Goal: Information Seeking & Learning: Learn about a topic

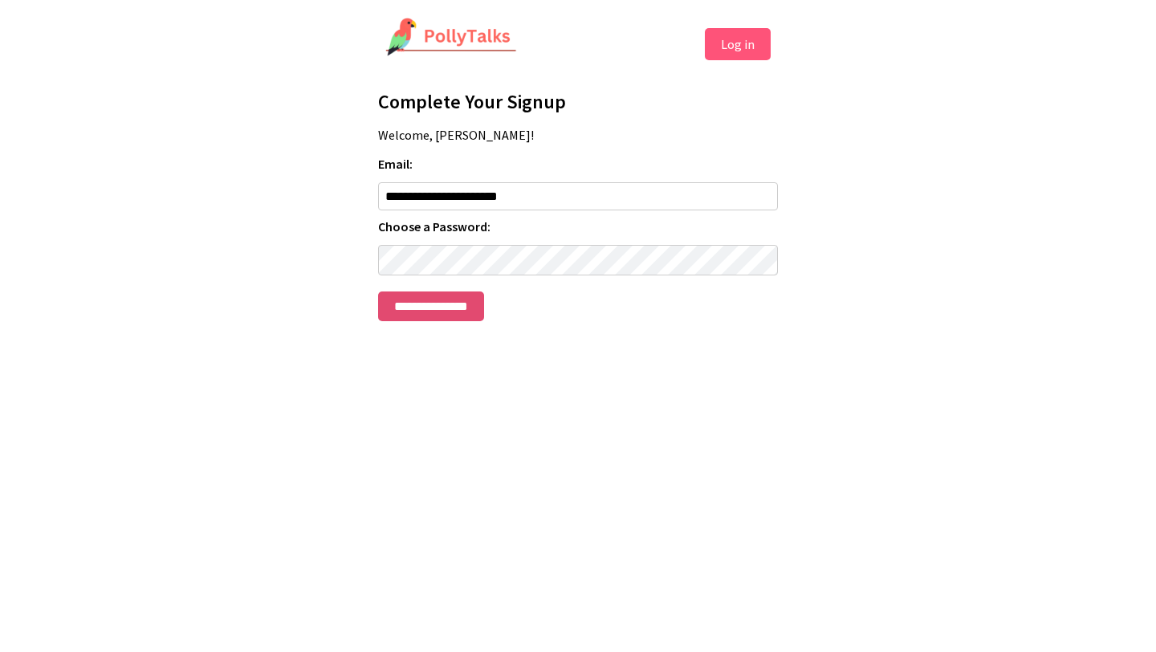
click at [467, 304] on input "**********" at bounding box center [431, 306] width 106 height 30
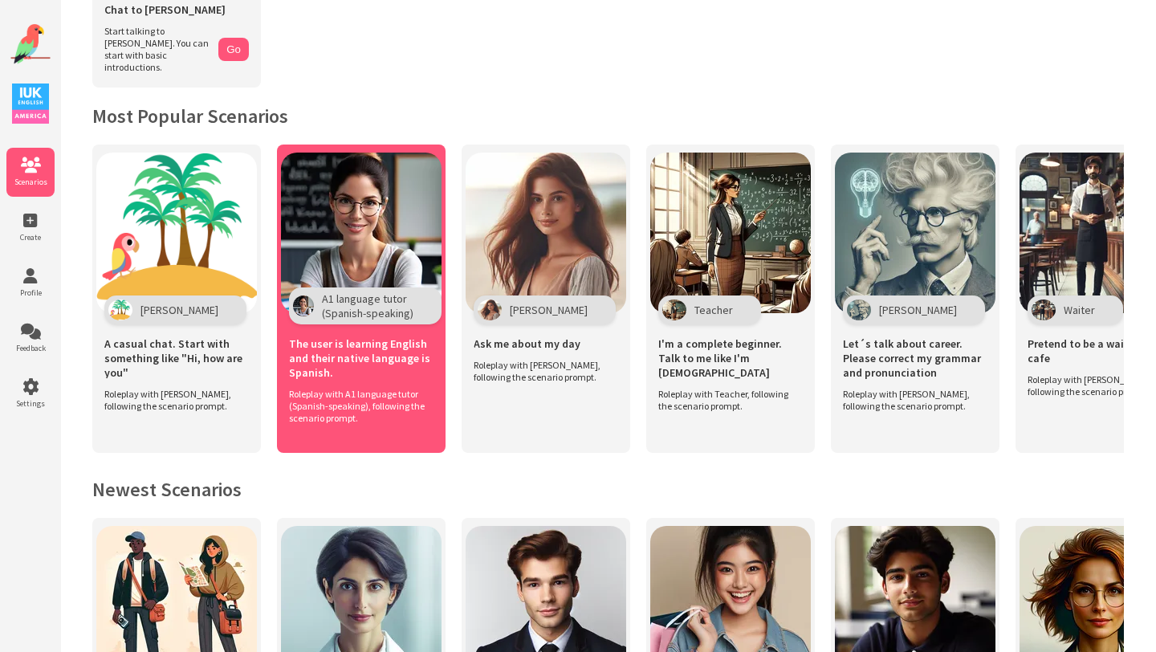
scroll to position [218, 0]
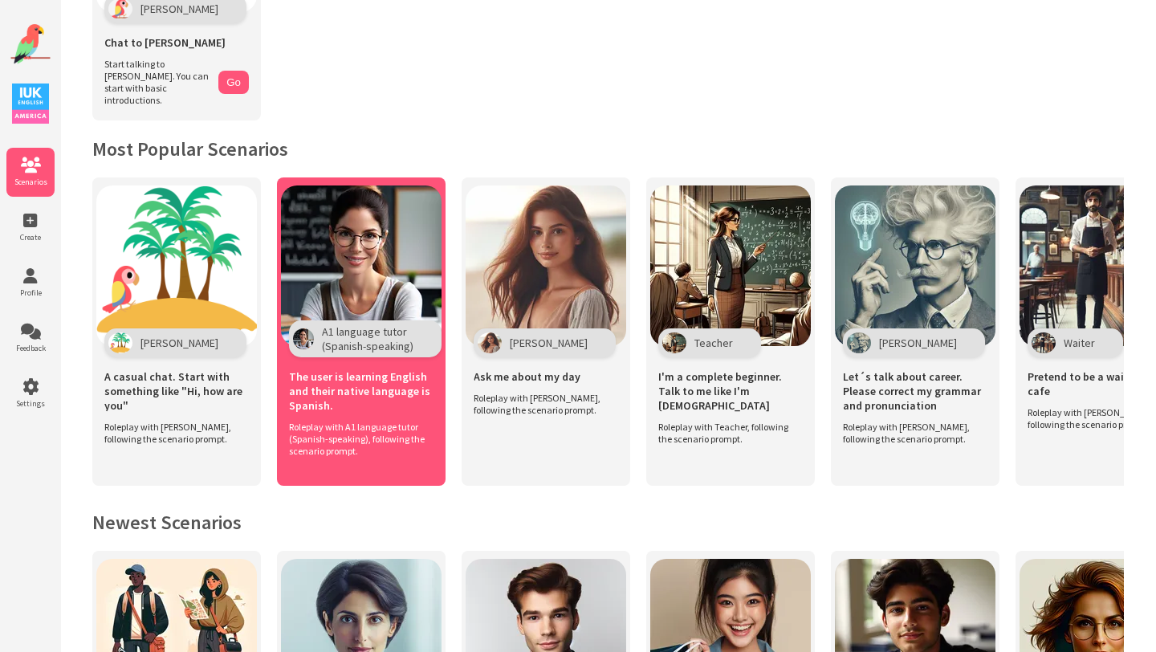
click at [384, 237] on img at bounding box center [361, 265] width 161 height 161
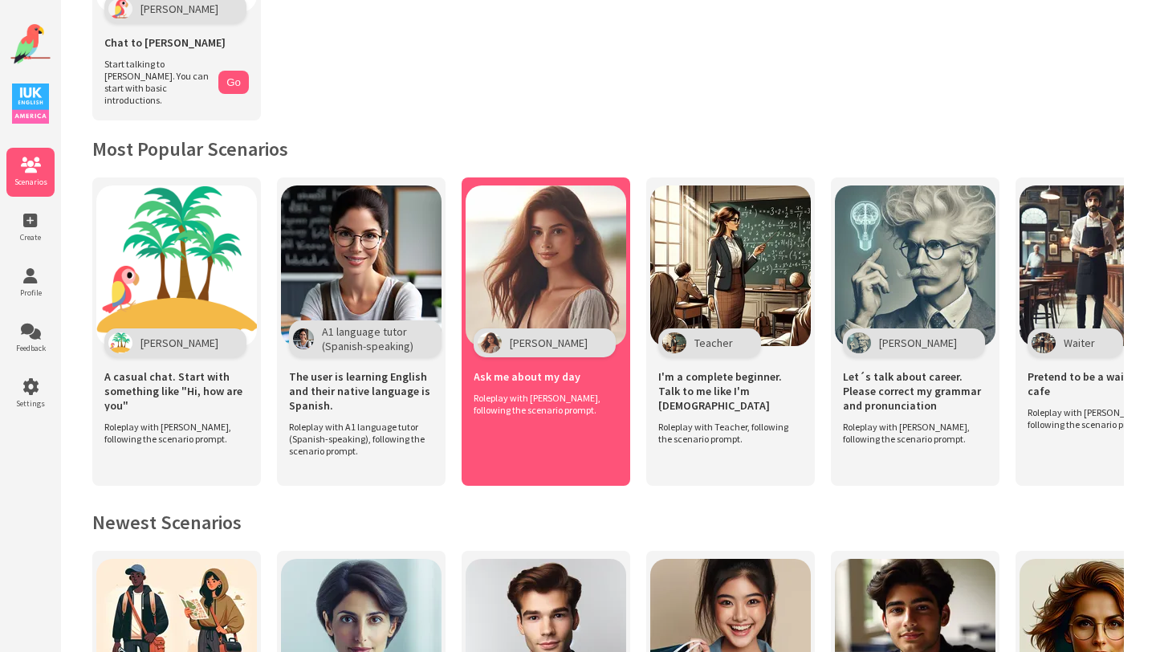
click at [568, 271] on img at bounding box center [546, 265] width 161 height 161
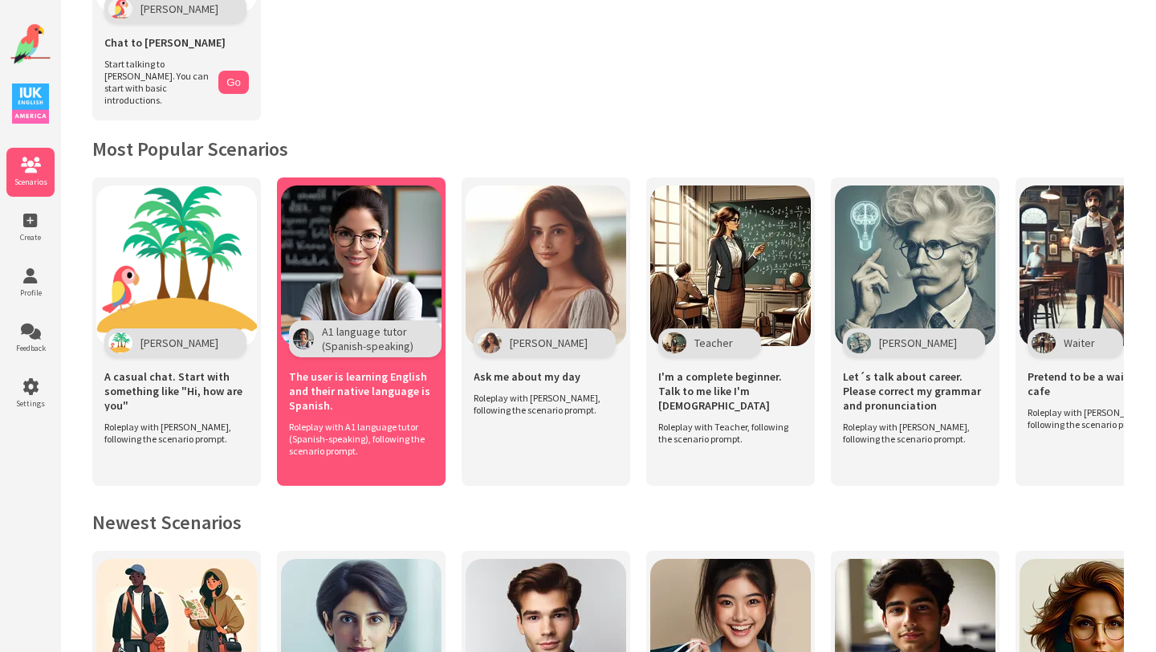
click at [354, 207] on img at bounding box center [361, 265] width 161 height 161
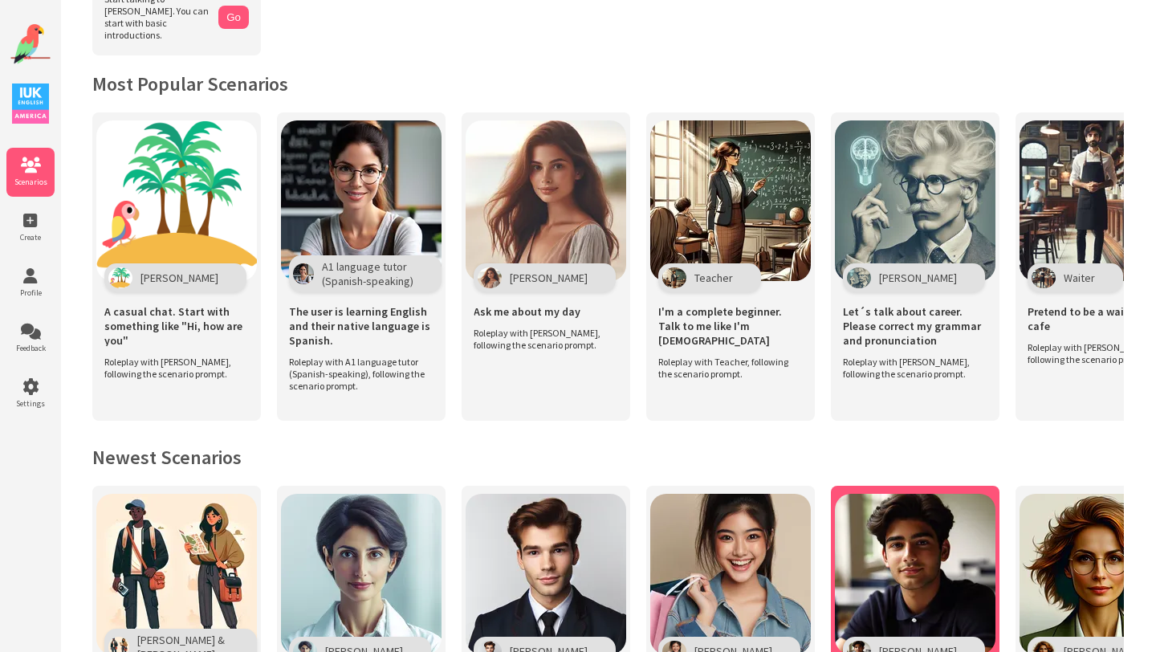
scroll to position [269, 0]
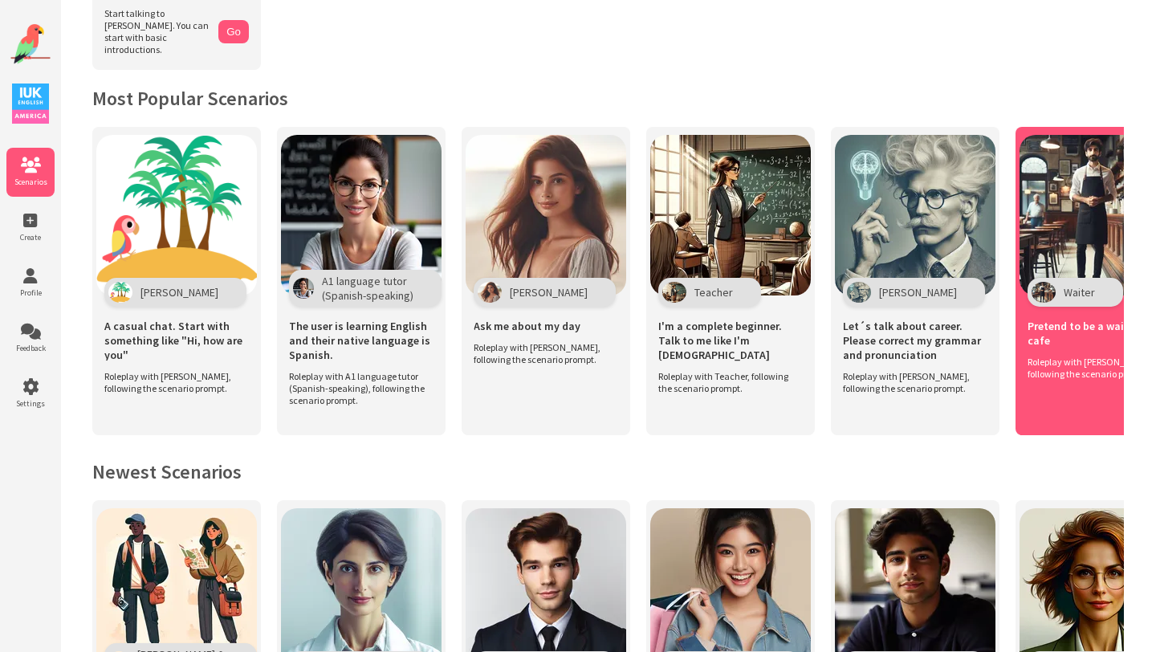
click at [1077, 200] on img at bounding box center [1100, 215] width 161 height 161
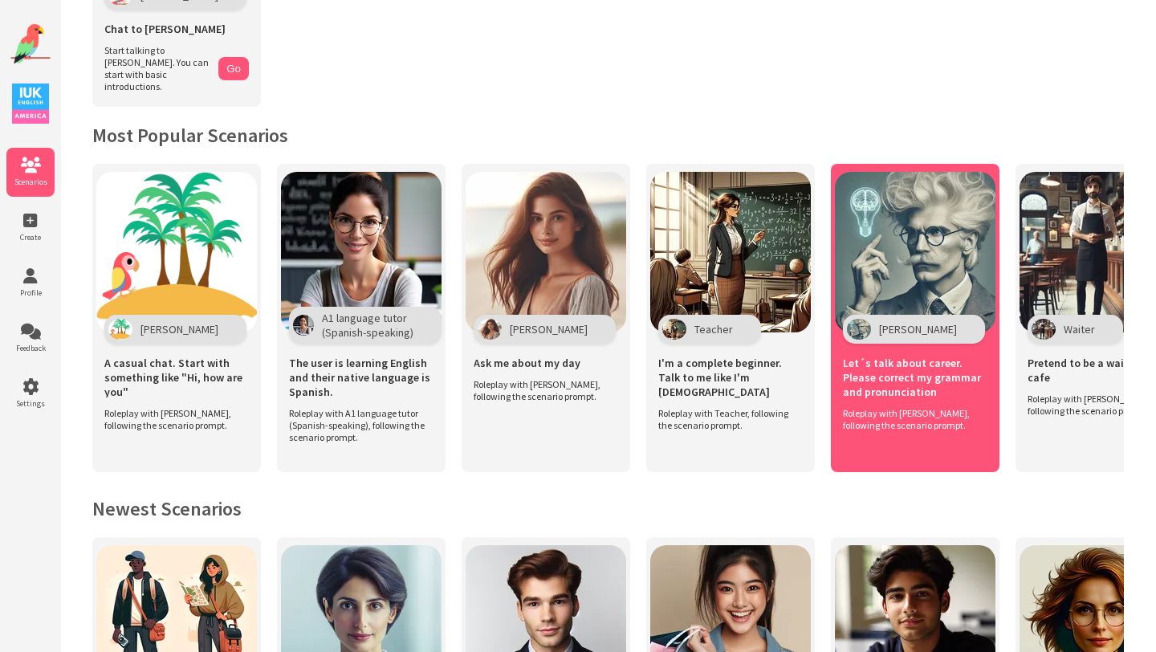
scroll to position [234, 0]
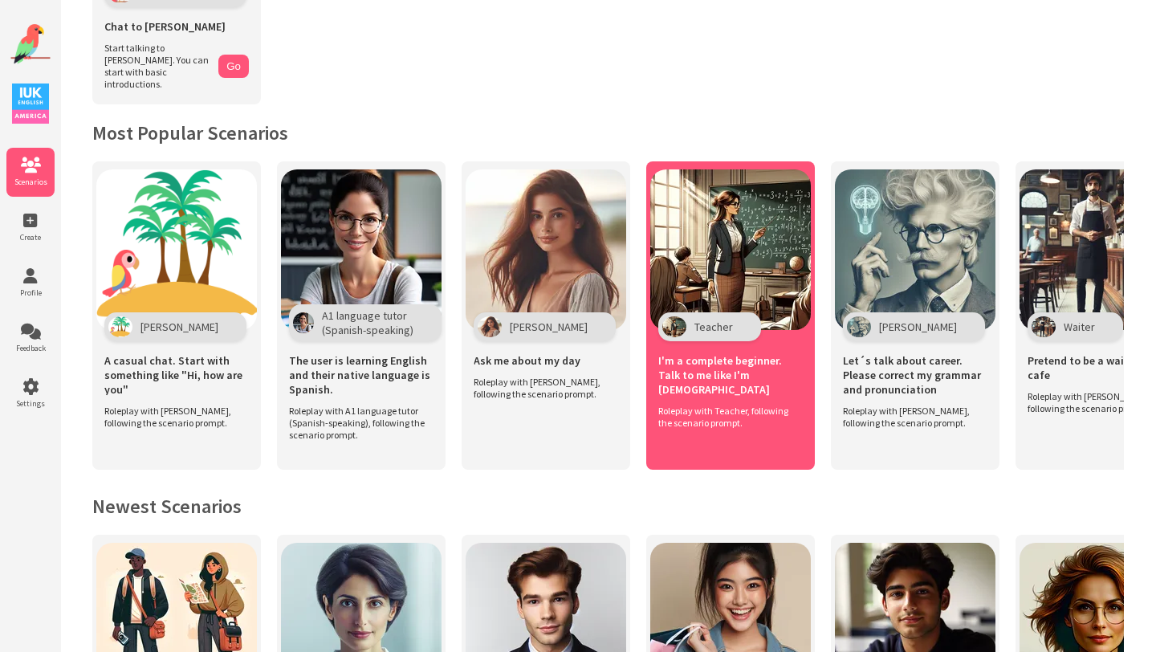
click at [738, 252] on img at bounding box center [730, 249] width 161 height 161
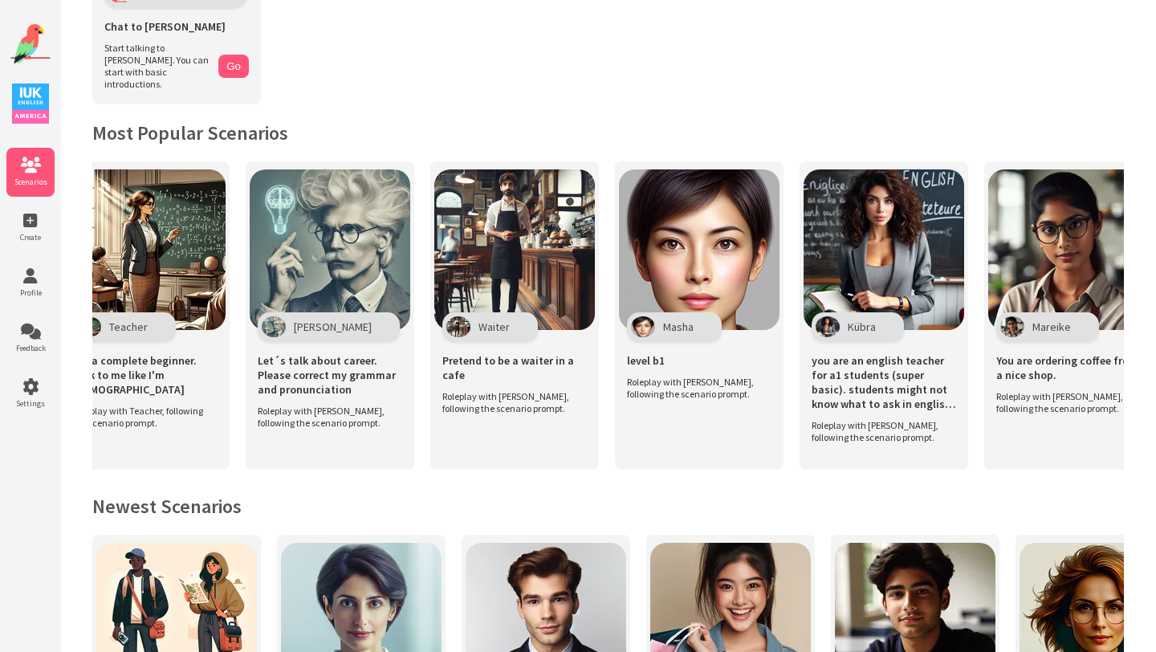
scroll to position [0, 587]
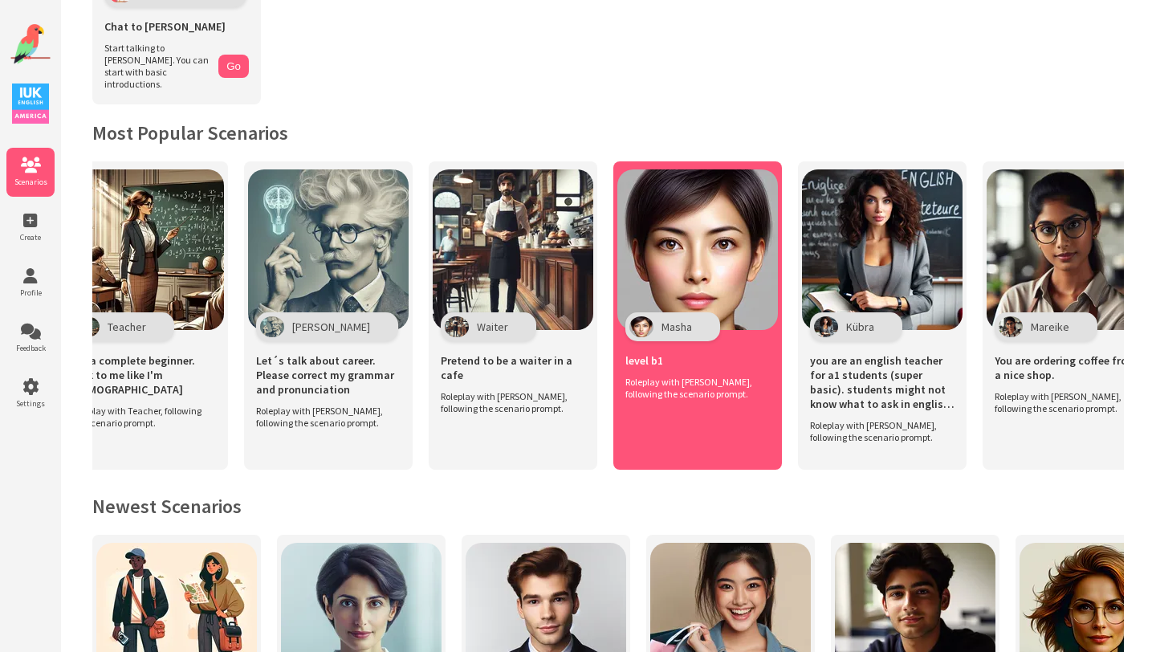
click at [738, 238] on img at bounding box center [698, 249] width 161 height 161
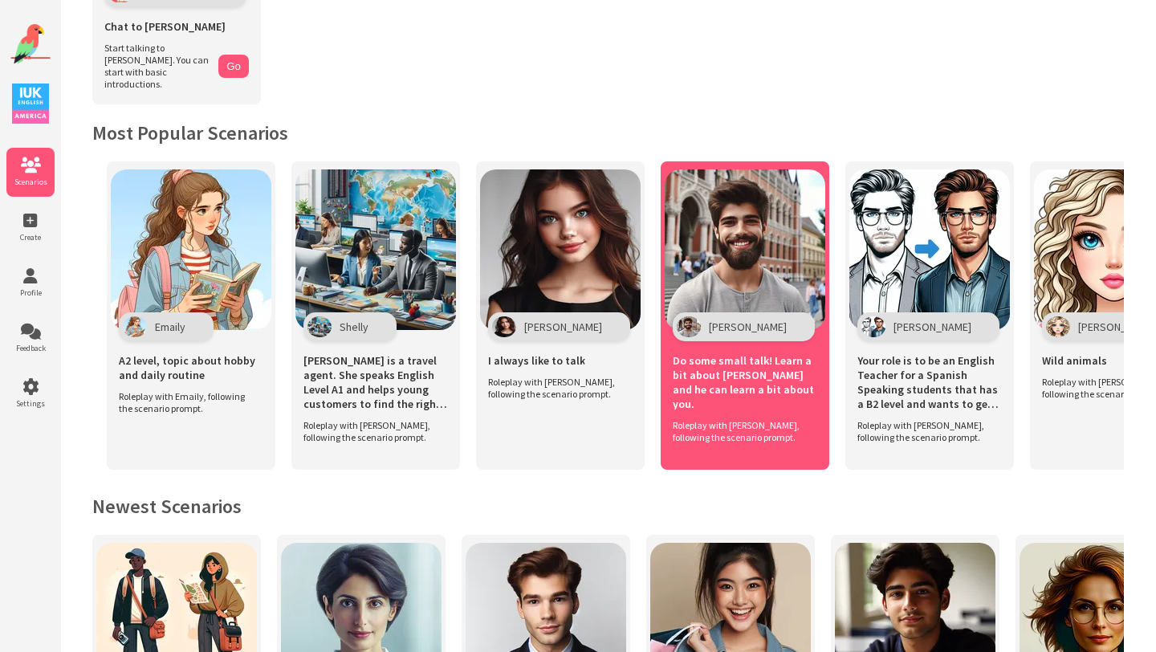
scroll to position [0, 1814]
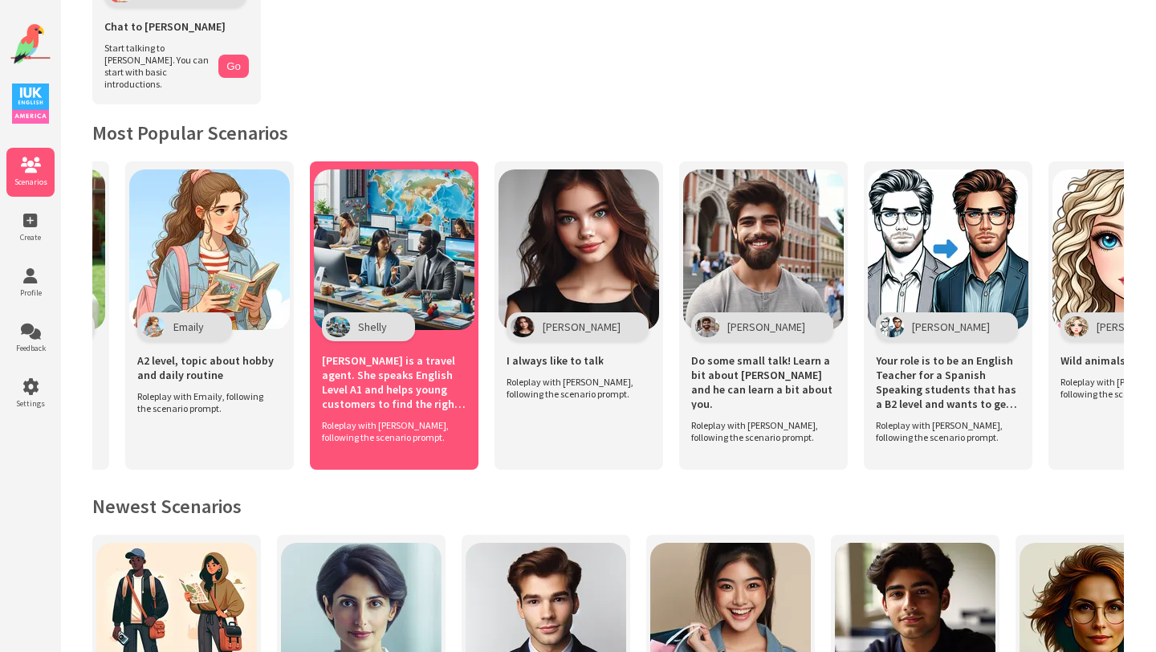
click at [400, 260] on img at bounding box center [394, 249] width 161 height 161
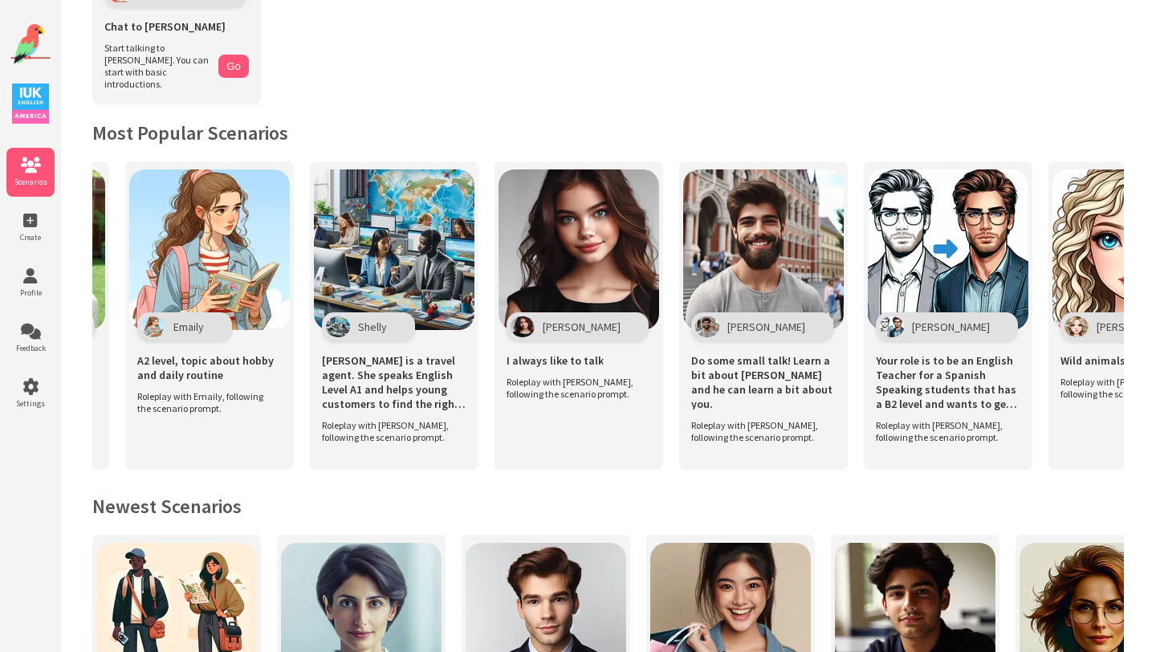
click at [519, 67] on div "Get Started Polly Chat to Polly Start talking to Polly. You can start with basi…" at bounding box center [608, 598] width 1096 height 1665
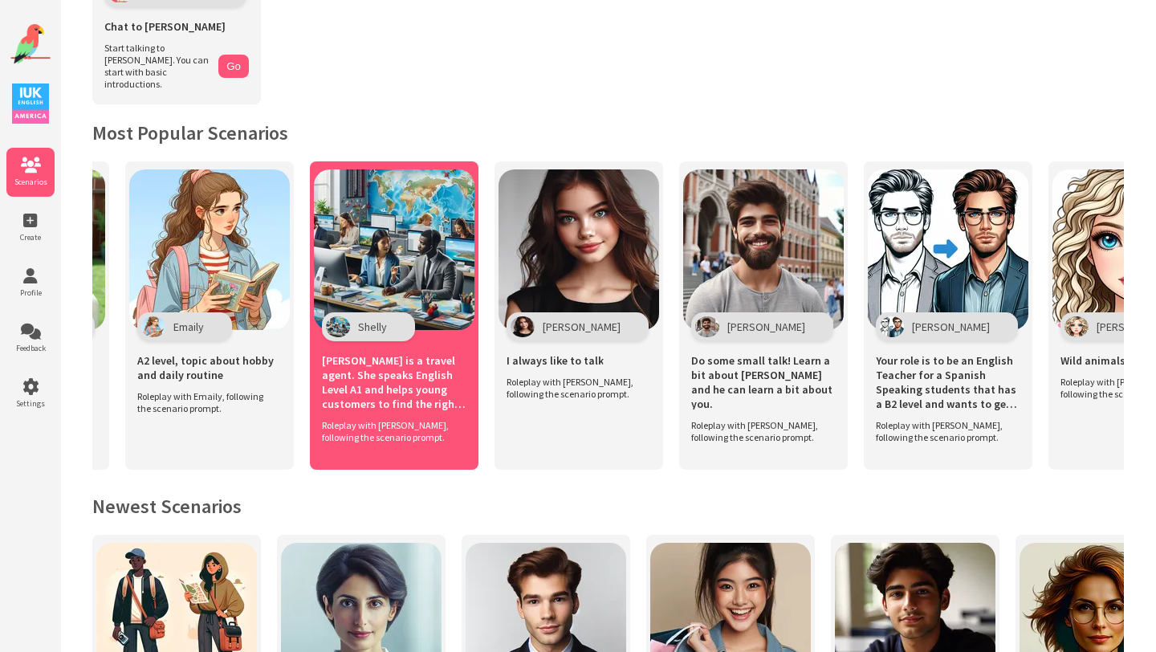
click at [425, 226] on img at bounding box center [394, 249] width 161 height 161
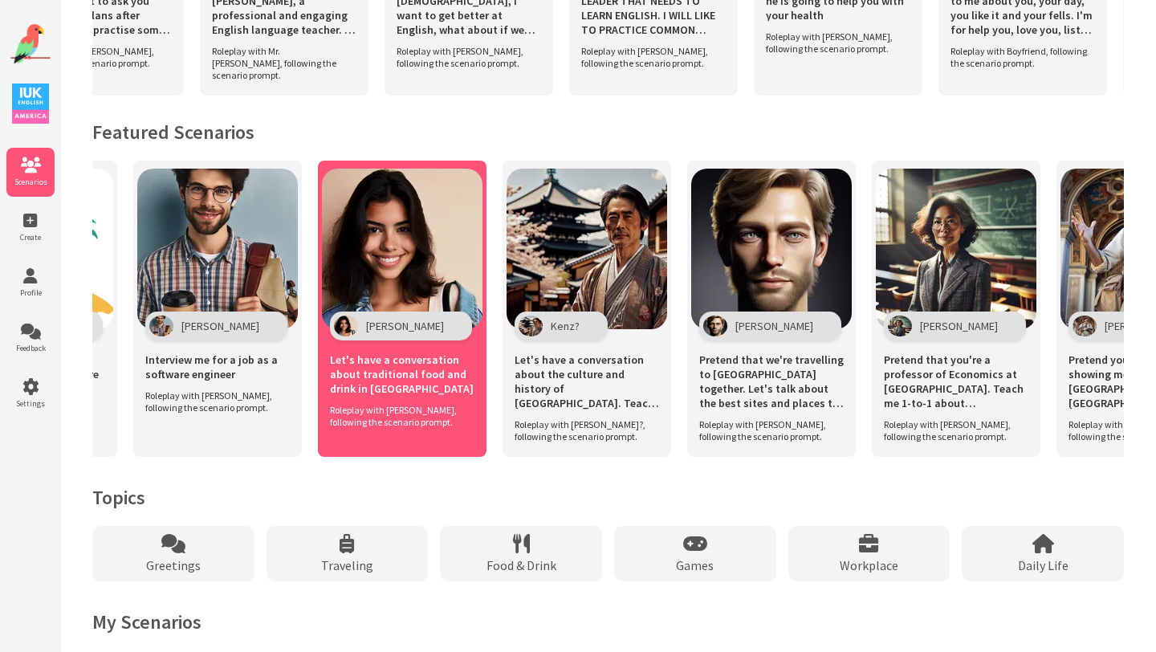
scroll to position [1020, 0]
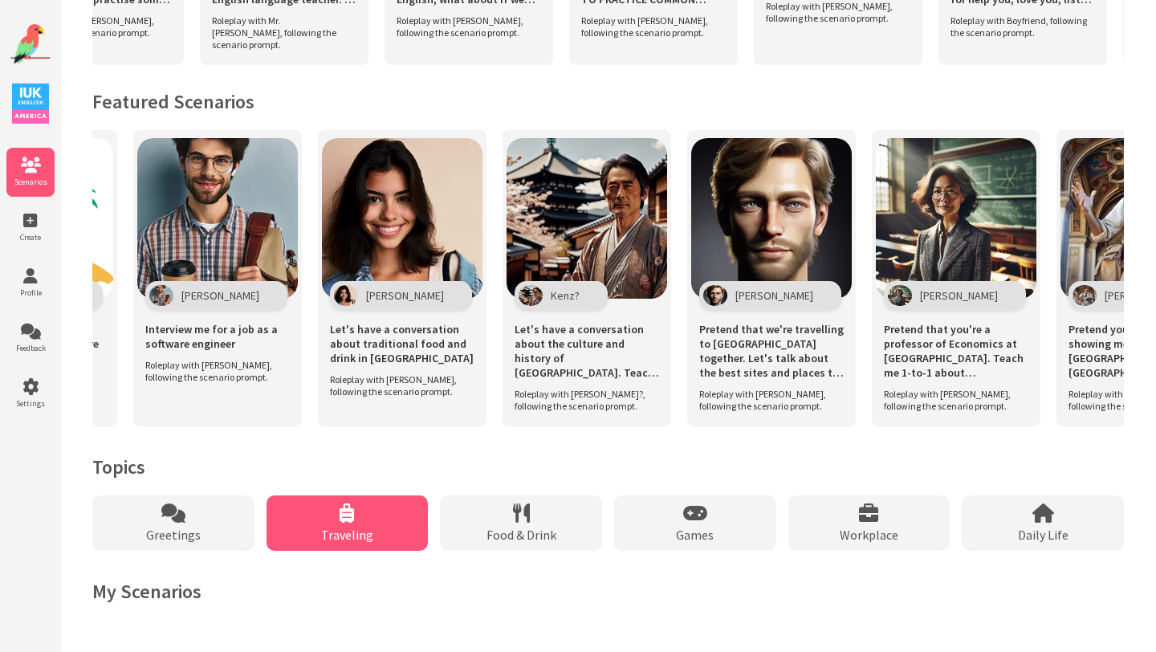
click at [365, 529] on span "Traveling" at bounding box center [347, 535] width 52 height 16
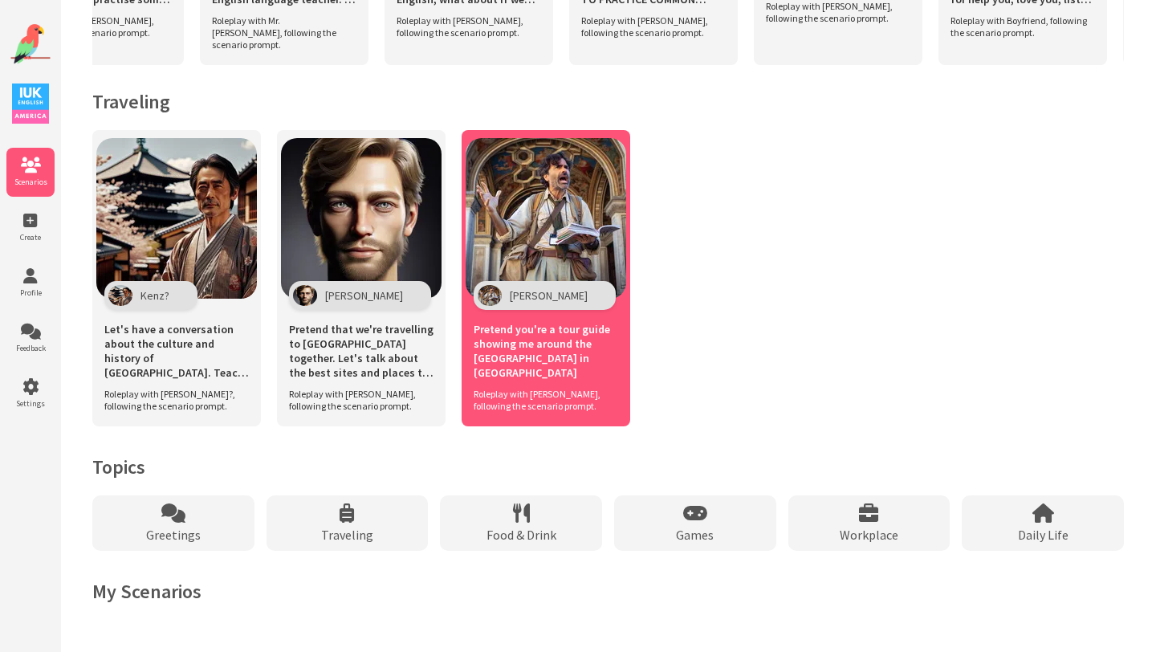
scroll to position [691, 0]
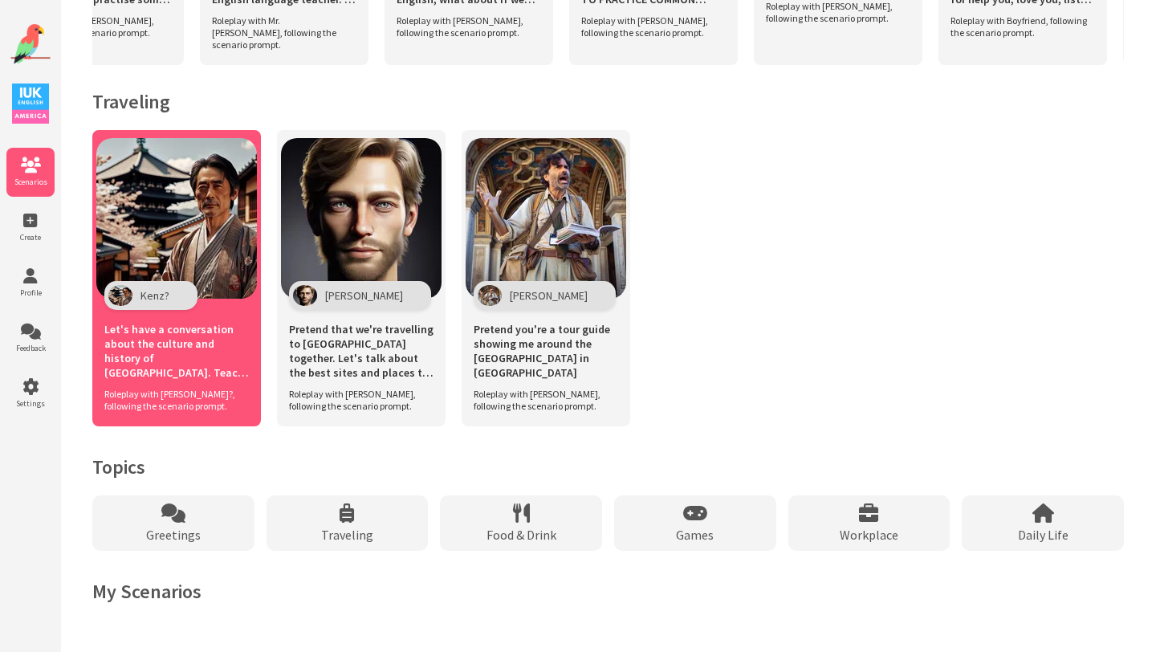
click at [216, 224] on img at bounding box center [176, 218] width 161 height 161
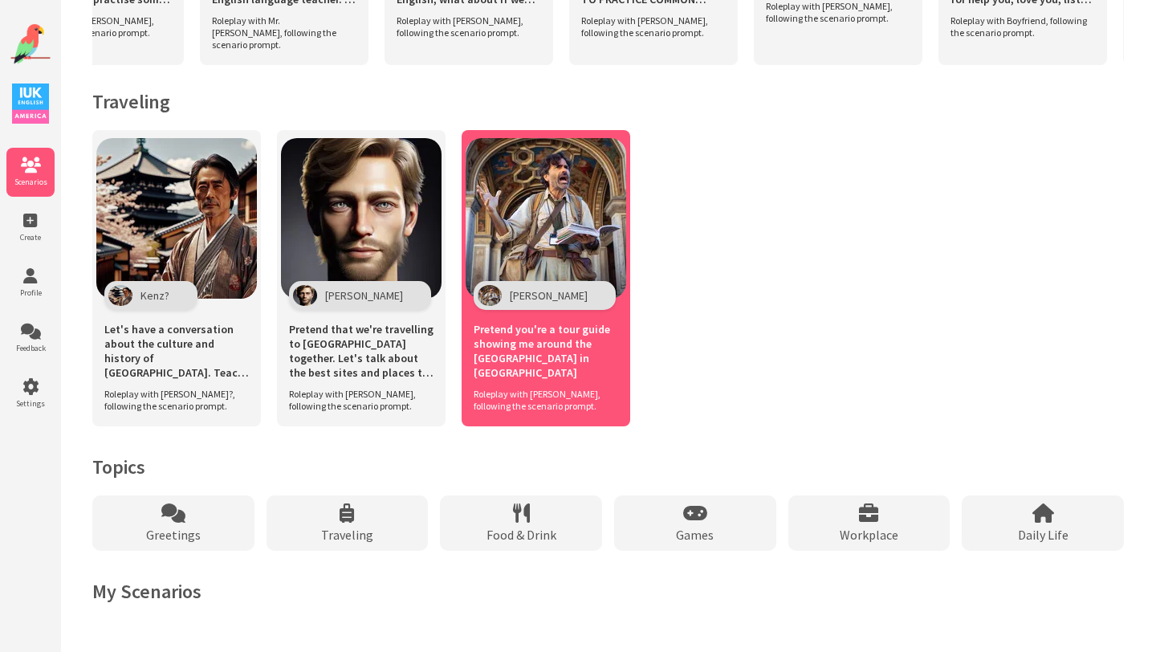
click at [580, 190] on img at bounding box center [546, 218] width 161 height 161
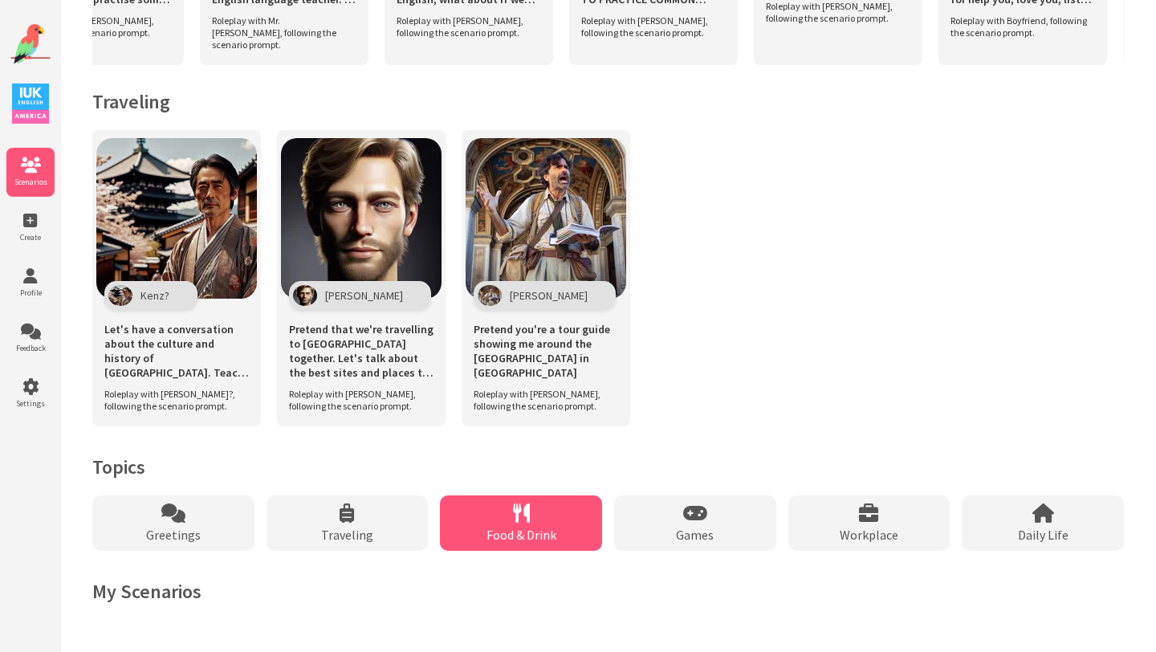
click at [530, 510] on div "Food & Drink" at bounding box center [521, 522] width 162 height 55
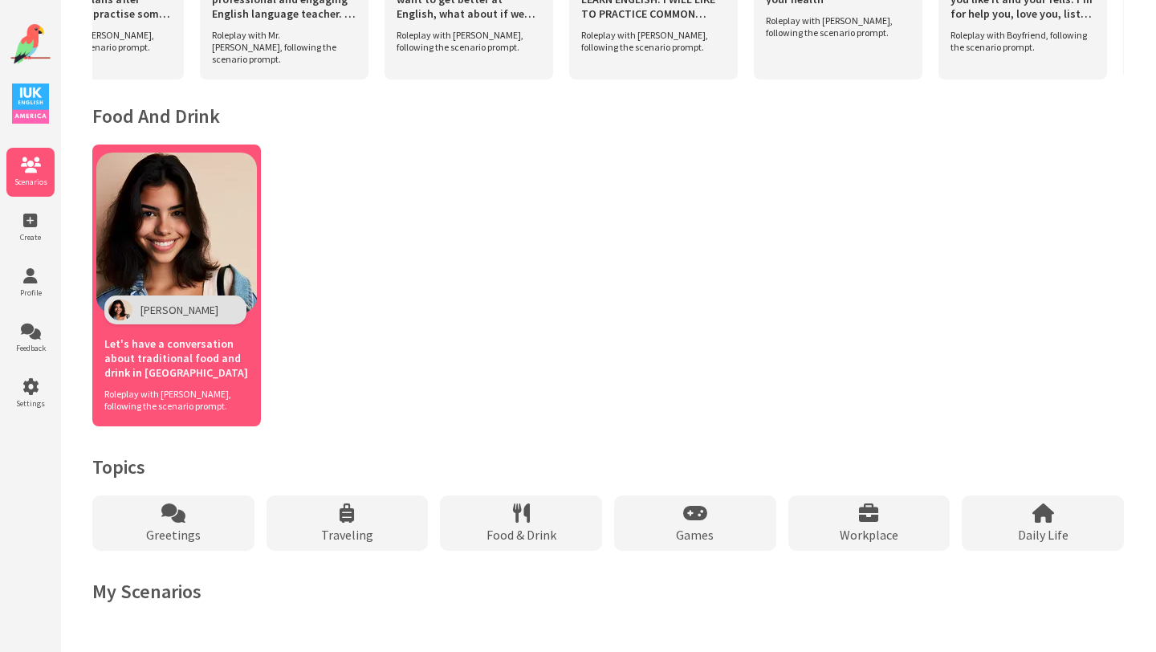
click at [205, 234] on img at bounding box center [176, 233] width 161 height 161
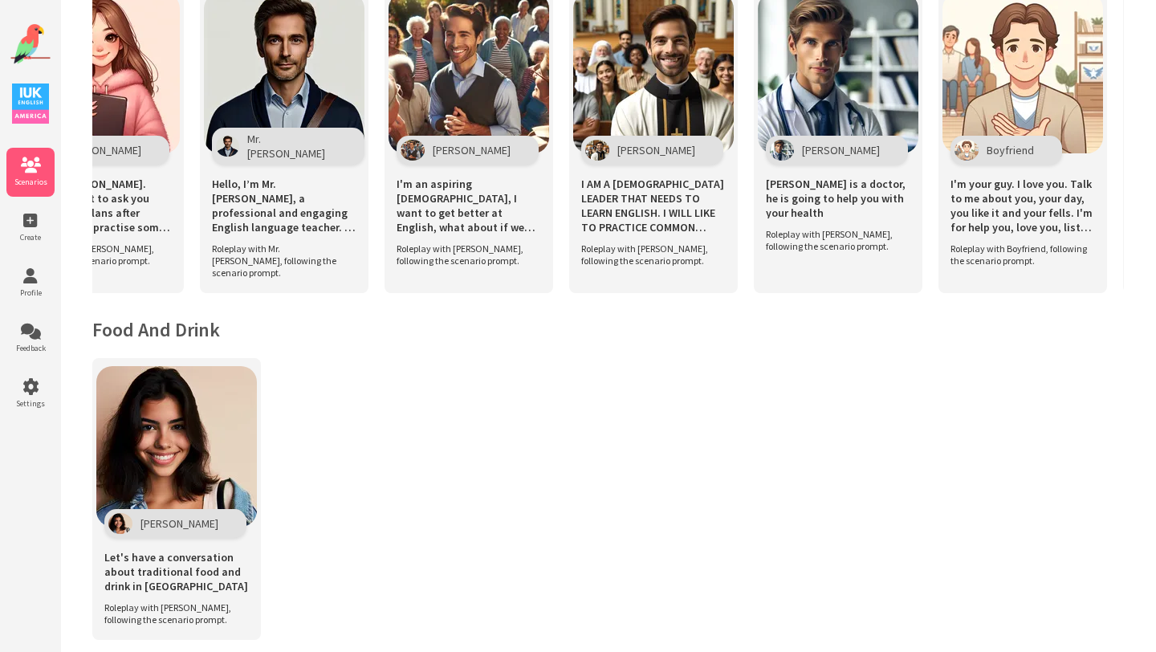
scroll to position [0, 0]
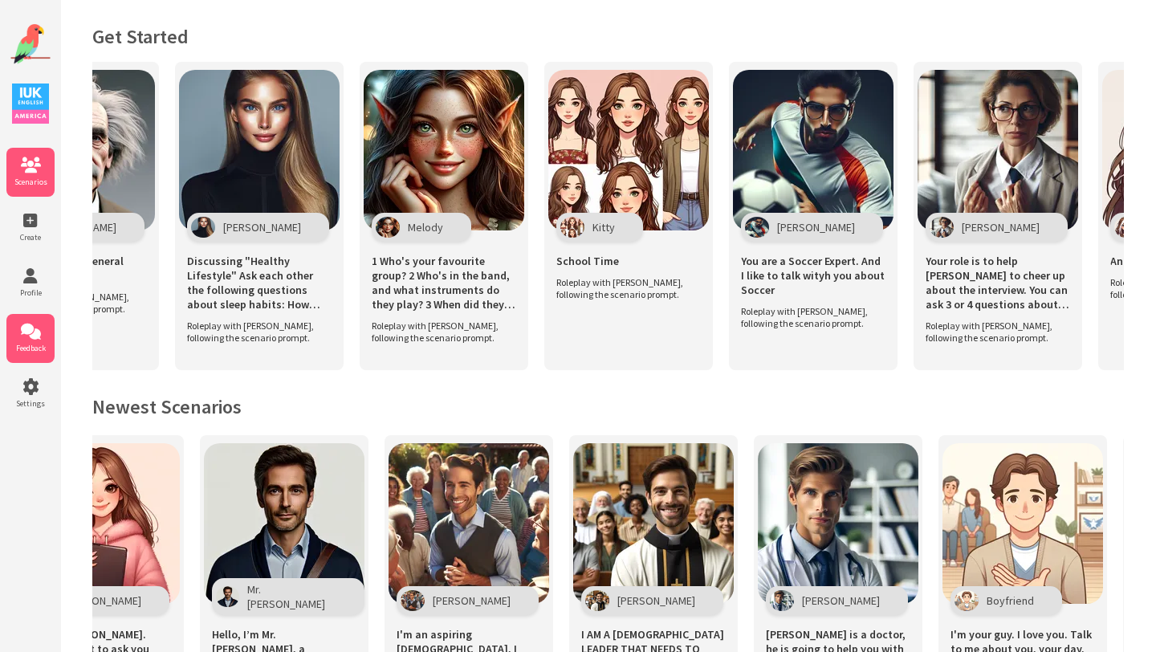
click at [35, 327] on icon at bounding box center [30, 332] width 48 height 16
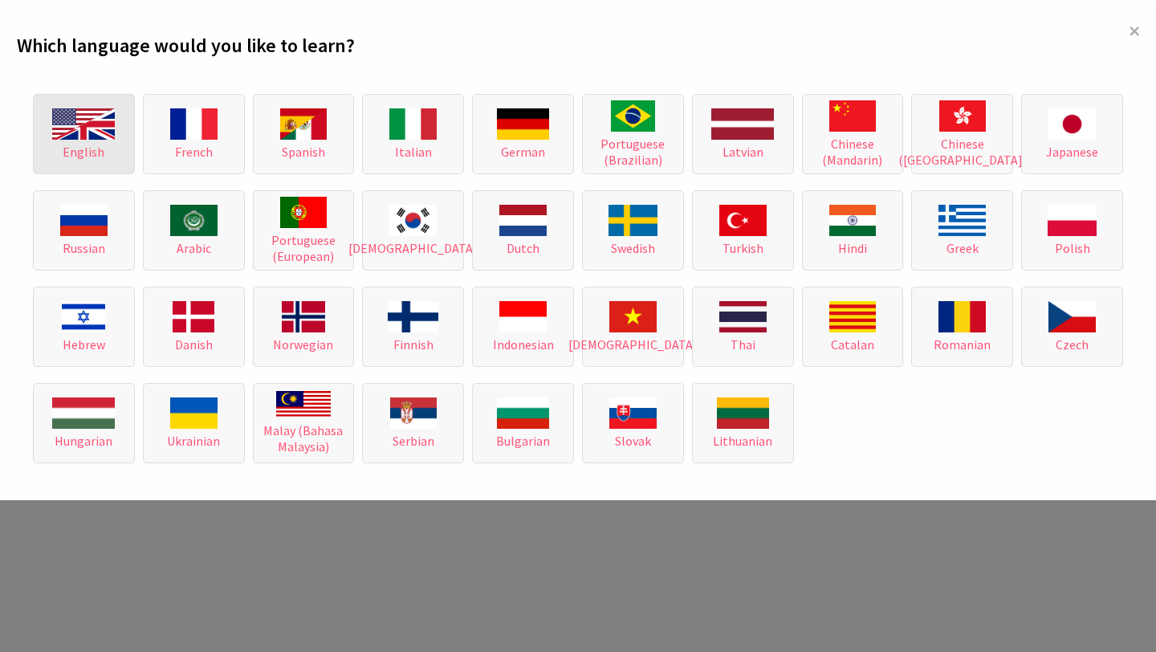
click at [84, 131] on img at bounding box center [83, 123] width 63 height 31
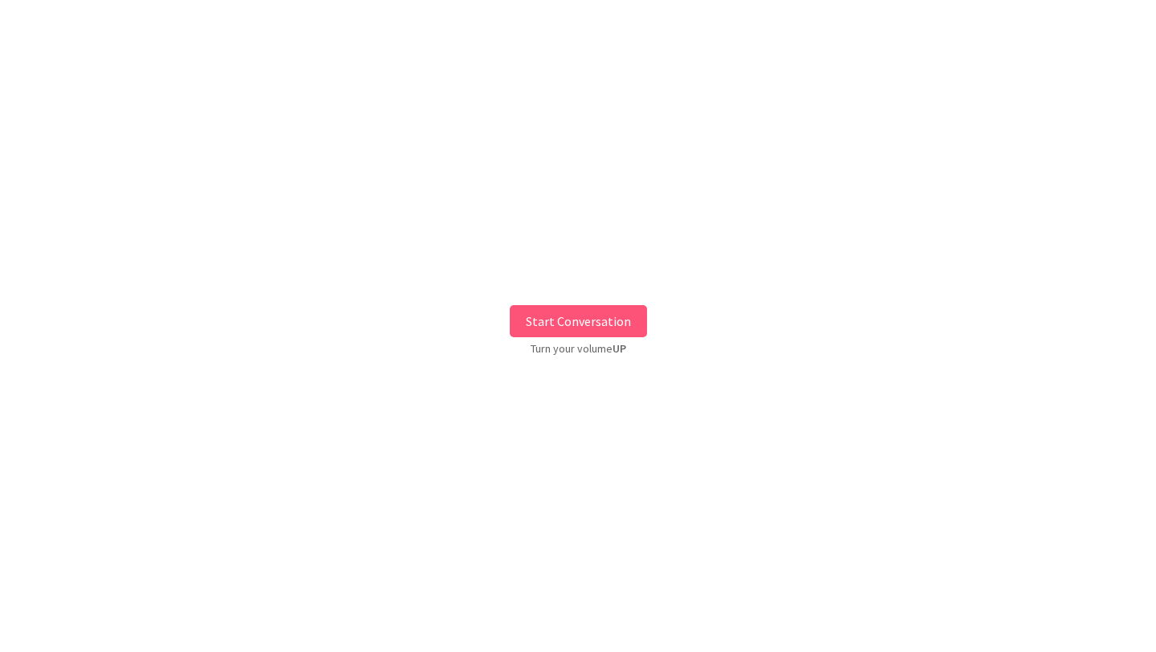
click at [573, 320] on button "Start Conversation" at bounding box center [578, 321] width 137 height 32
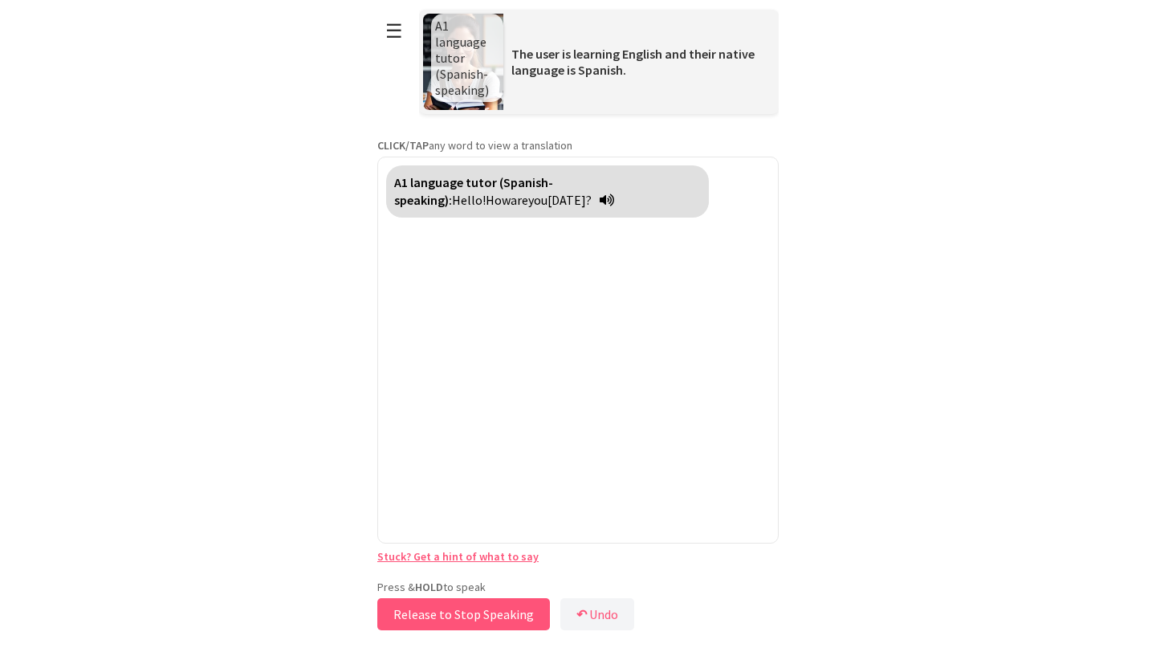
click at [484, 616] on button "Release to Stop Speaking" at bounding box center [463, 614] width 173 height 32
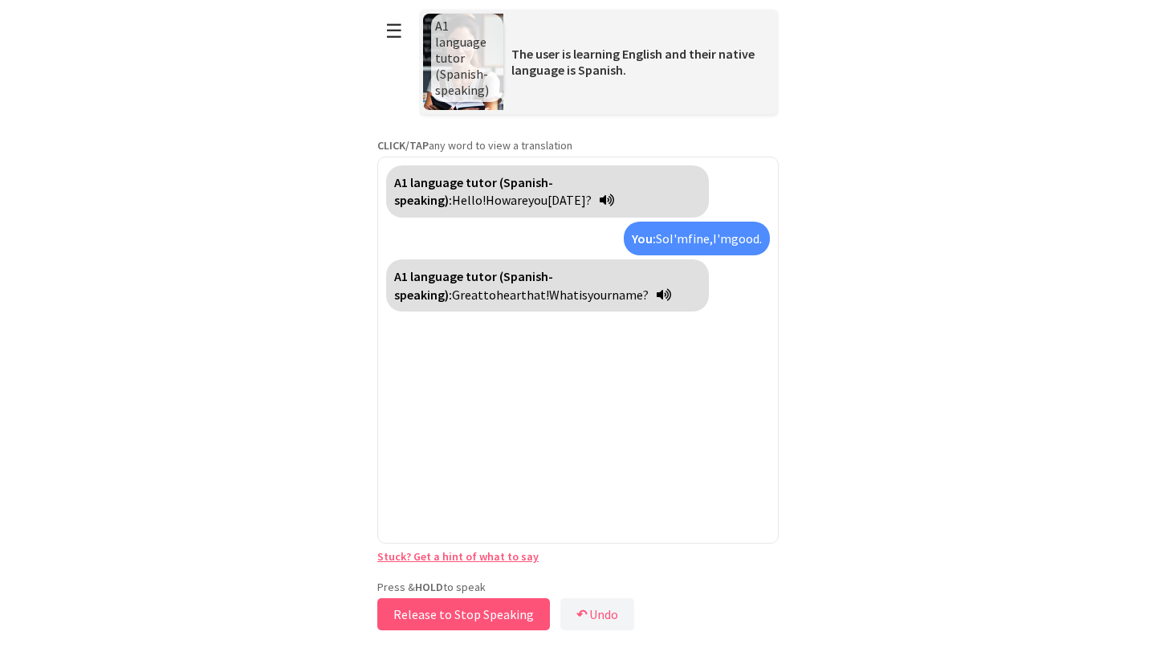
click at [483, 618] on button "Release to Stop Speaking" at bounding box center [463, 614] width 173 height 32
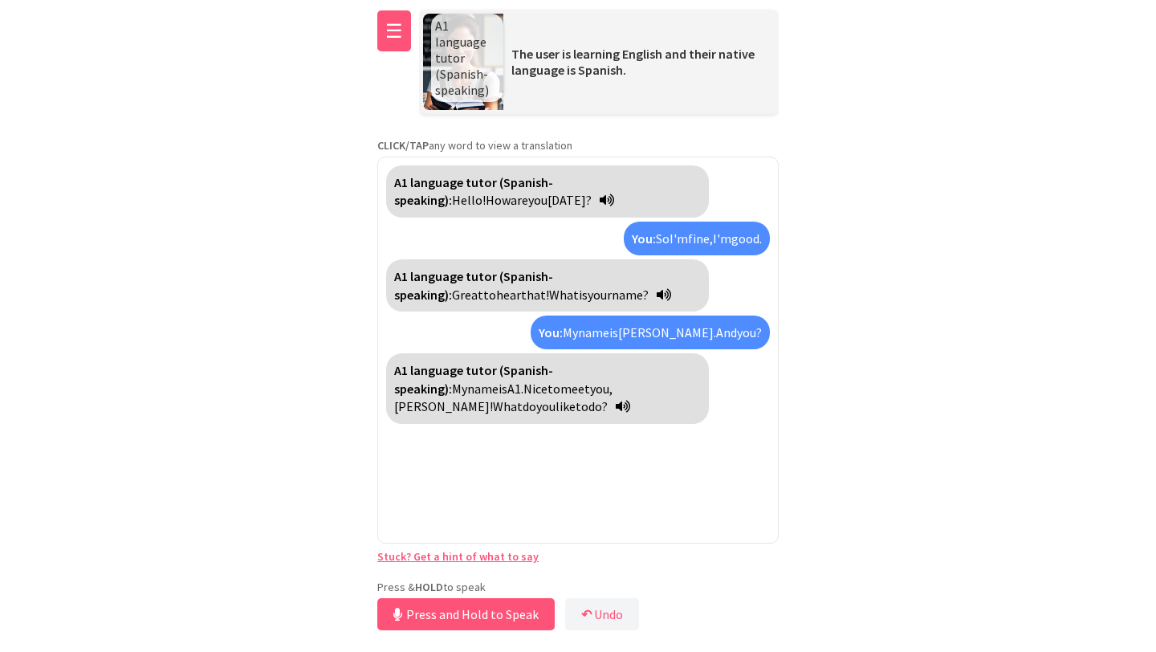
click at [388, 28] on button "☰" at bounding box center [394, 30] width 34 height 41
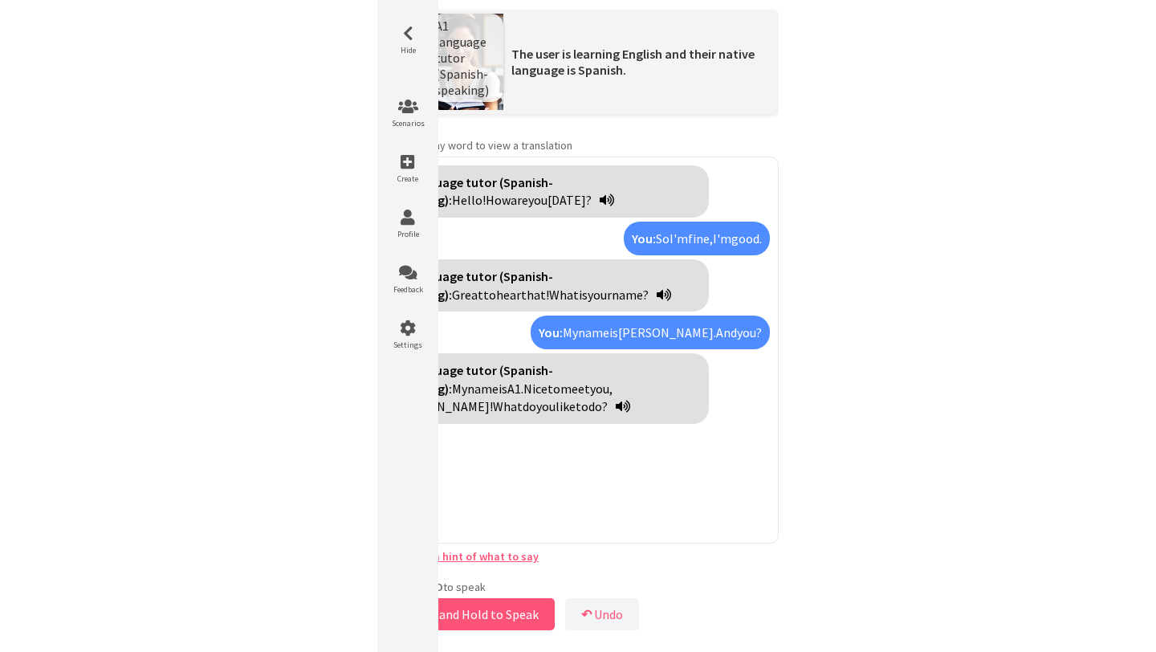
click at [388, 28] on icon at bounding box center [408, 34] width 48 height 16
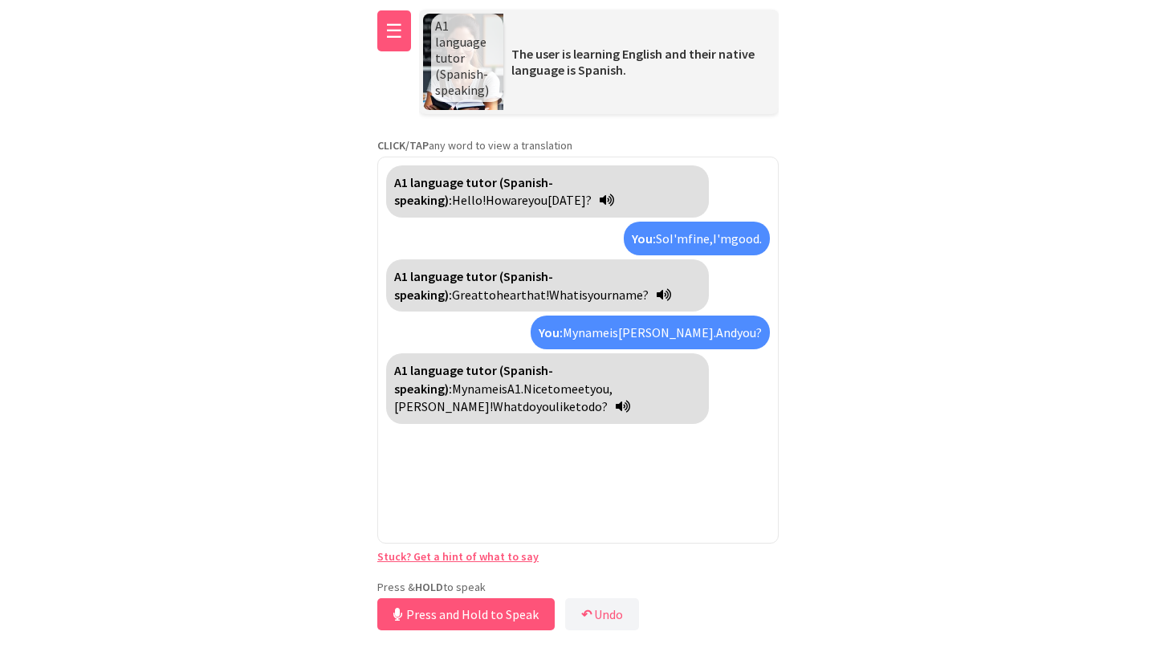
click at [386, 28] on button "☰" at bounding box center [394, 30] width 34 height 41
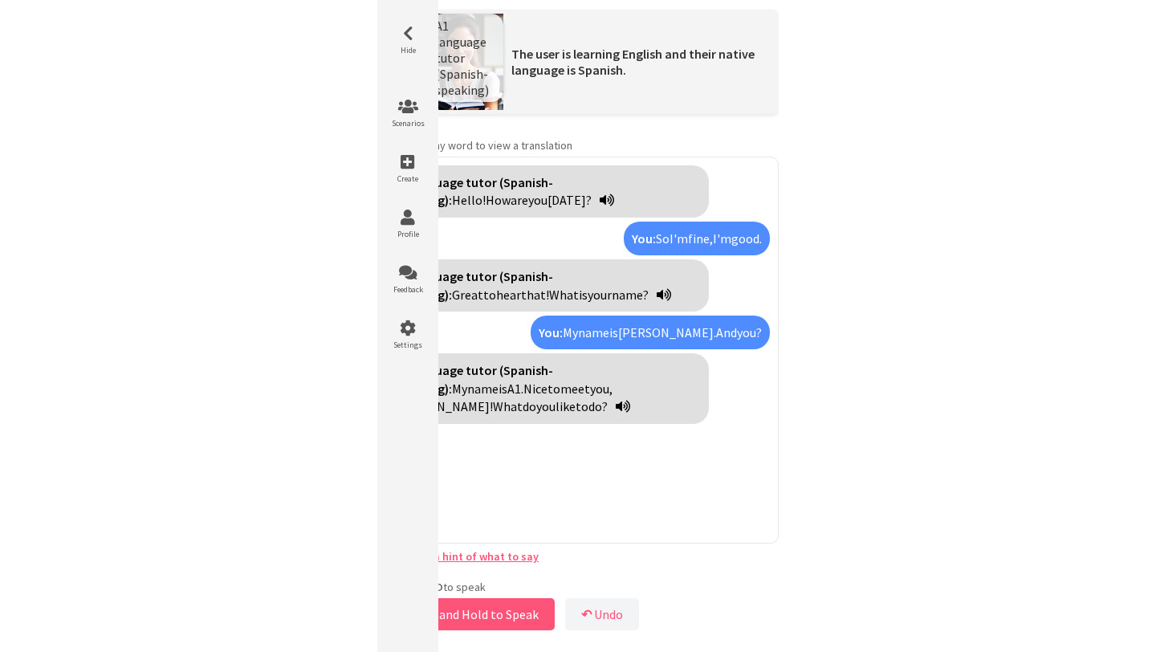
click at [907, 270] on html "**********" at bounding box center [578, 326] width 1156 height 652
click at [850, 287] on html "**********" at bounding box center [578, 326] width 1156 height 652
click at [813, 439] on html "**********" at bounding box center [578, 326] width 1156 height 652
click at [573, 501] on div "A1 language tutor (Spanish-speaking): Hello! How are you today? You: So I'm fin…" at bounding box center [578, 350] width 402 height 387
click at [408, 30] on icon at bounding box center [408, 34] width 48 height 16
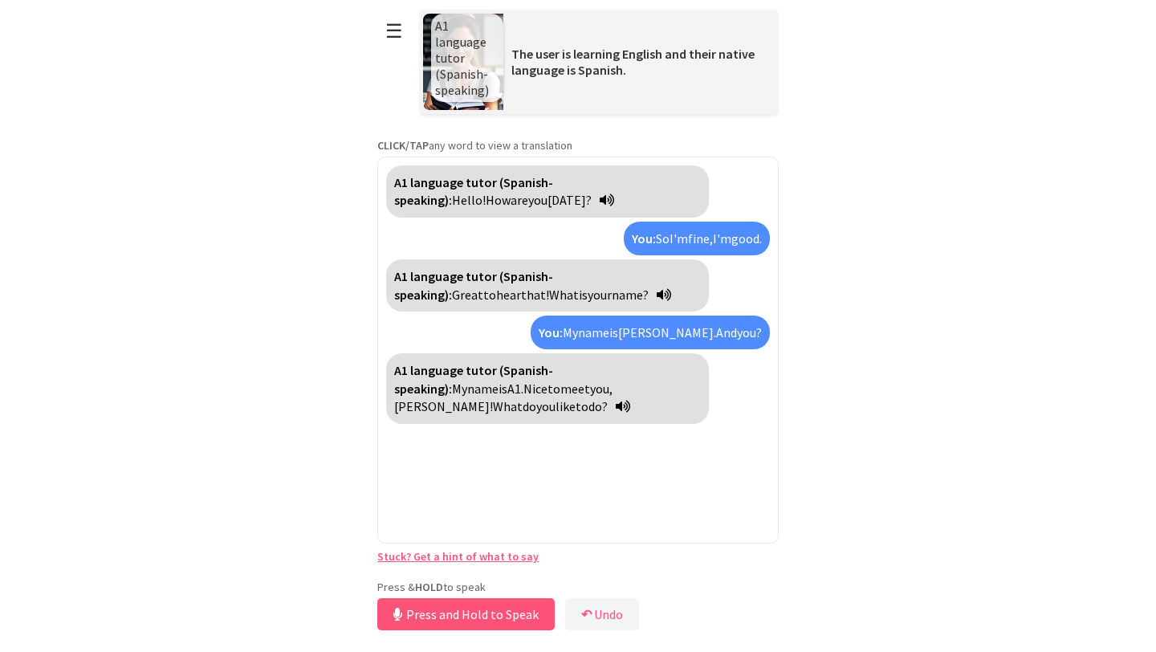
click at [491, 558] on link "Stuck? Get a hint of what to say" at bounding box center [457, 556] width 161 height 14
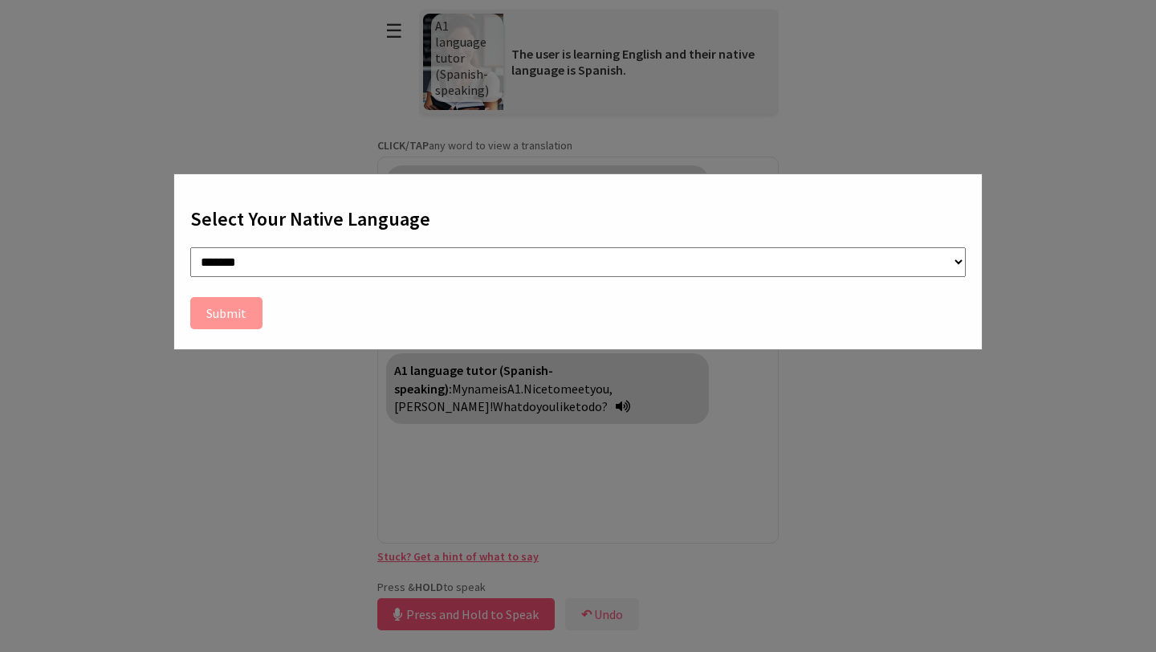
click at [1055, 185] on div "**********" at bounding box center [578, 326] width 1156 height 652
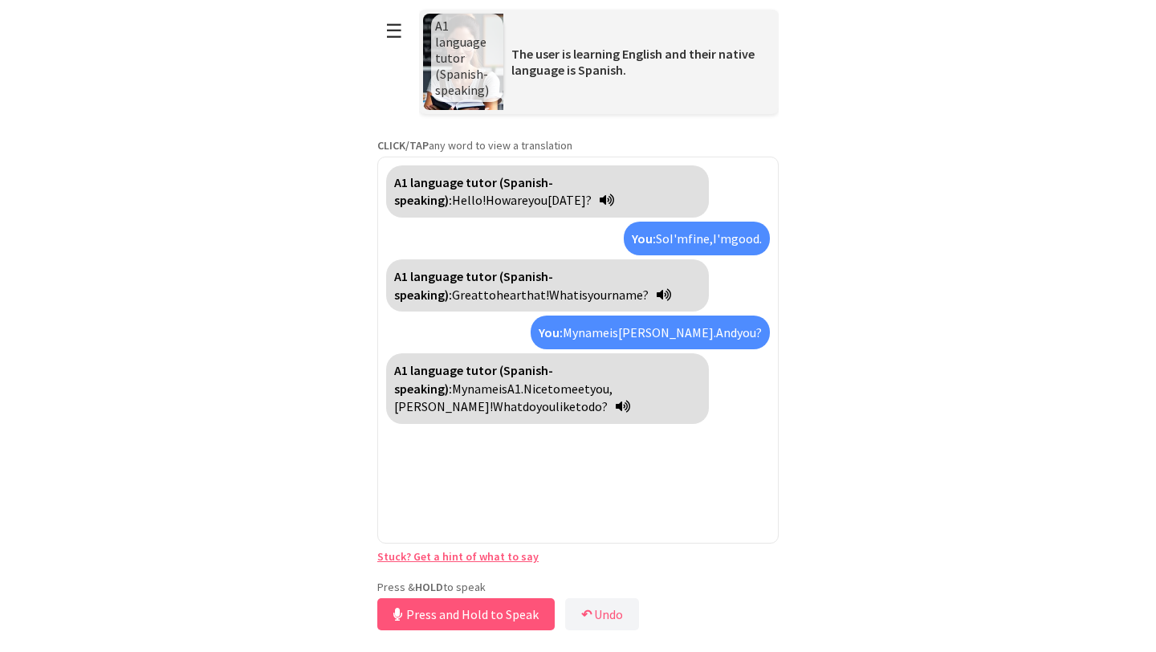
click at [629, 449] on div "A1 language tutor (Spanish-speaking): Hello! How are you today? You: So I'm fin…" at bounding box center [578, 350] width 402 height 387
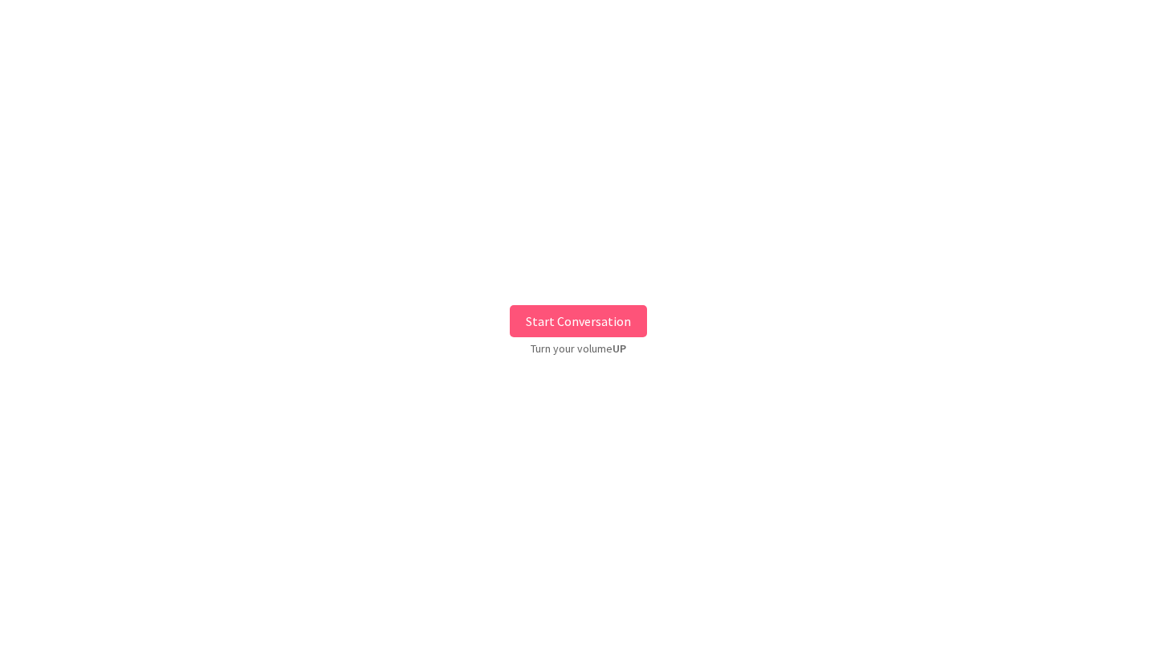
click at [561, 321] on button "Start Conversation" at bounding box center [578, 321] width 137 height 32
click at [552, 332] on button "Start Conversation" at bounding box center [578, 321] width 137 height 32
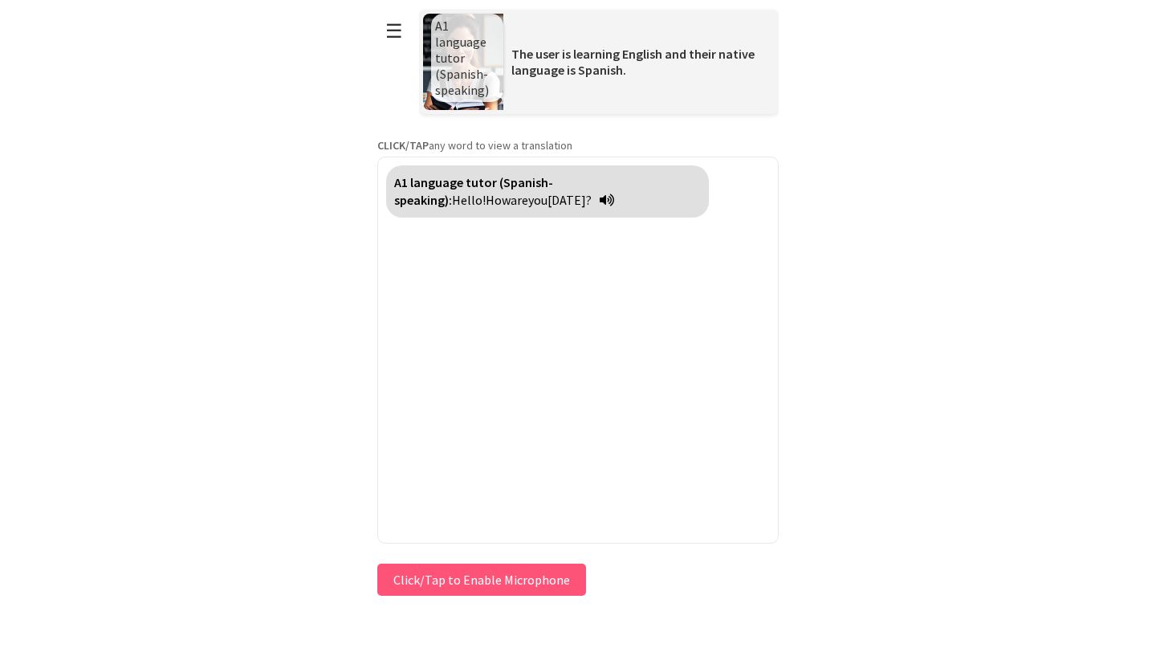
click at [496, 578] on button "Click/Tap to Enable Microphone" at bounding box center [481, 580] width 209 height 32
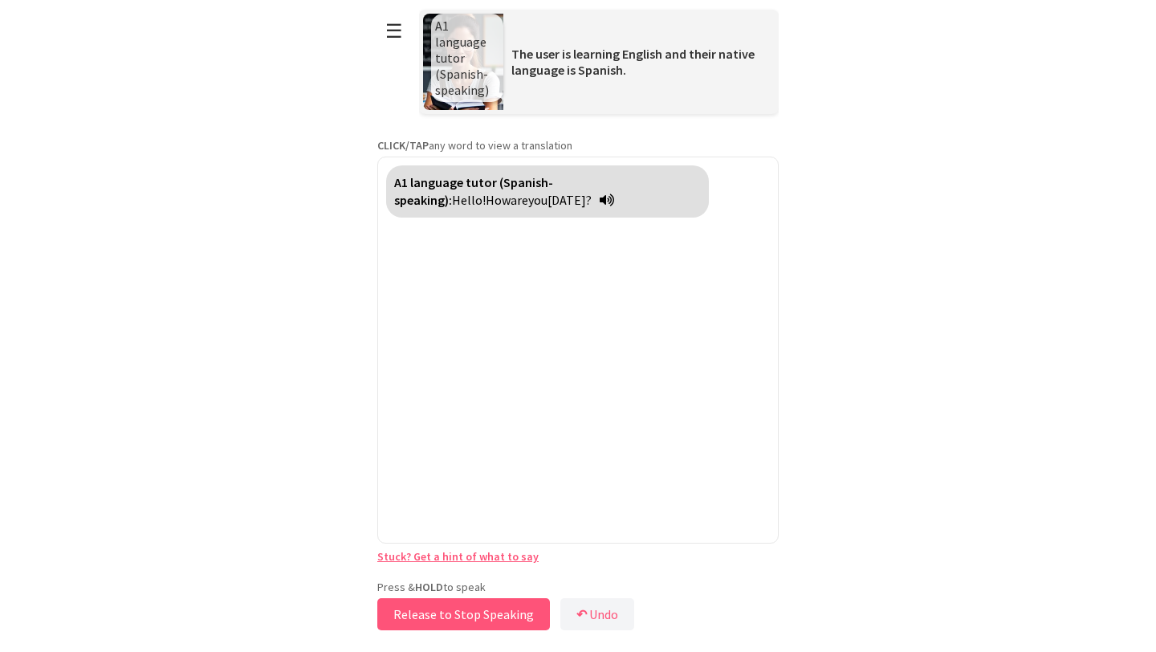
click at [512, 607] on button "Release to Stop Speaking" at bounding box center [463, 614] width 173 height 32
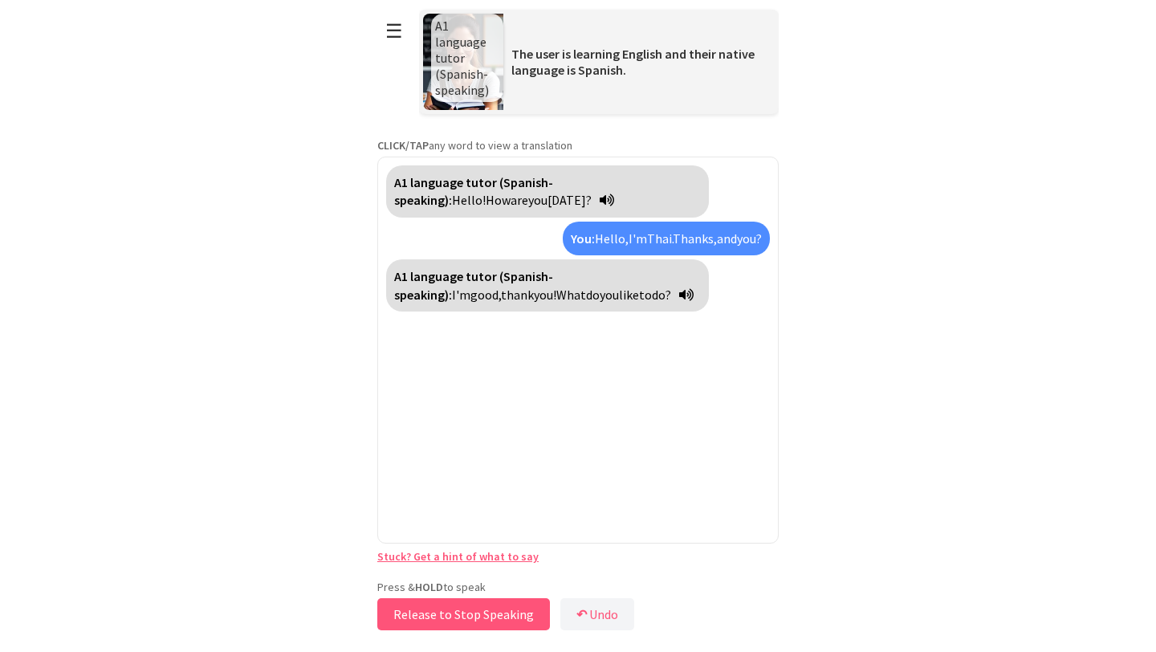
drag, startPoint x: 512, startPoint y: 607, endPoint x: 505, endPoint y: 495, distance: 111.8
click at [505, 552] on div "**********" at bounding box center [578, 317] width 402 height 634
click at [508, 475] on div "A1 language tutor (Spanish-speaking): Hello! How are you today? You: Hello, I'm…" at bounding box center [578, 350] width 402 height 387
click at [491, 614] on button "Release to Stop Speaking" at bounding box center [463, 614] width 173 height 32
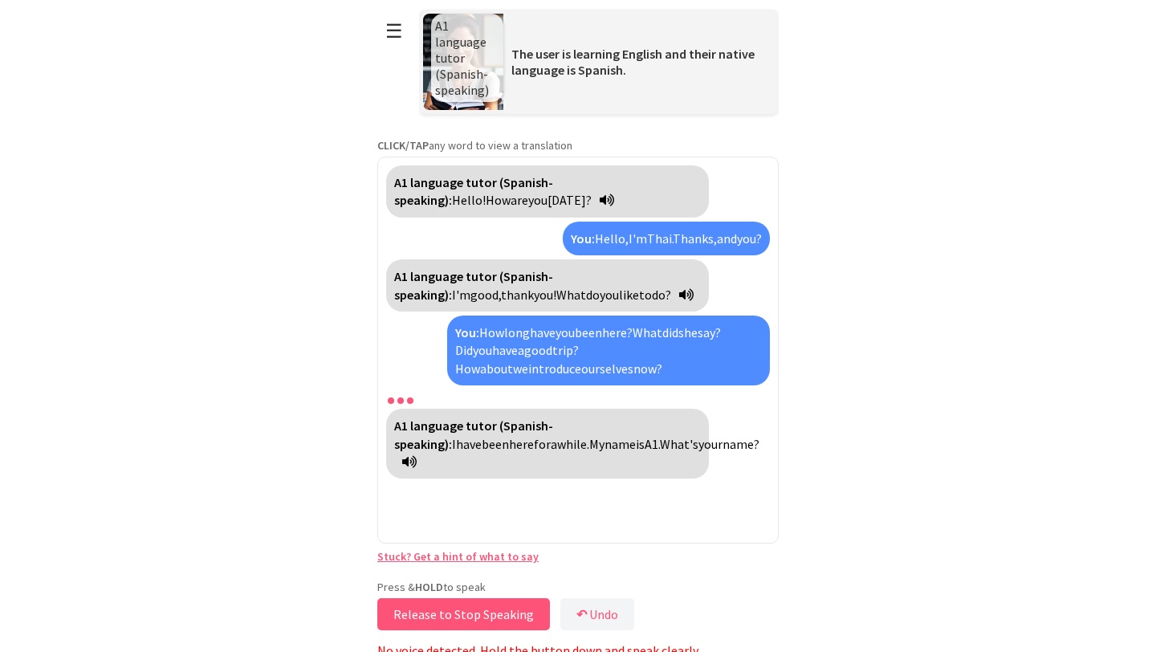
click at [491, 614] on button "Release to Stop Speaking" at bounding box center [463, 614] width 173 height 32
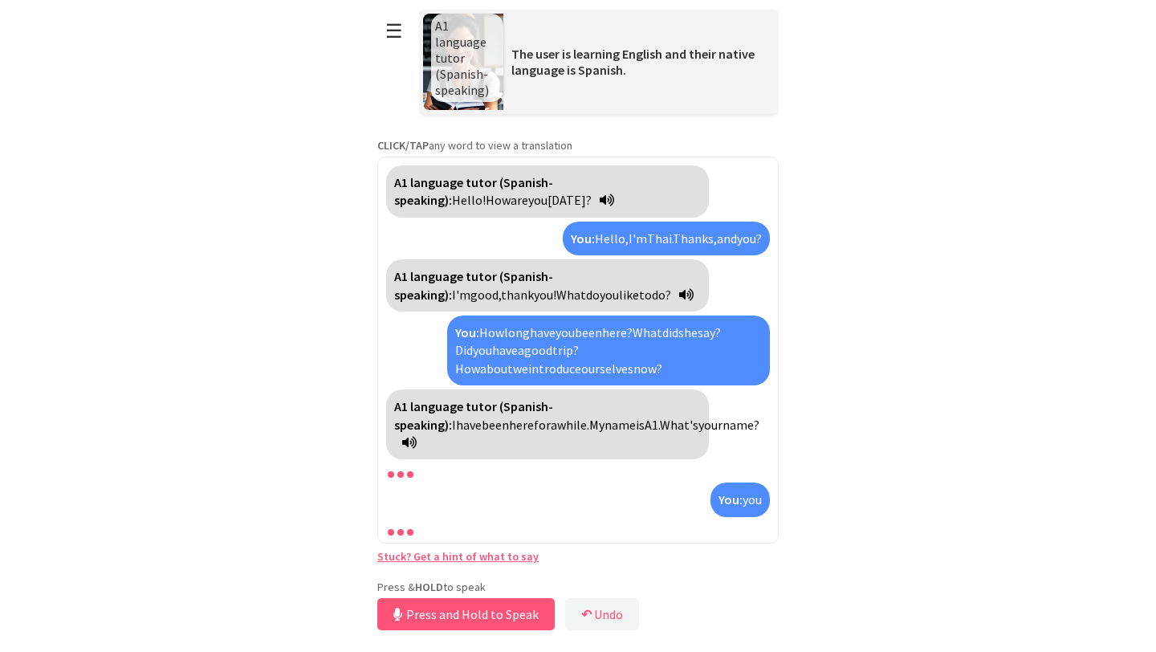
scroll to position [16, 0]
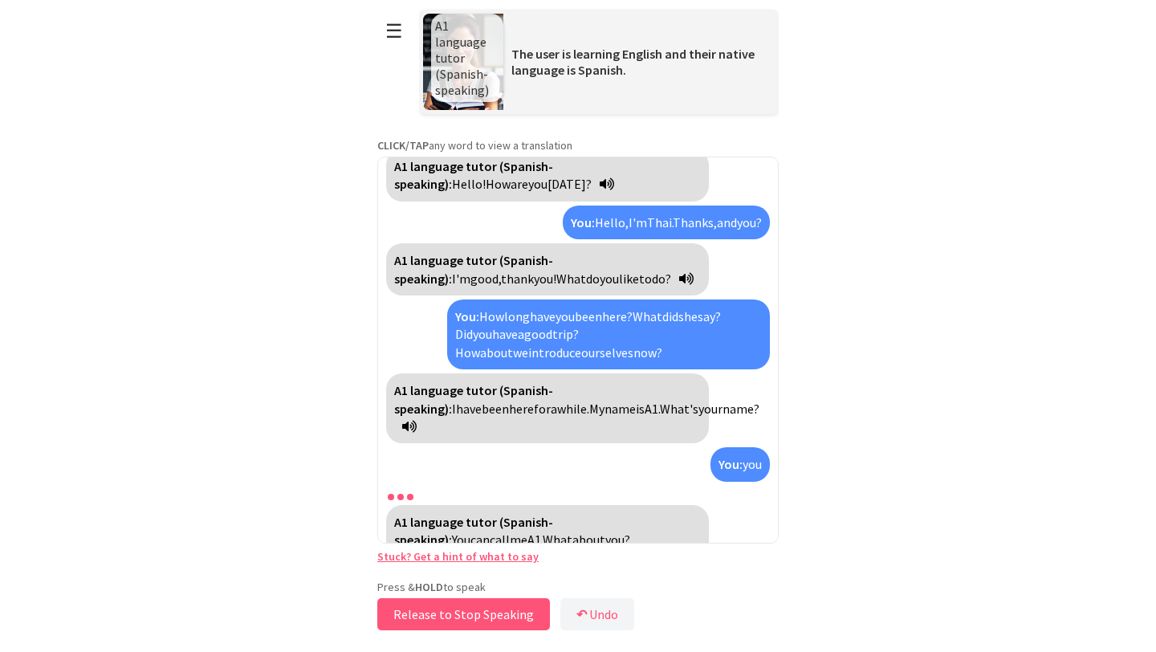
click at [491, 614] on button "Release to Stop Speaking" at bounding box center [463, 614] width 173 height 32
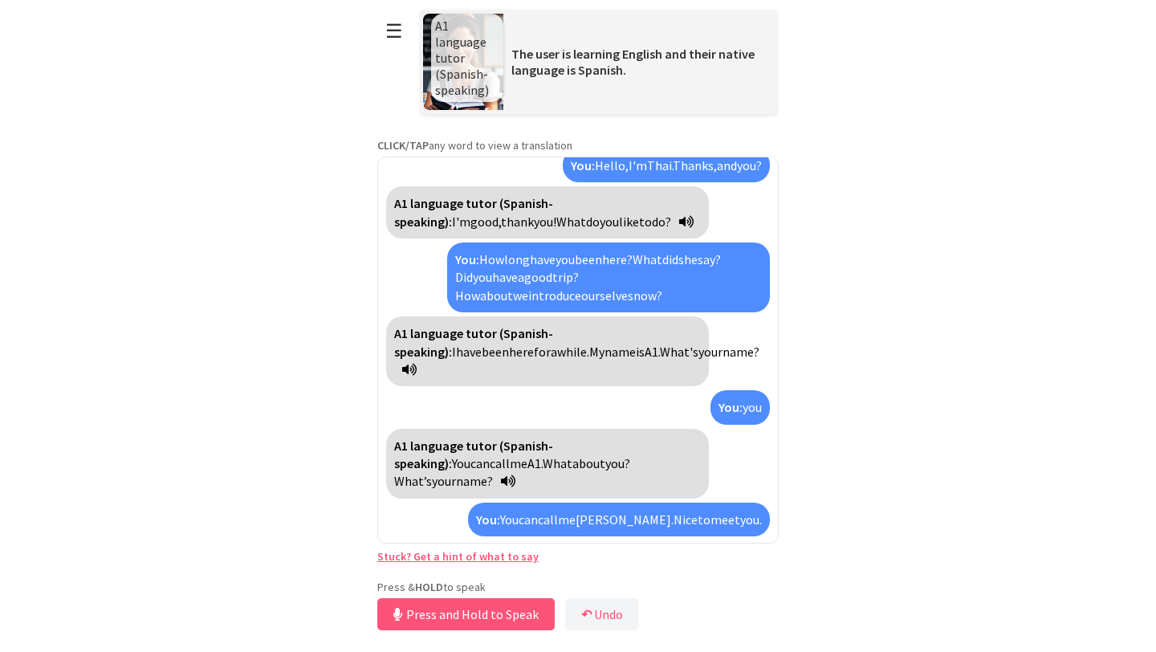
scroll to position [110, 0]
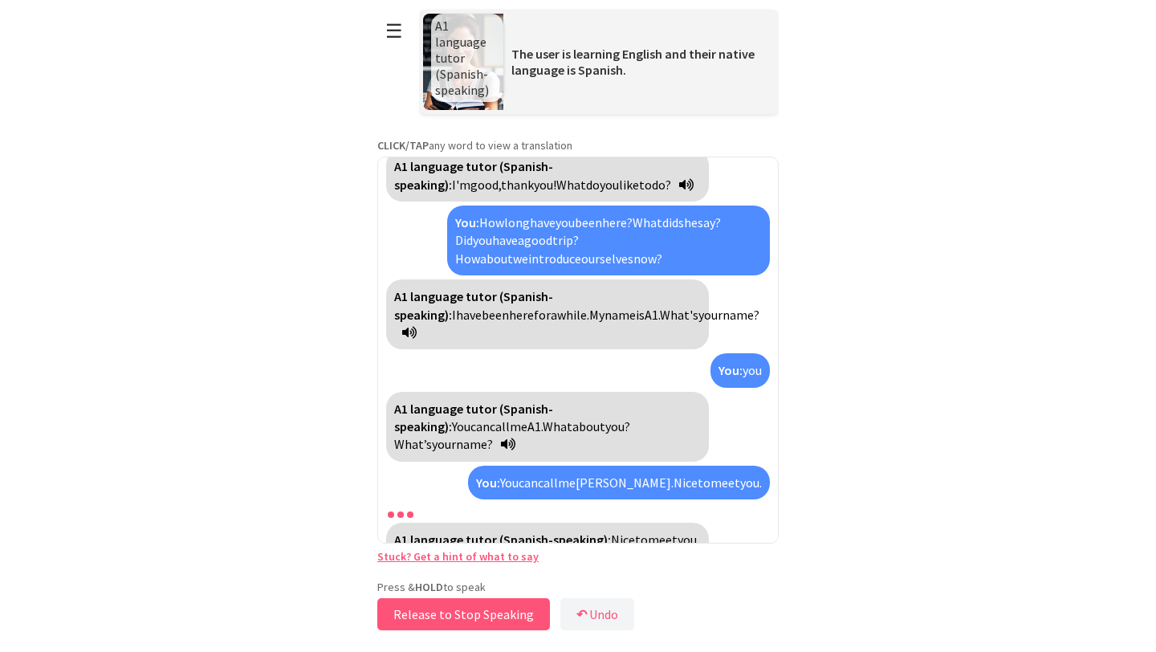
click at [502, 614] on button "Release to Stop Speaking" at bounding box center [463, 614] width 173 height 32
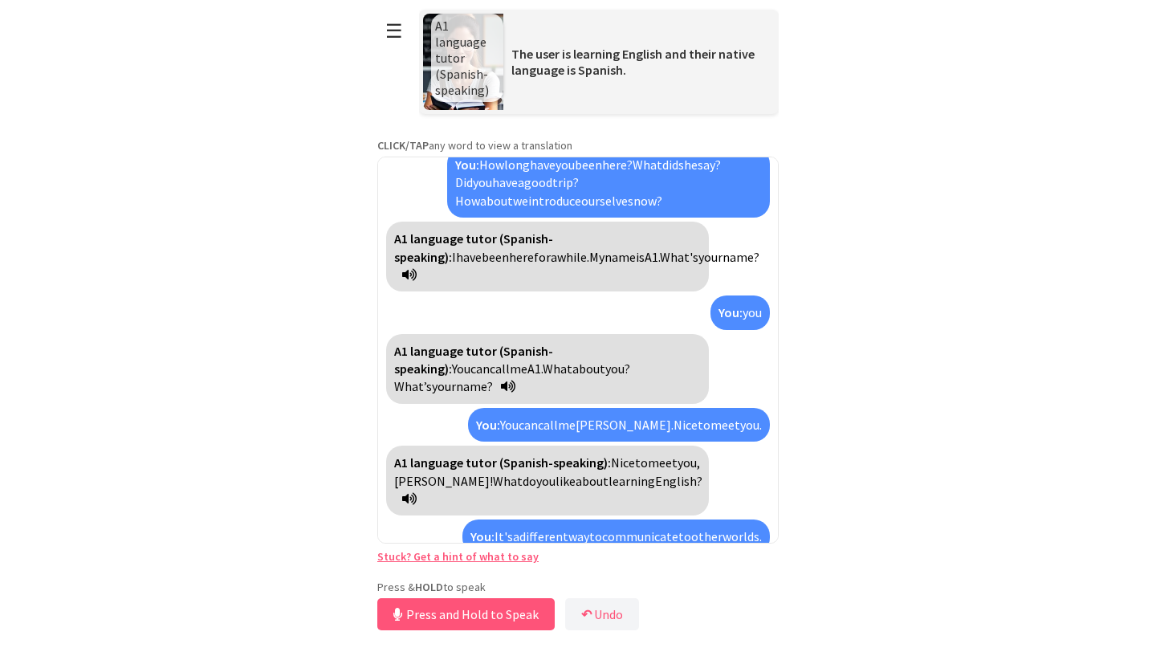
scroll to position [204, 0]
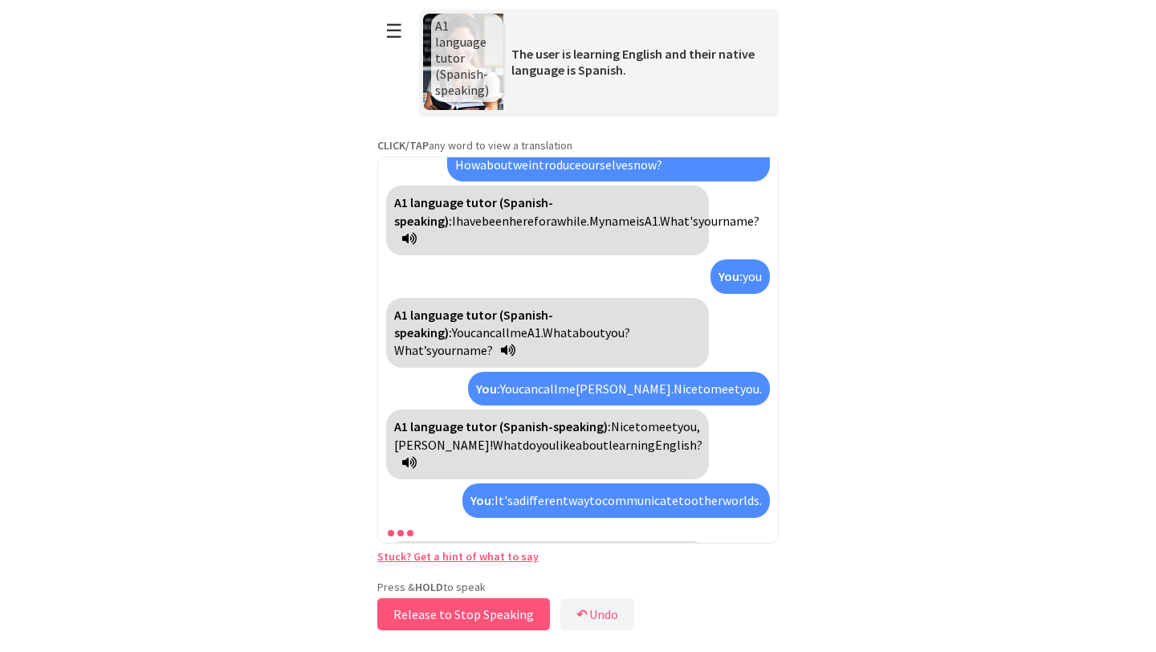
click at [502, 614] on button "Release to Stop Speaking" at bounding box center [463, 614] width 173 height 32
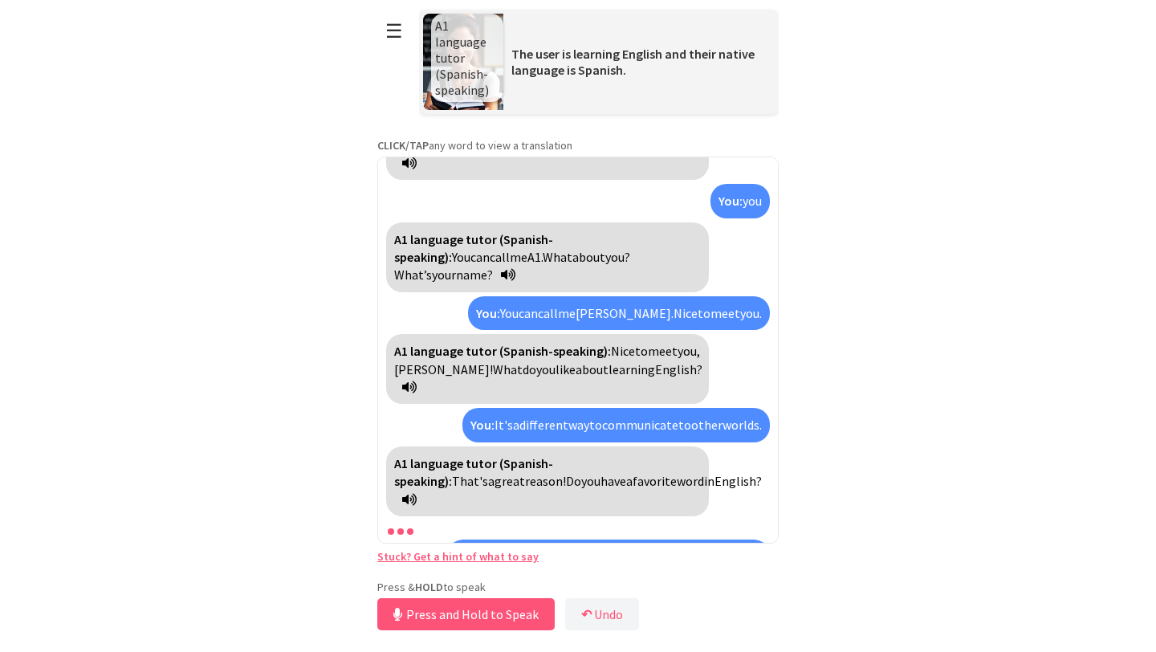
scroll to position [334, 0]
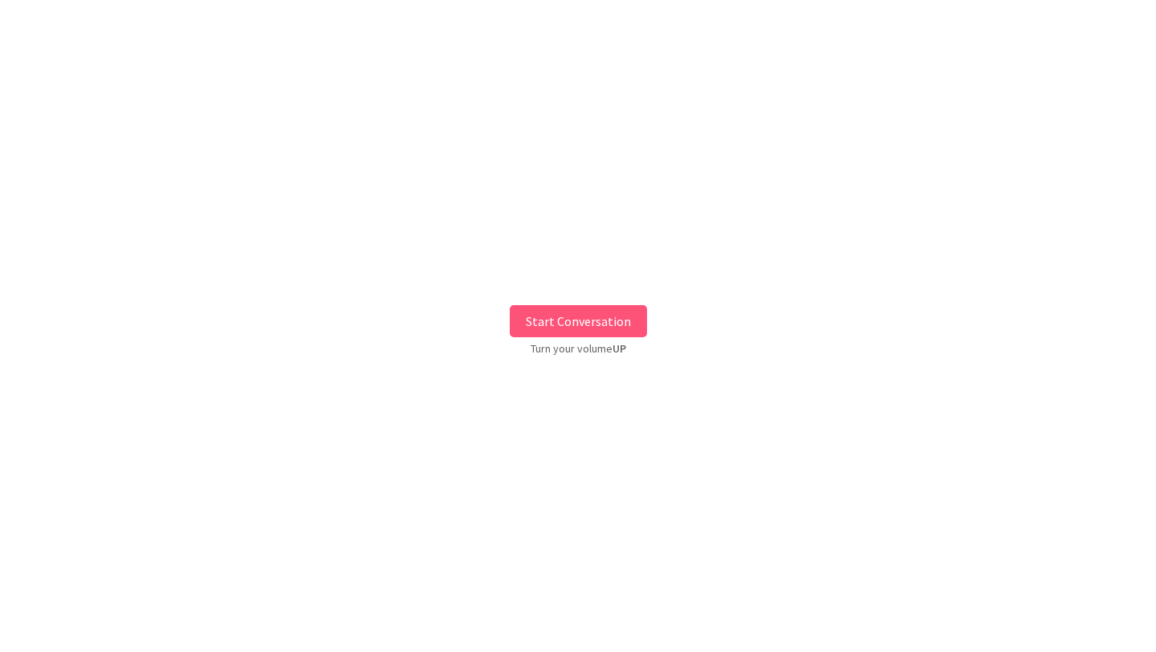
click at [536, 324] on button "Start Conversation" at bounding box center [578, 321] width 137 height 32
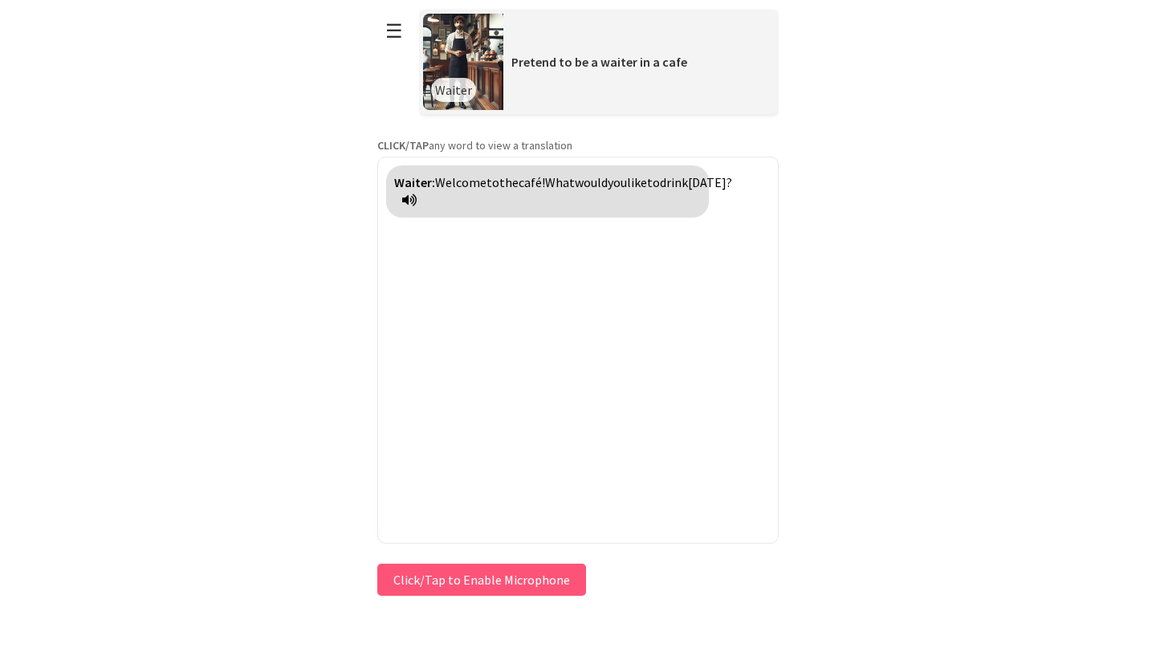
click at [475, 581] on div "Press & HOLD to speak Click/Tap to Enable Microphone ↶ Undo Save No voice detec…" at bounding box center [578, 580] width 402 height 40
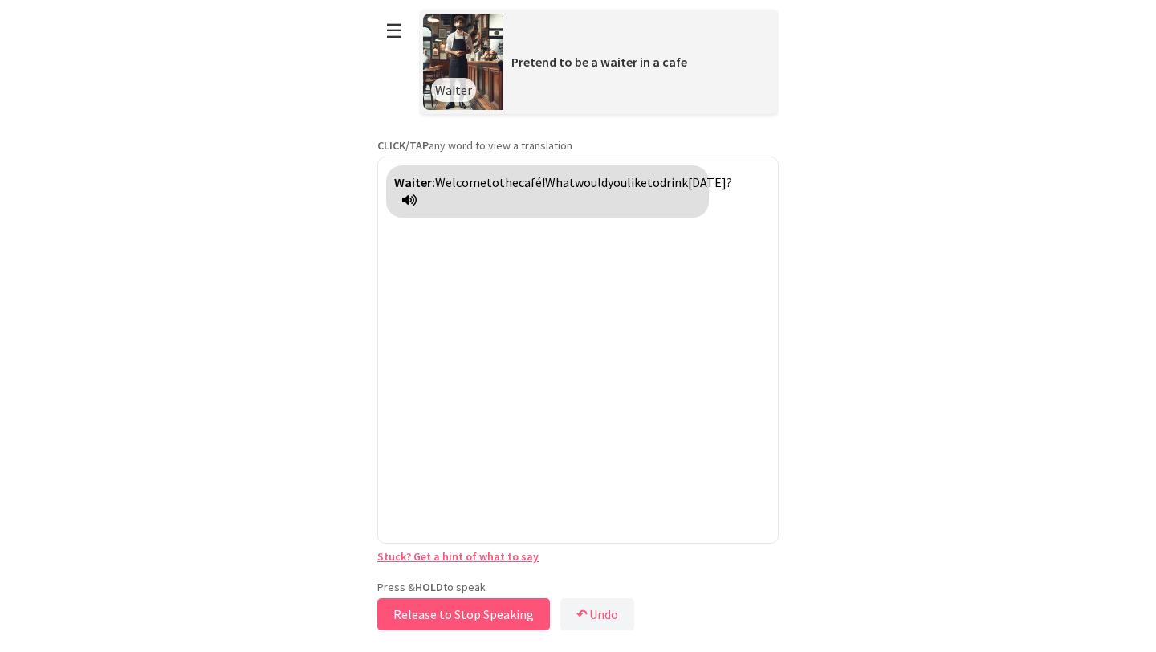
click at [461, 614] on button "Release to Stop Speaking" at bounding box center [463, 614] width 173 height 32
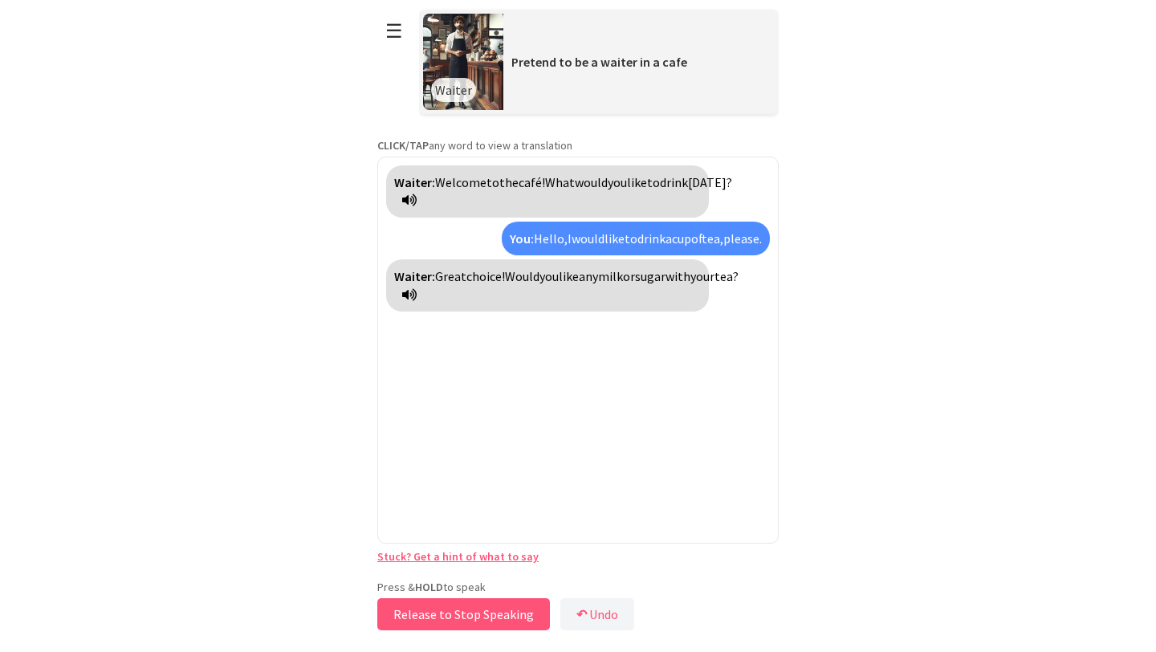
click at [463, 617] on button "Release to Stop Speaking" at bounding box center [463, 614] width 173 height 32
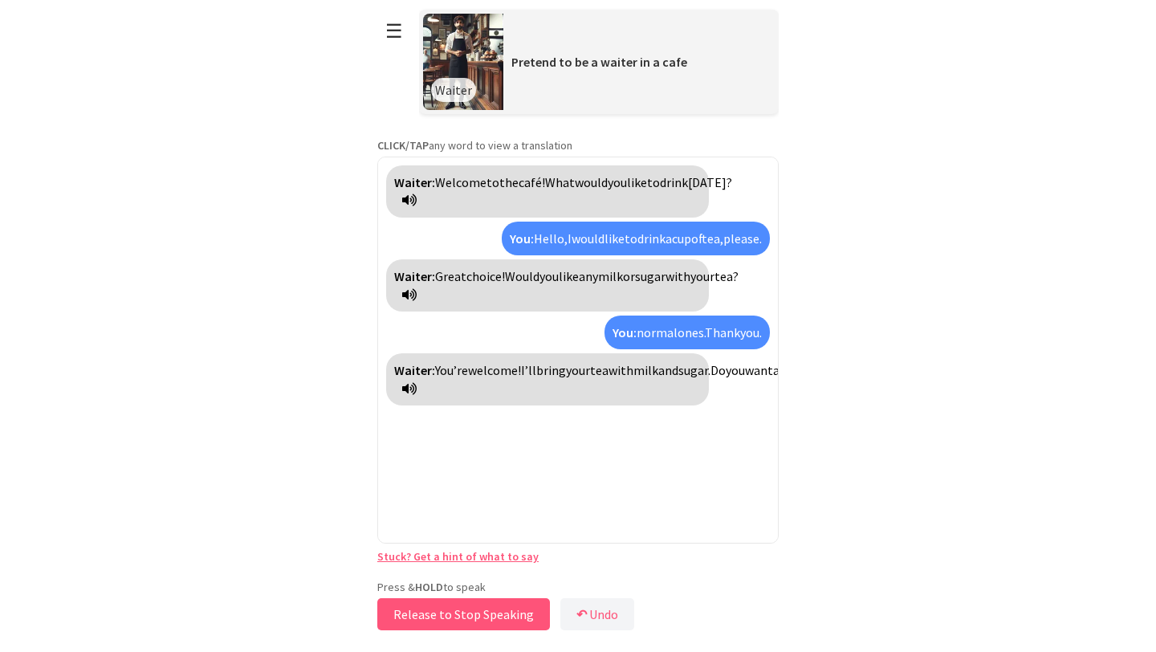
click at [479, 610] on button "Release to Stop Speaking" at bounding box center [463, 614] width 173 height 32
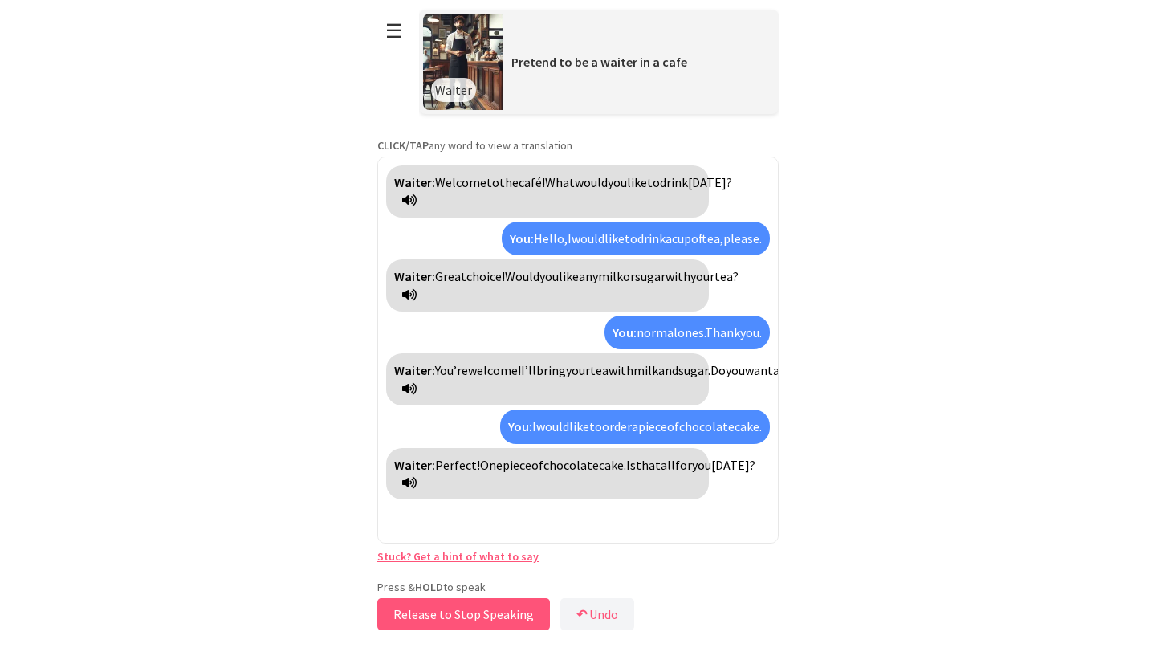
click at [471, 607] on button "Release to Stop Speaking" at bounding box center [463, 614] width 173 height 32
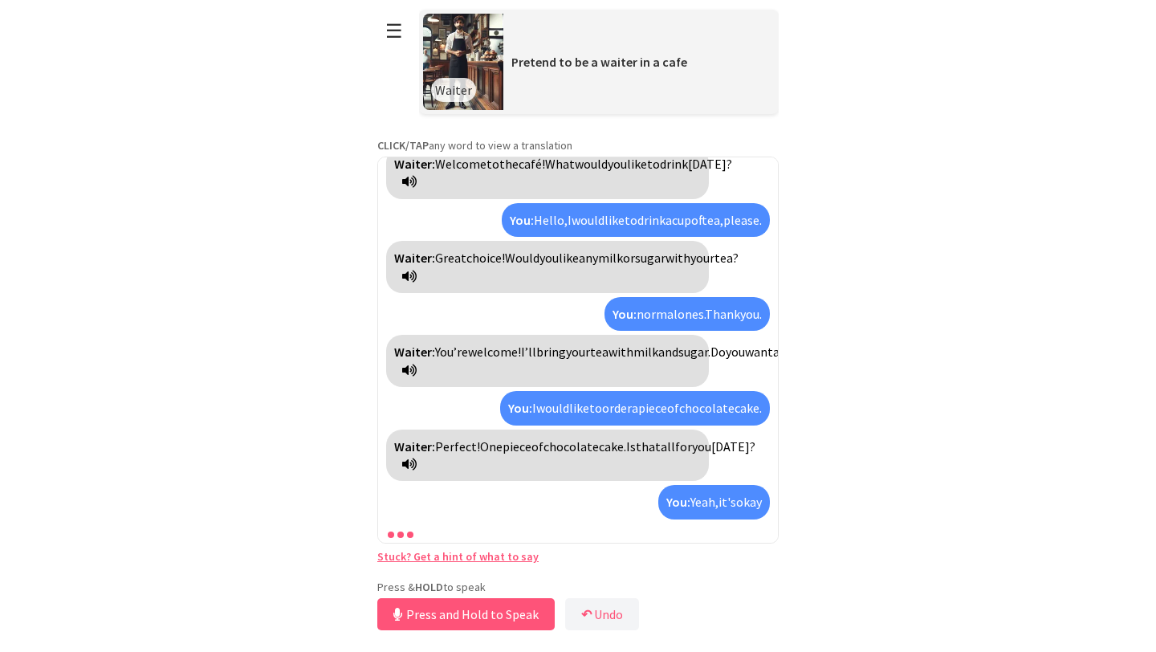
scroll to position [55, 0]
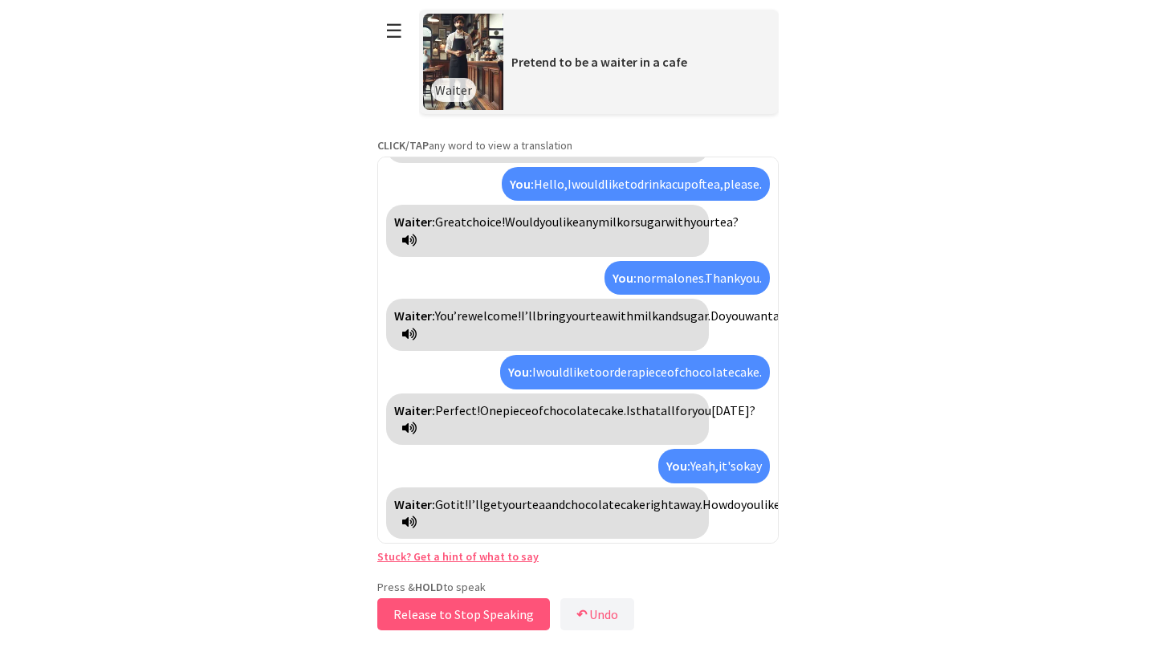
click at [491, 616] on button "Release to Stop Speaking" at bounding box center [463, 614] width 173 height 32
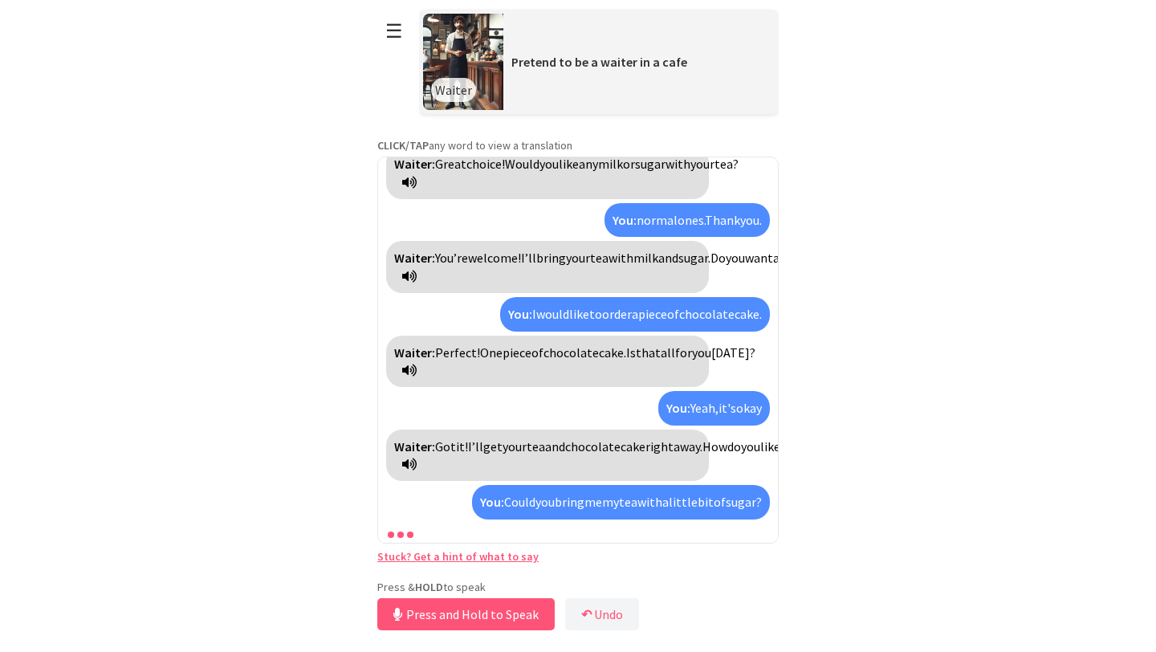
scroll to position [149, 0]
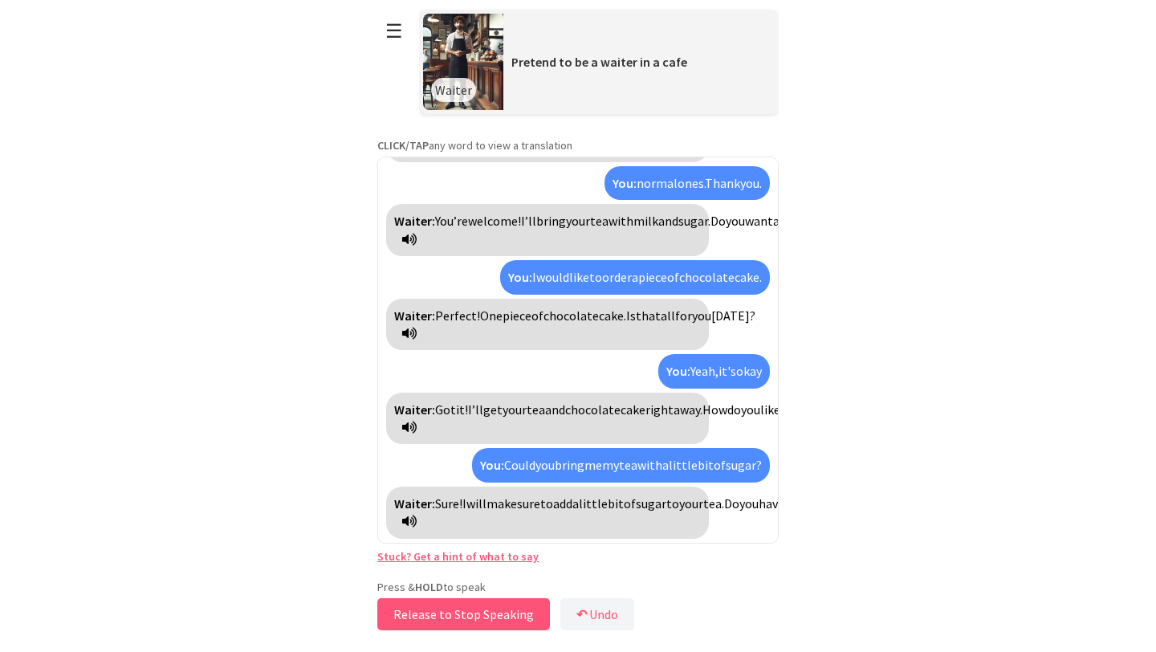
click at [470, 617] on button "Release to Stop Speaking" at bounding box center [463, 614] width 173 height 32
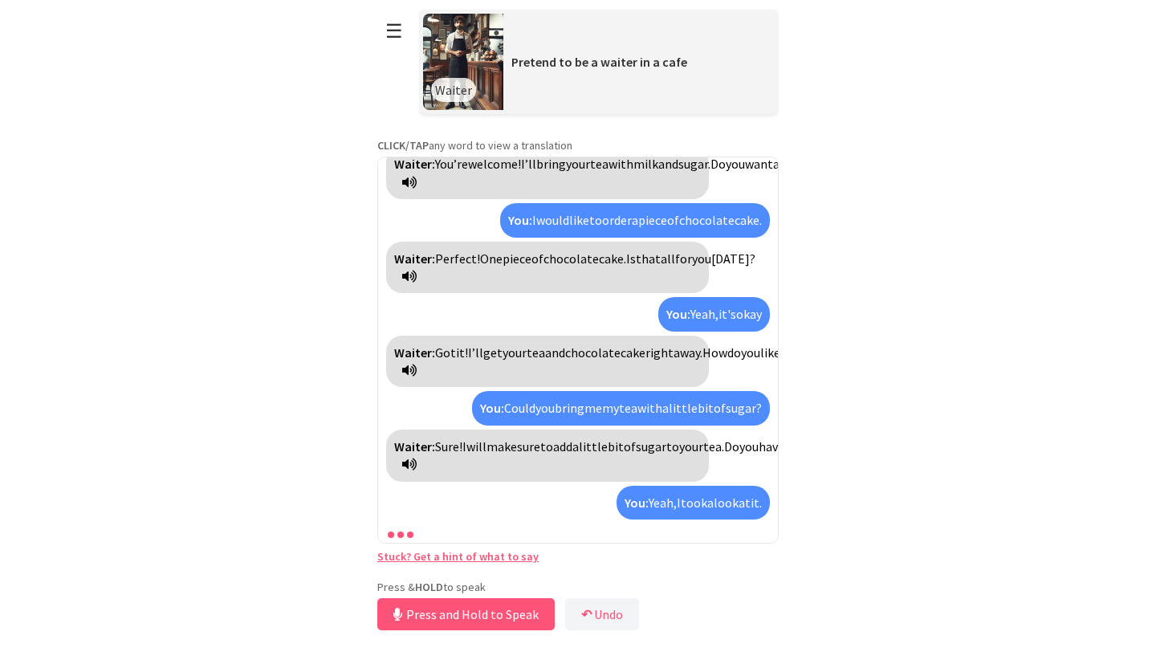
scroll to position [279, 0]
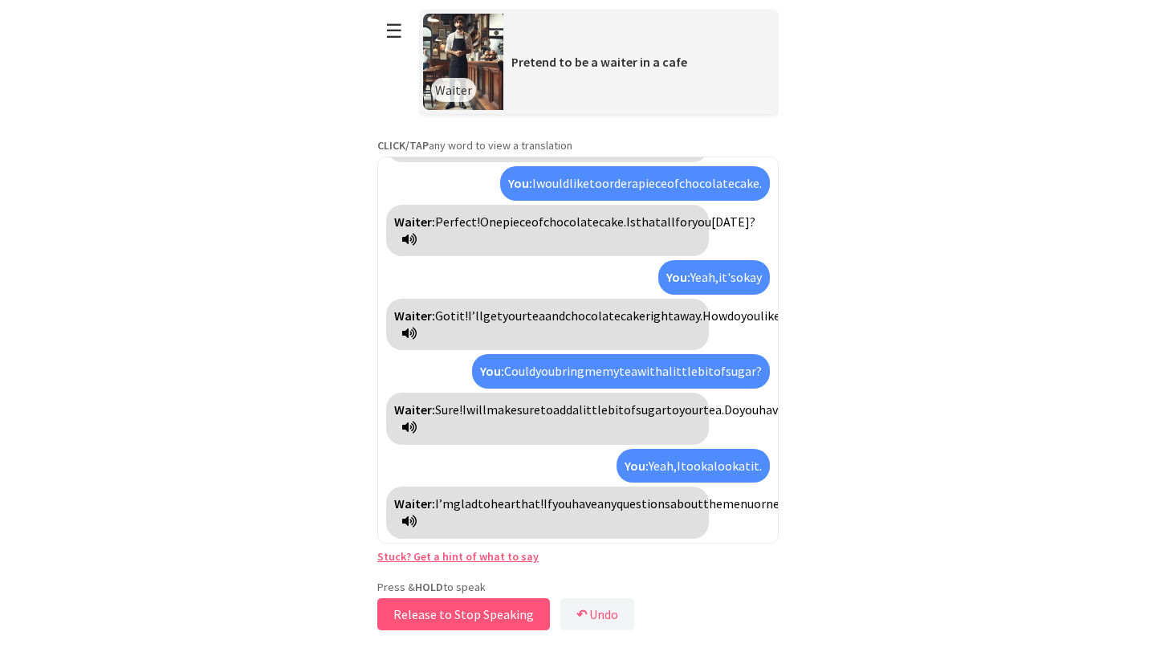
click at [475, 611] on button "Release to Stop Speaking" at bounding box center [463, 614] width 173 height 32
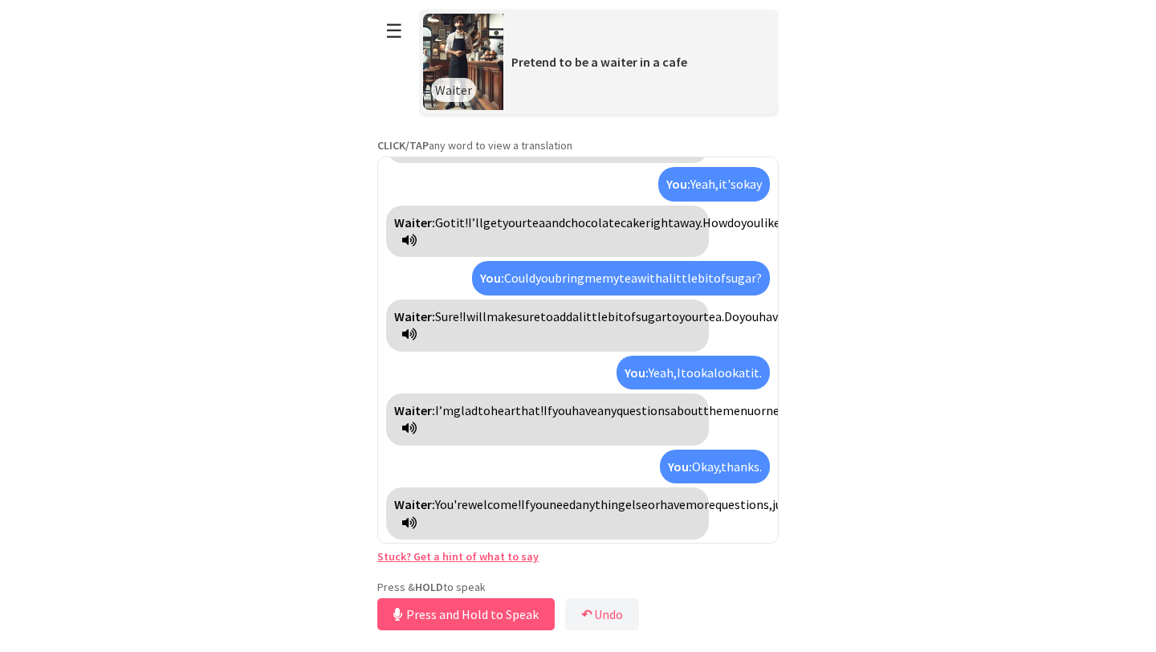
scroll to position [391, 0]
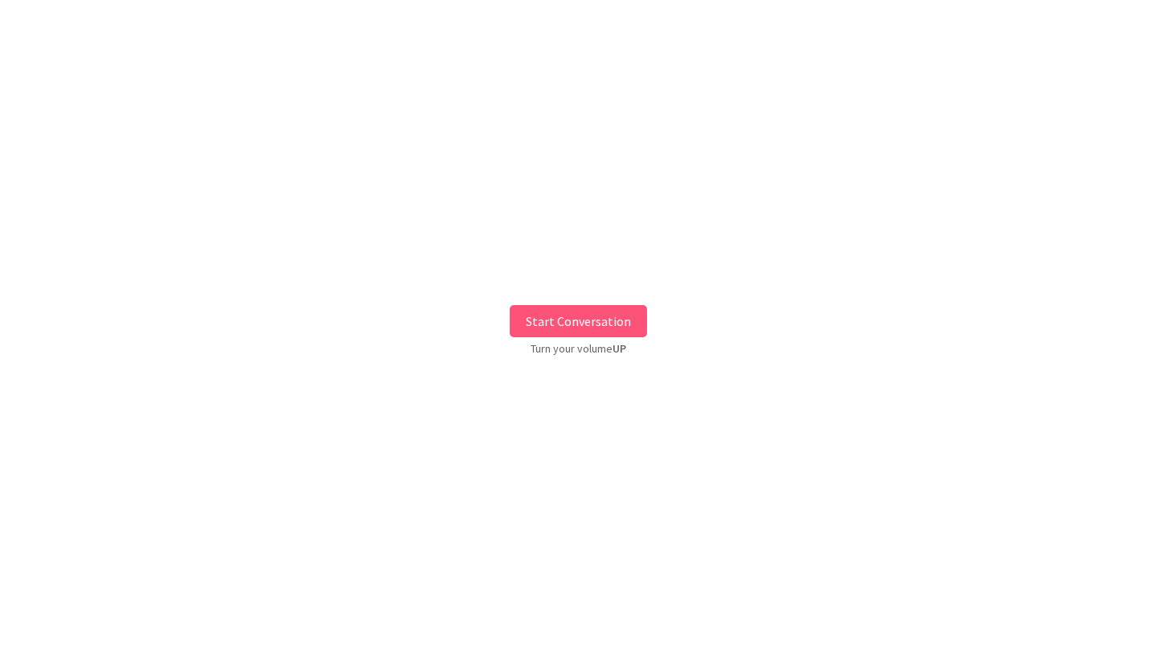
click at [556, 325] on button "Start Conversation" at bounding box center [578, 321] width 137 height 32
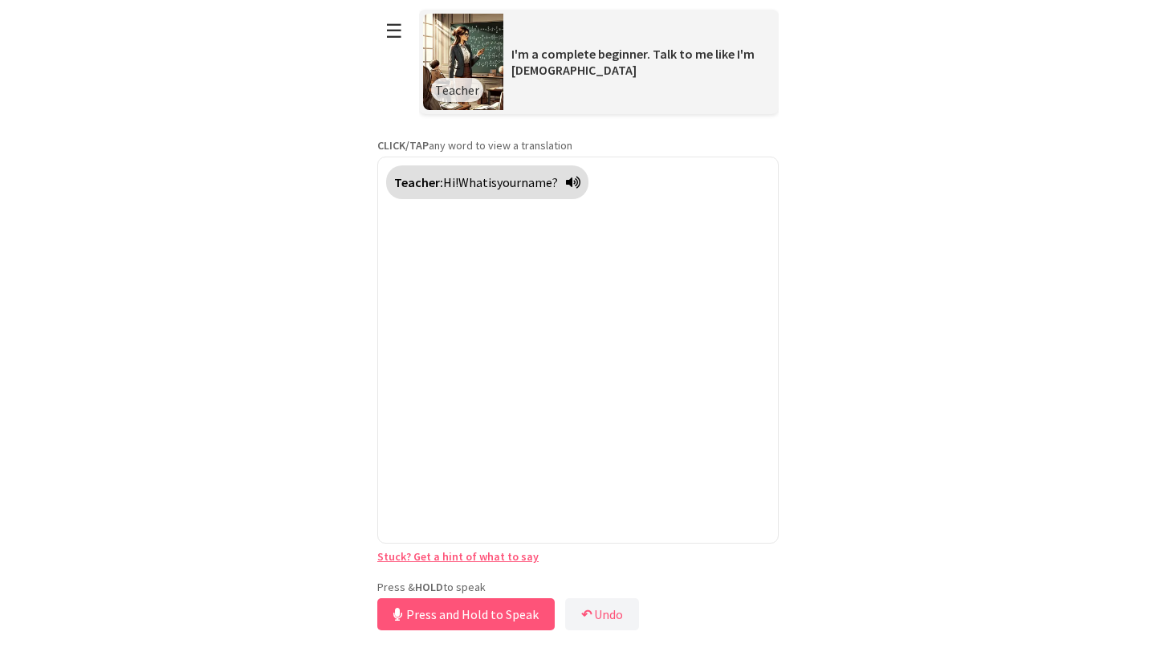
click at [520, 583] on div "Press & HOLD to speak Press and Hold to Speak ↶ Undo Save No voice detected. Ho…" at bounding box center [578, 607] width 402 height 55
click at [503, 621] on button "Release to Stop Speaking" at bounding box center [463, 614] width 173 height 32
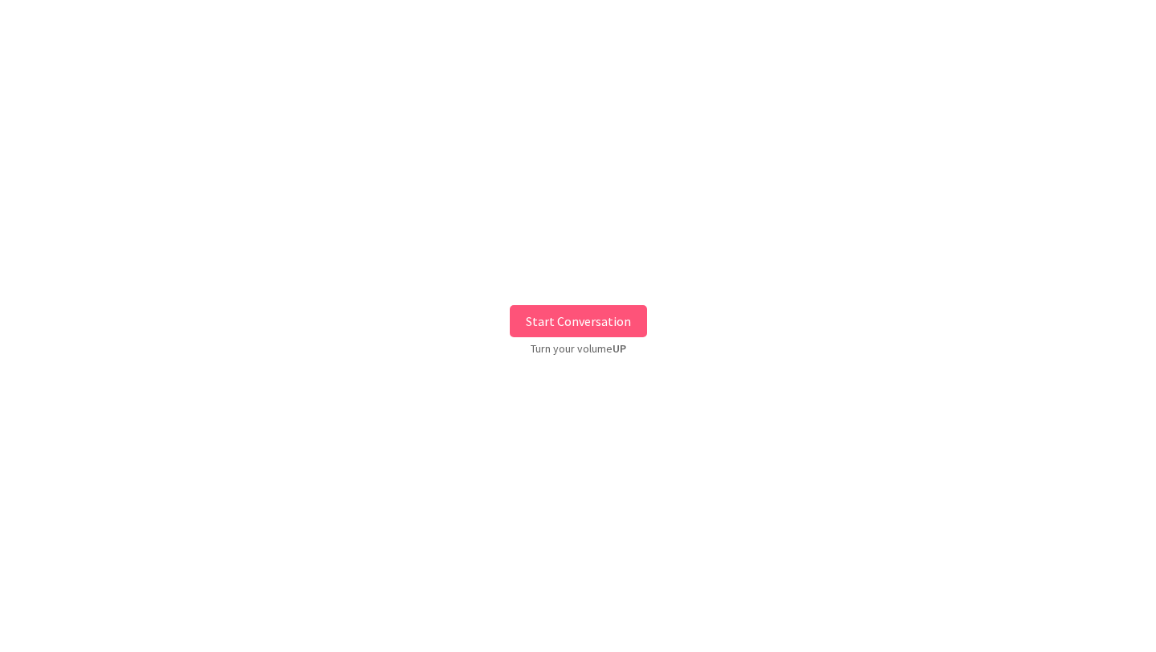
click at [624, 316] on button "Start Conversation" at bounding box center [578, 321] width 137 height 32
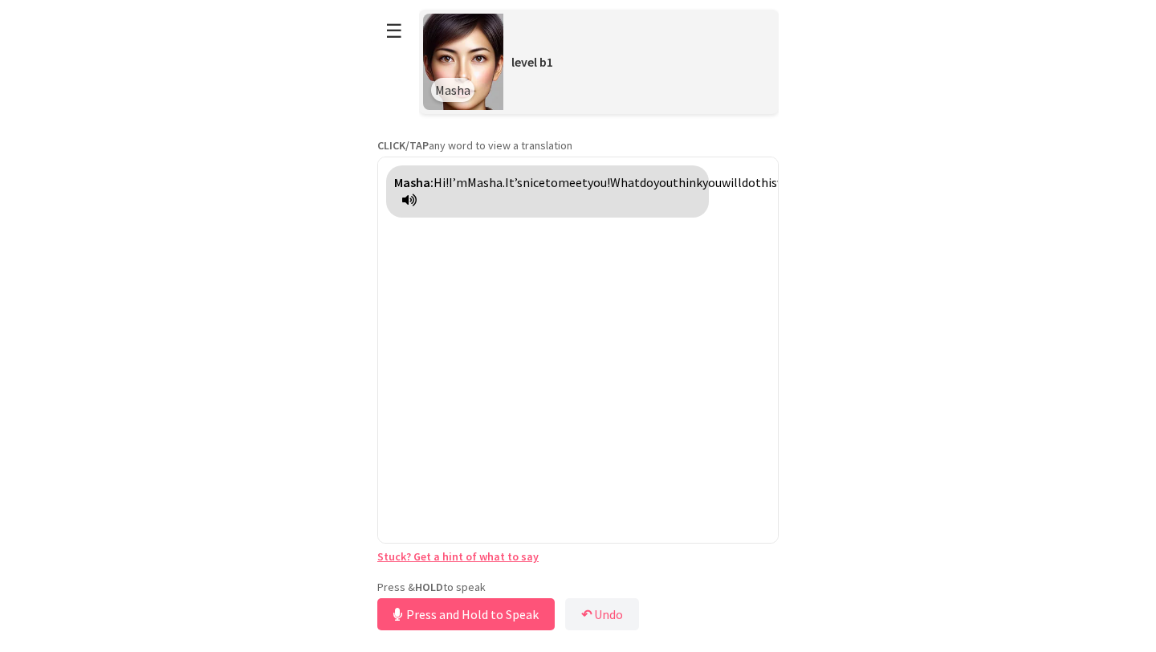
click at [473, 581] on div "Press & HOLD to speak Press and Hold to Speak ↶ Undo Save No voice detected. Ho…" at bounding box center [578, 607] width 402 height 55
click at [459, 620] on button "Release to Stop Speaking" at bounding box center [463, 614] width 173 height 32
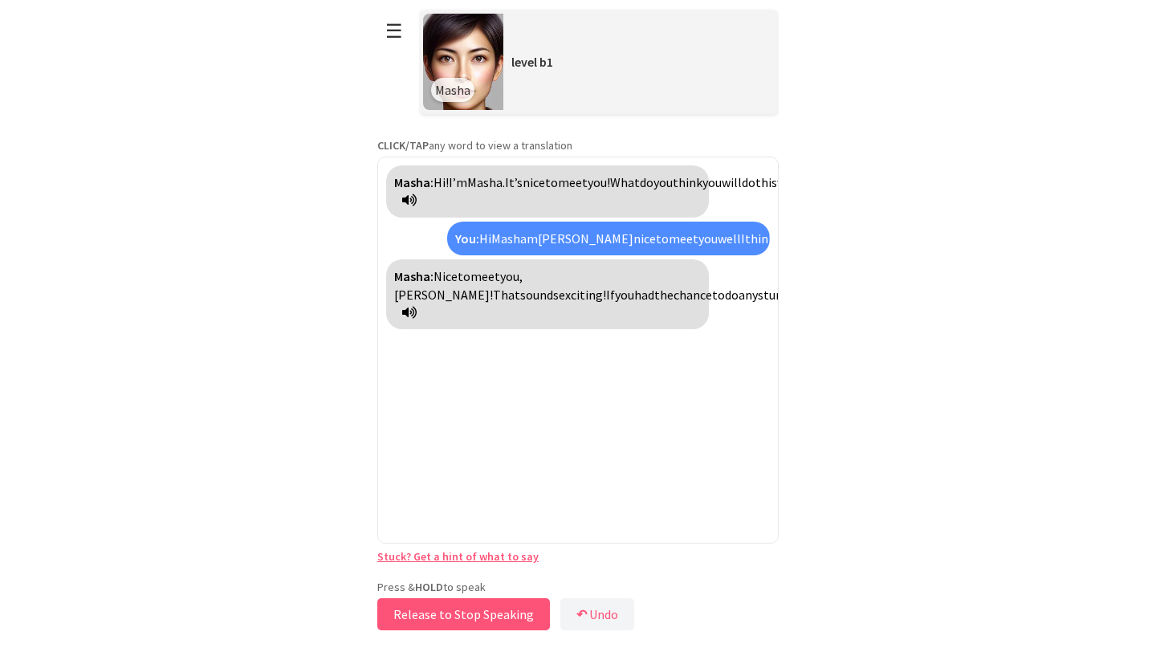
click at [457, 609] on button "Release to Stop Speaking" at bounding box center [463, 614] width 173 height 32
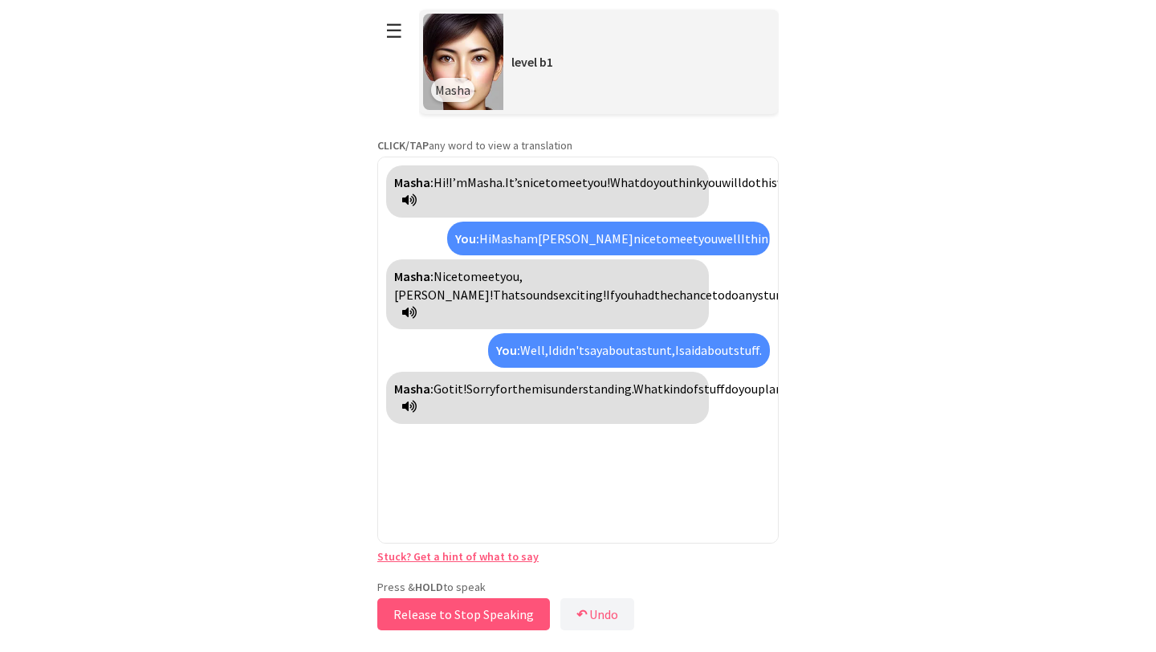
click at [463, 620] on button "Release to Stop Speaking" at bounding box center [463, 614] width 173 height 32
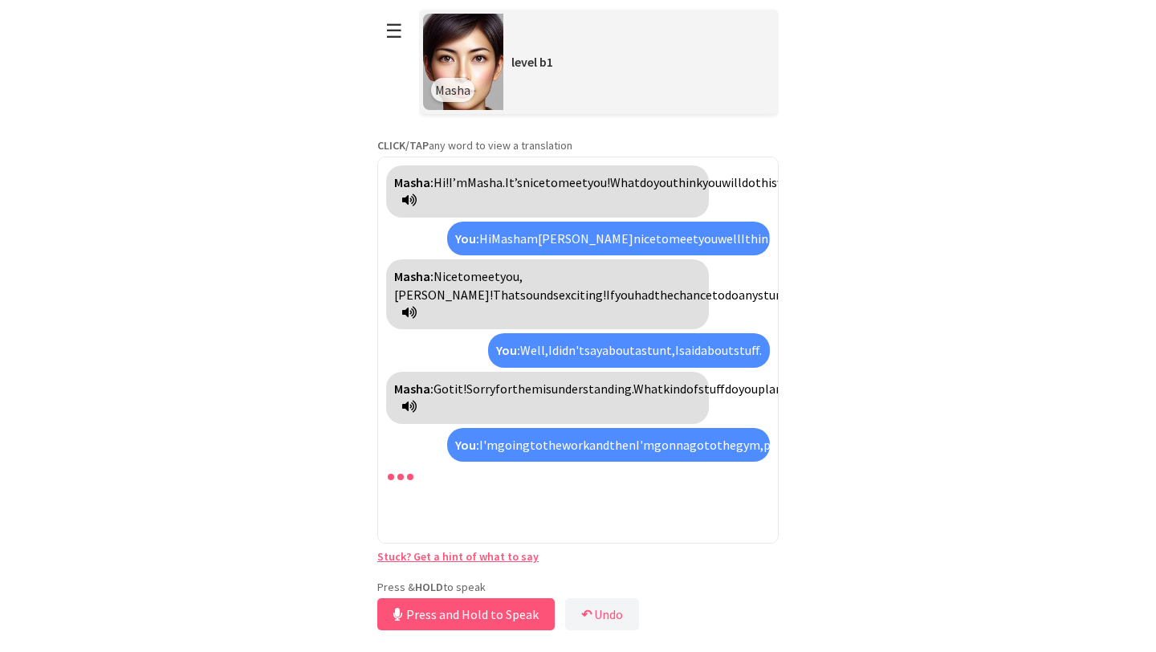
scroll to position [69, 0]
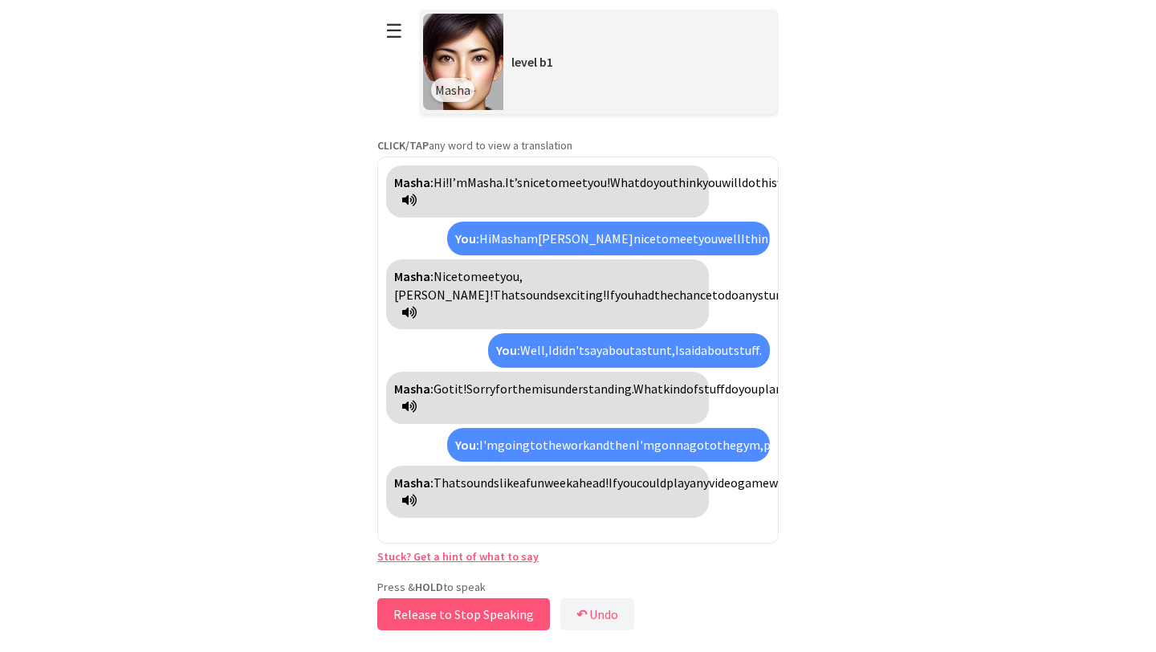
click at [501, 618] on button "Release to Stop Speaking" at bounding box center [463, 614] width 173 height 32
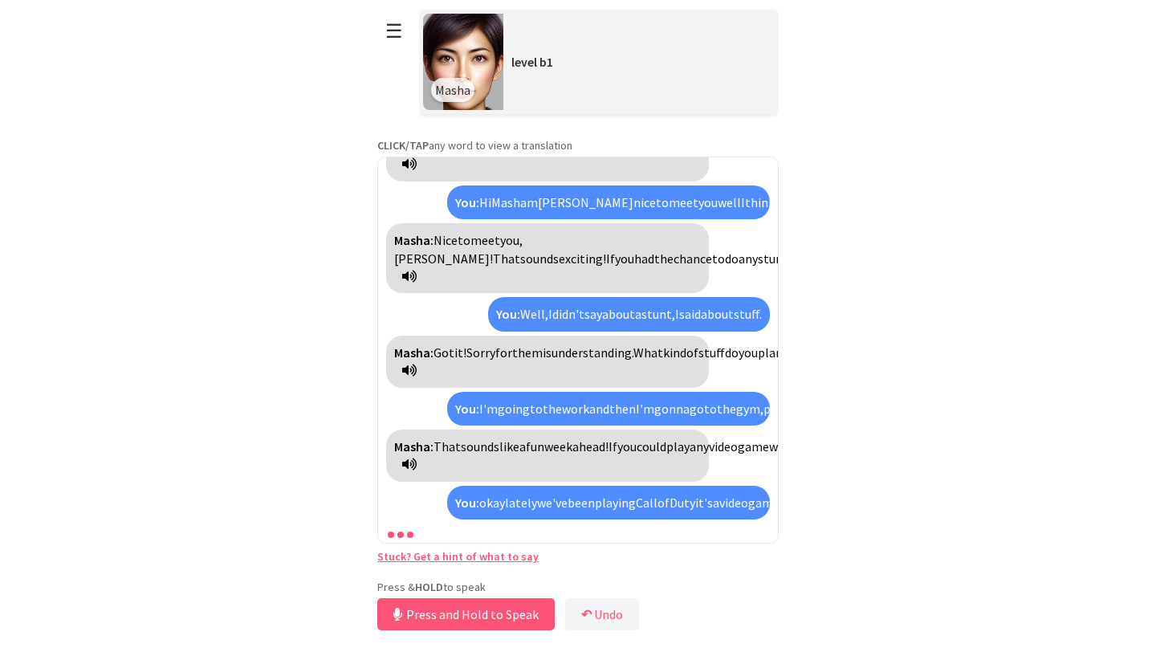
scroll to position [217, 0]
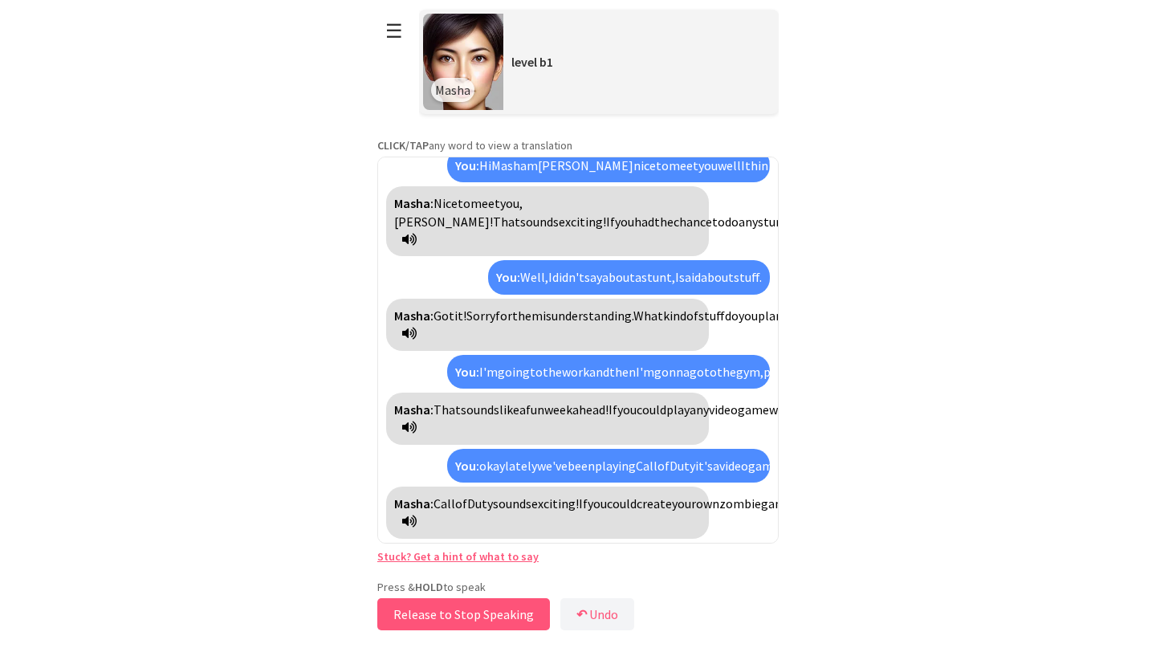
click at [505, 612] on button "Release to Stop Speaking" at bounding box center [463, 614] width 173 height 32
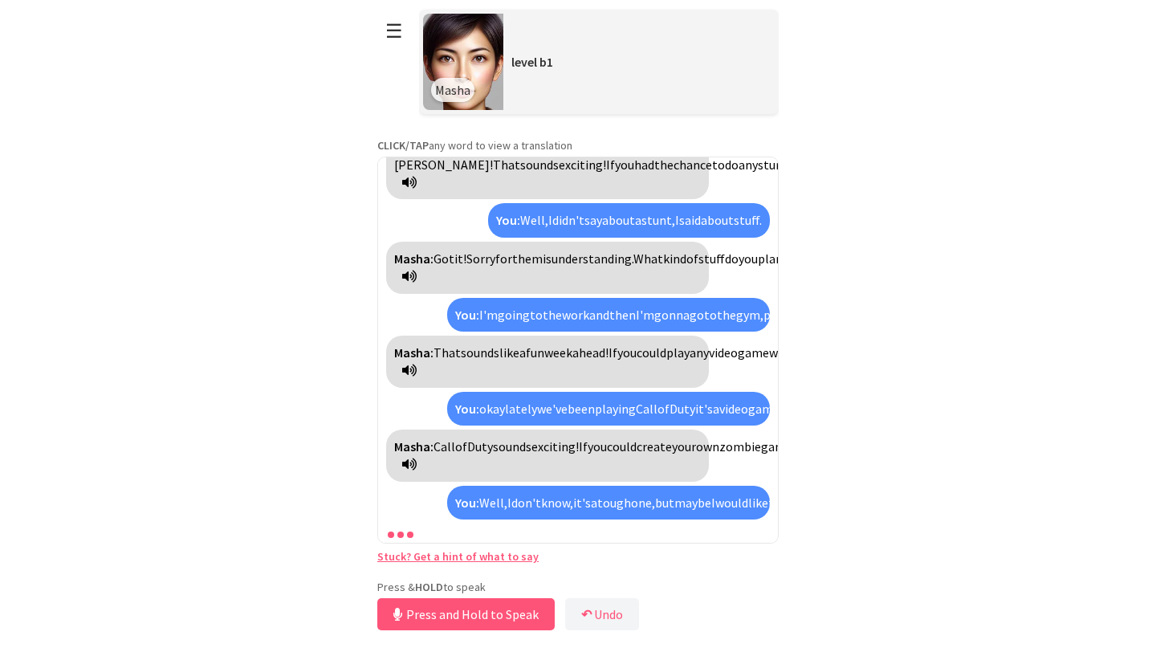
scroll to position [383, 0]
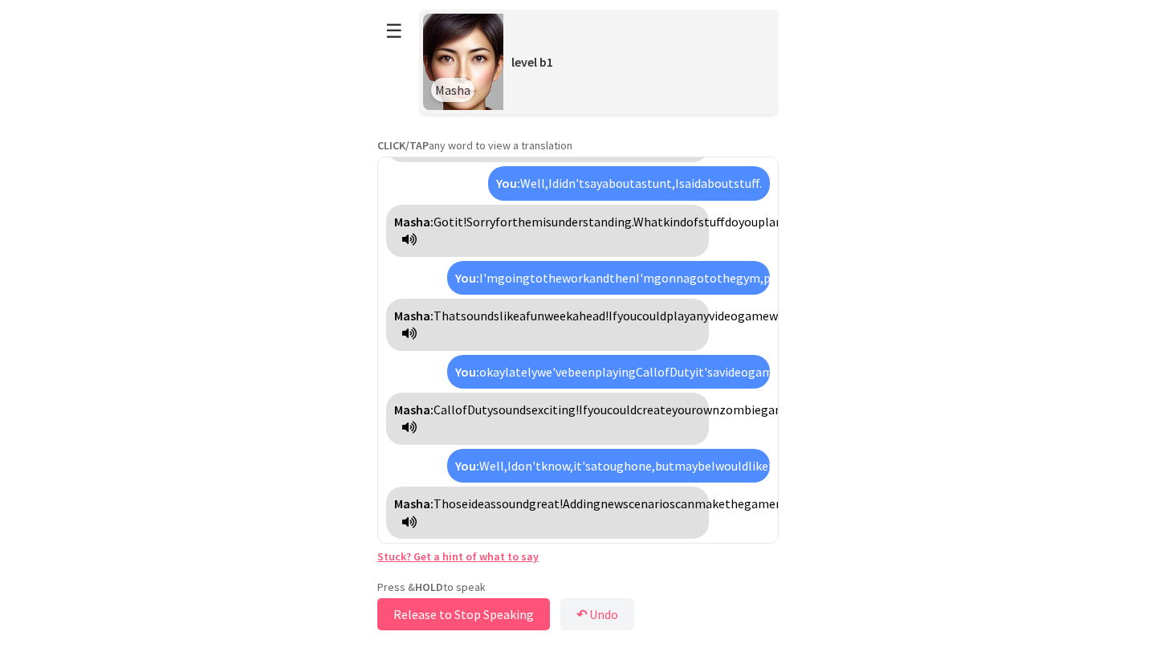
click at [464, 605] on button "Release to Stop Speaking" at bounding box center [463, 614] width 173 height 32
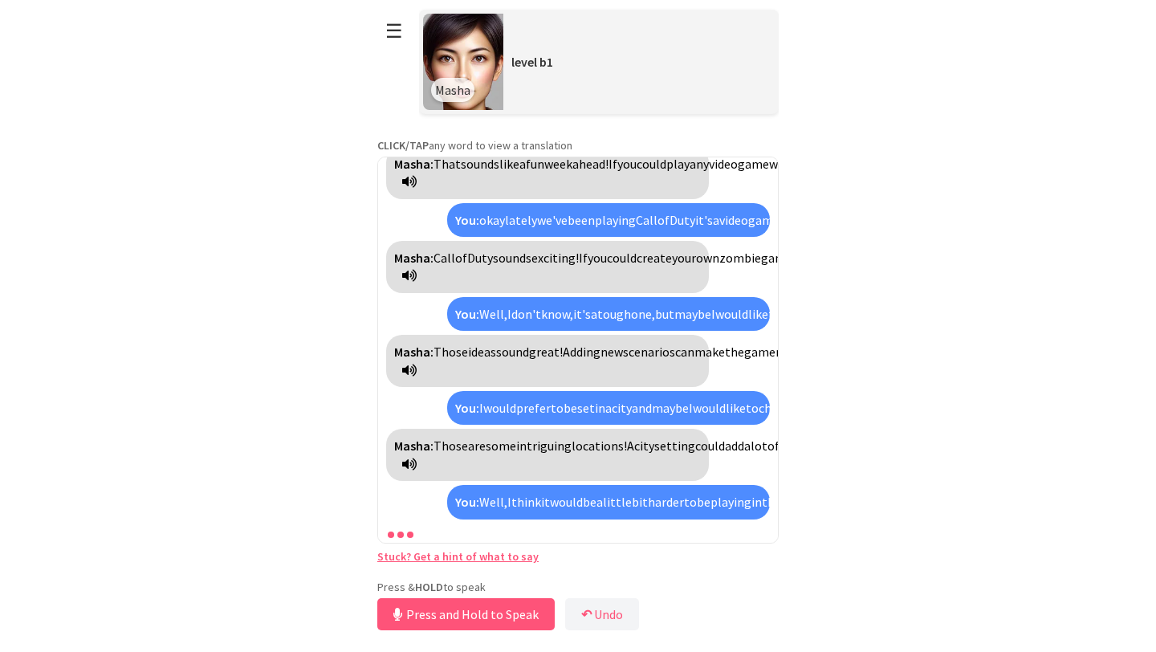
scroll to position [805, 0]
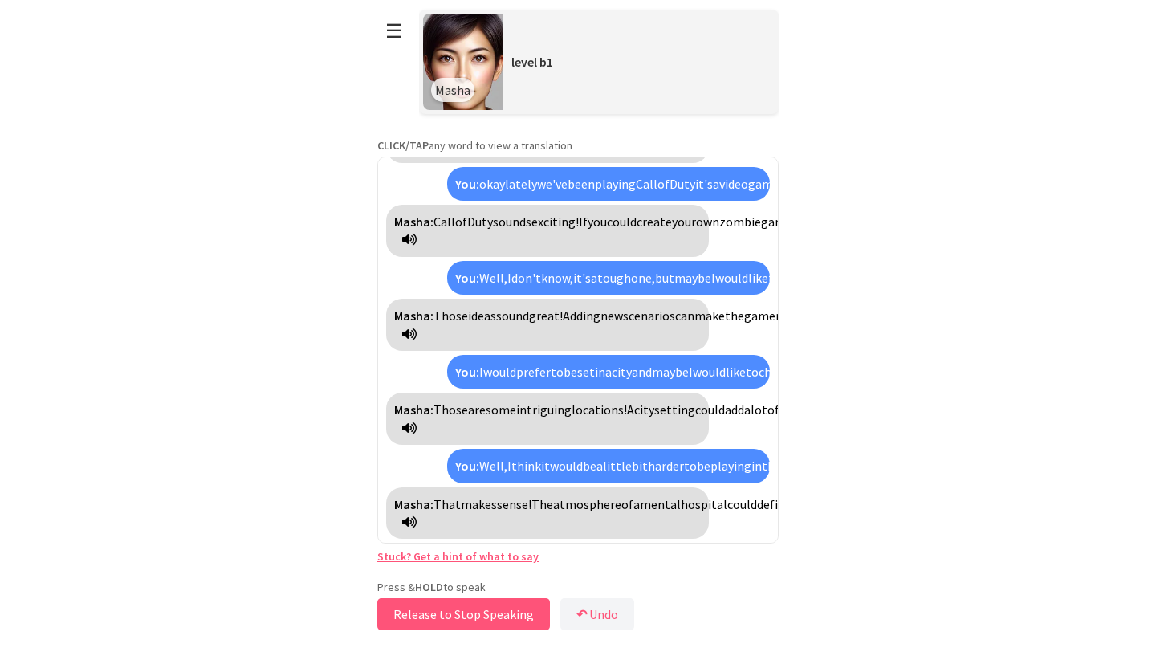
click at [507, 608] on button "Release to Stop Speaking" at bounding box center [463, 614] width 173 height 32
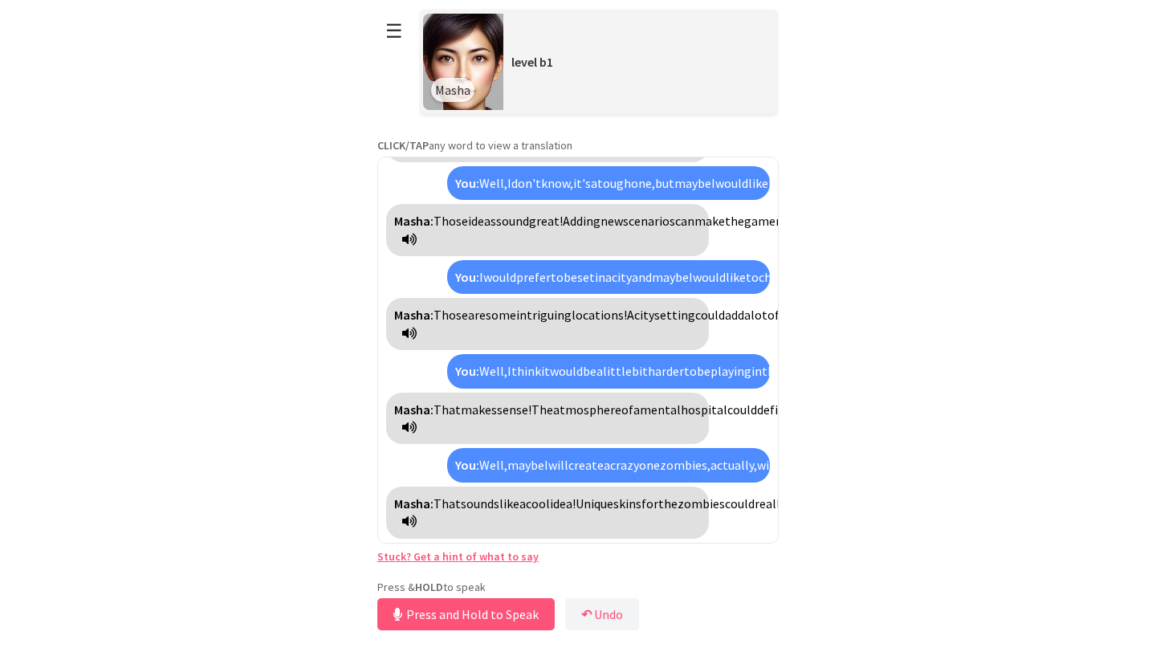
scroll to position [1007, 0]
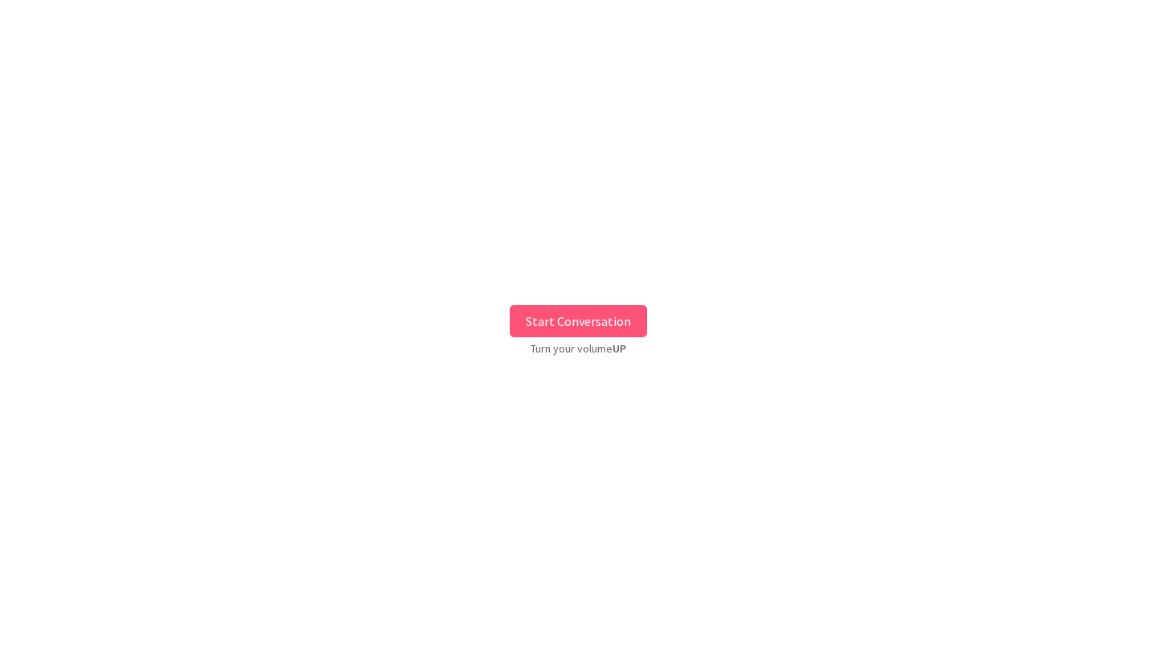
click at [578, 319] on button "Start Conversation" at bounding box center [578, 321] width 137 height 32
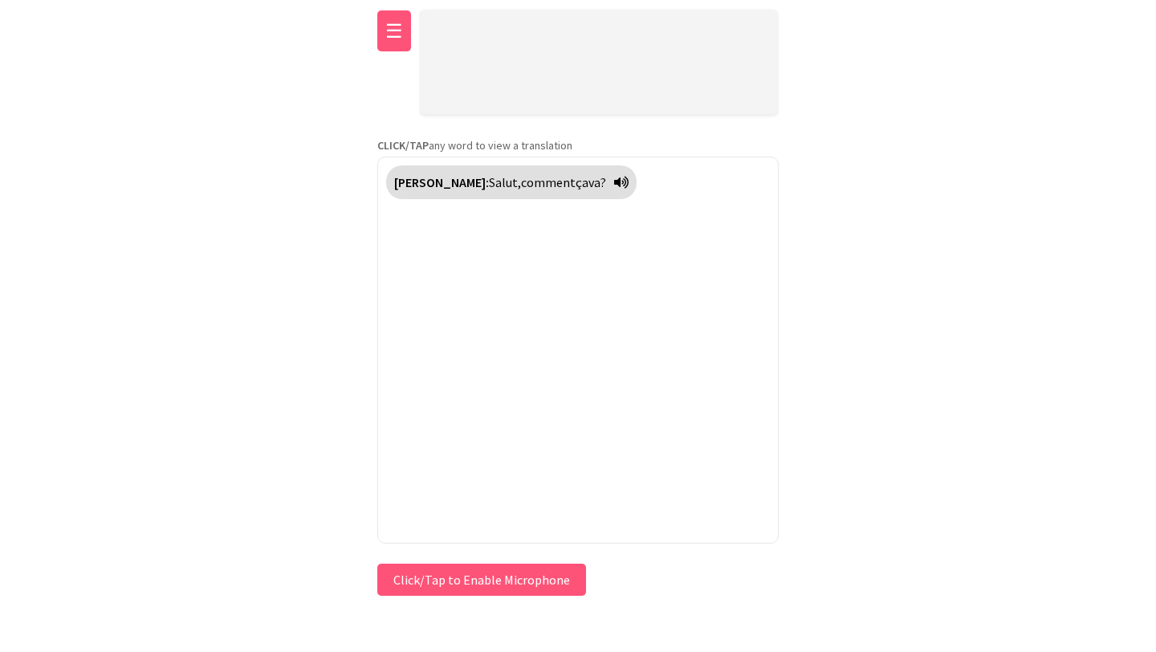
click at [389, 21] on button "☰" at bounding box center [394, 30] width 34 height 41
click at [391, 29] on button "☰" at bounding box center [394, 30] width 34 height 41
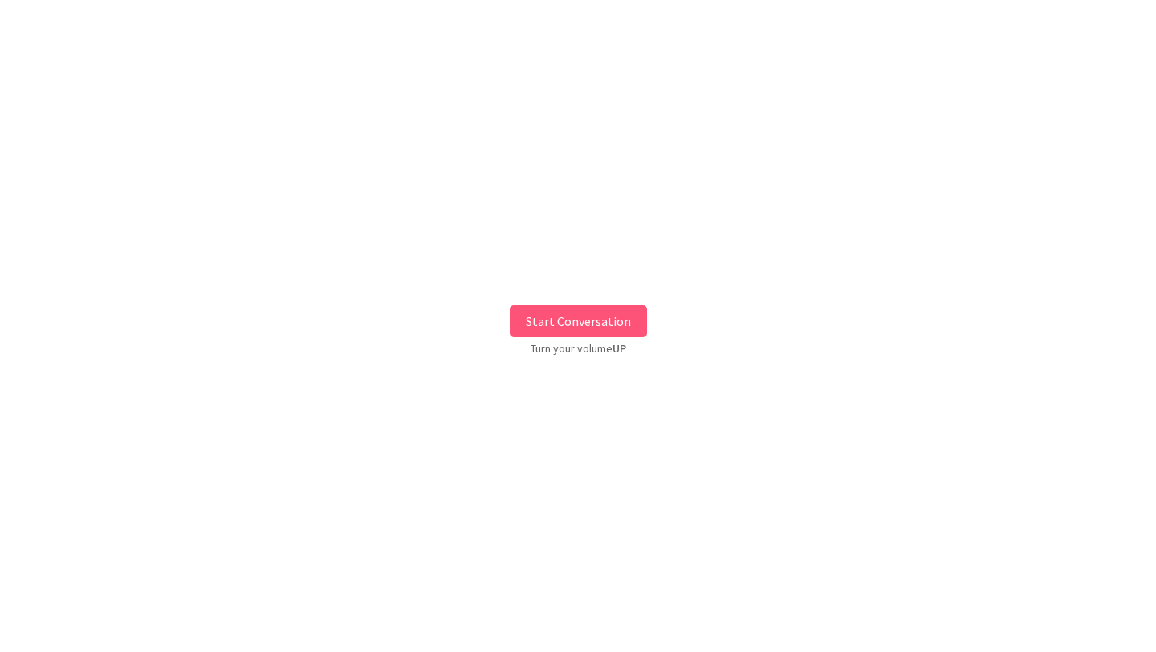
click at [542, 311] on button "Start Conversation" at bounding box center [578, 321] width 137 height 32
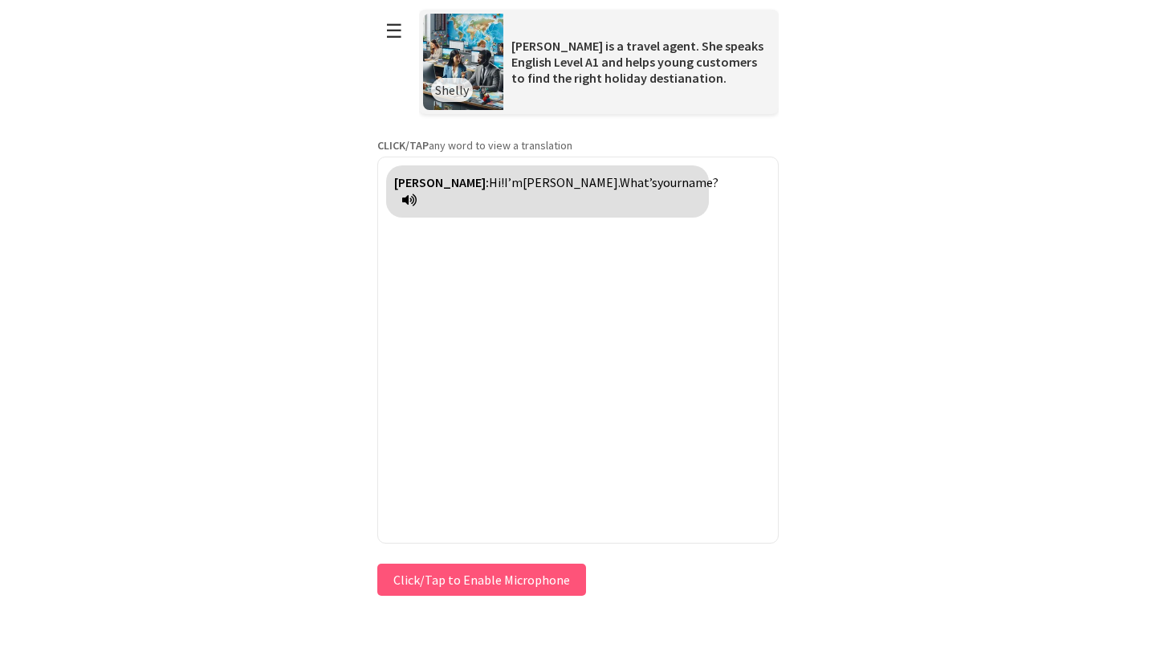
click at [479, 582] on div "Press & HOLD to speak Click/Tap to Enable Microphone ↶ Undo Save No voice detec…" at bounding box center [578, 580] width 402 height 40
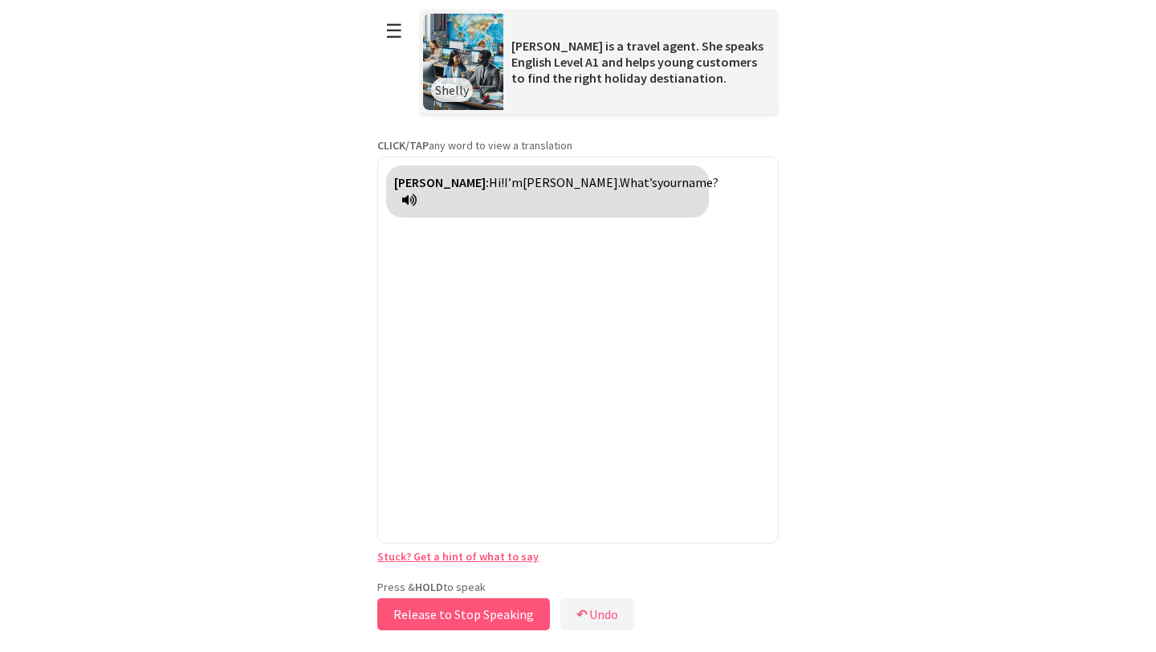
click at [467, 613] on button "Release to Stop Speaking" at bounding box center [463, 614] width 173 height 32
click at [463, 614] on button "Release to Stop Speaking" at bounding box center [463, 614] width 173 height 32
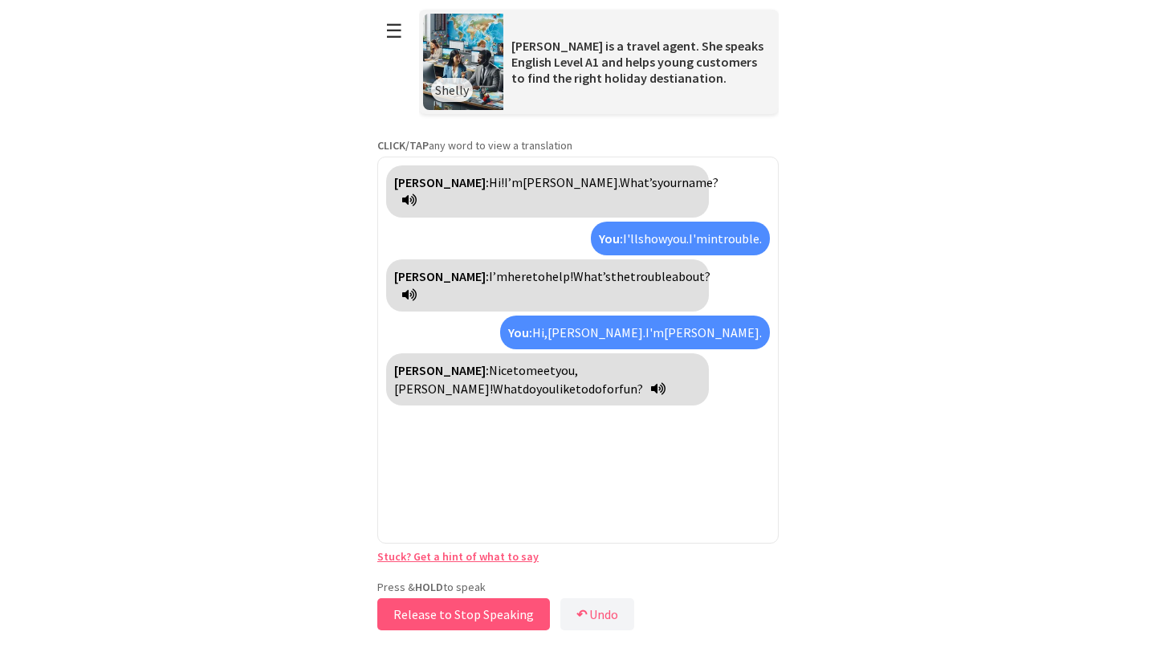
click at [455, 615] on button "Release to Stop Speaking" at bounding box center [463, 614] width 173 height 32
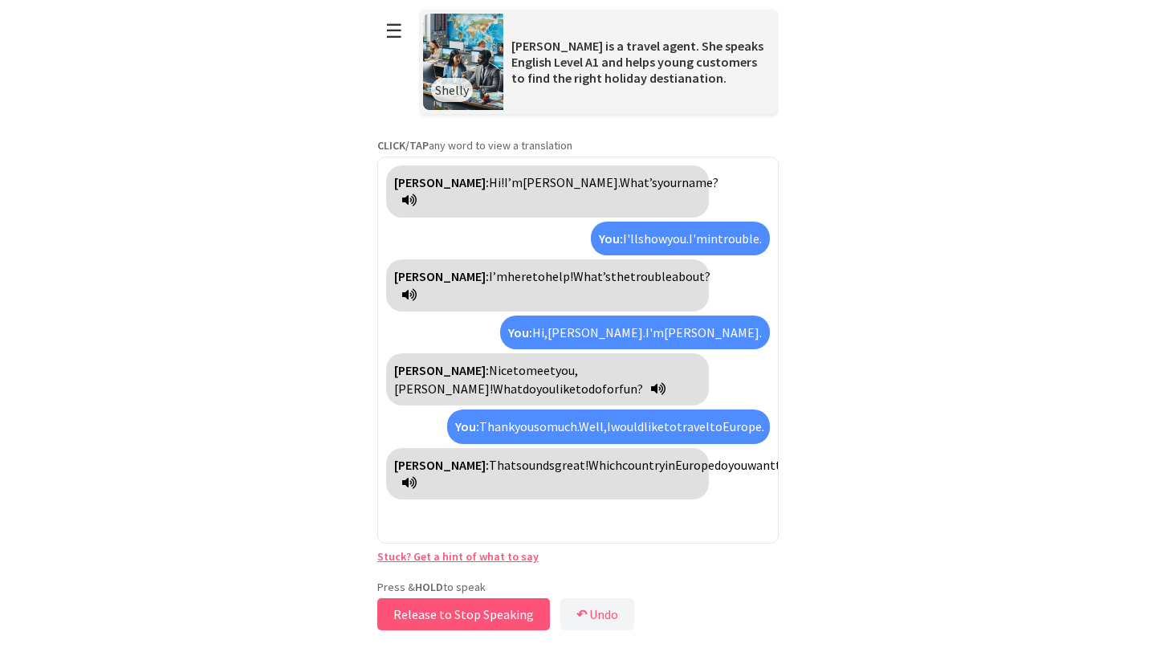
click at [473, 609] on button "Release to Stop Speaking" at bounding box center [463, 614] width 173 height 32
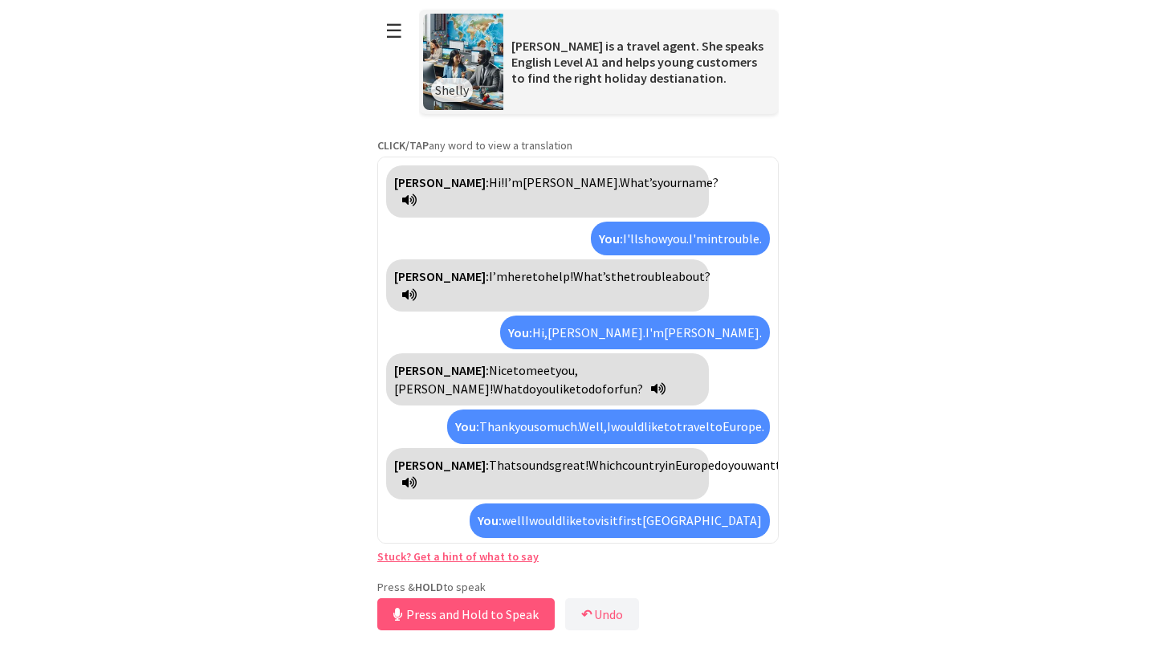
scroll to position [37, 0]
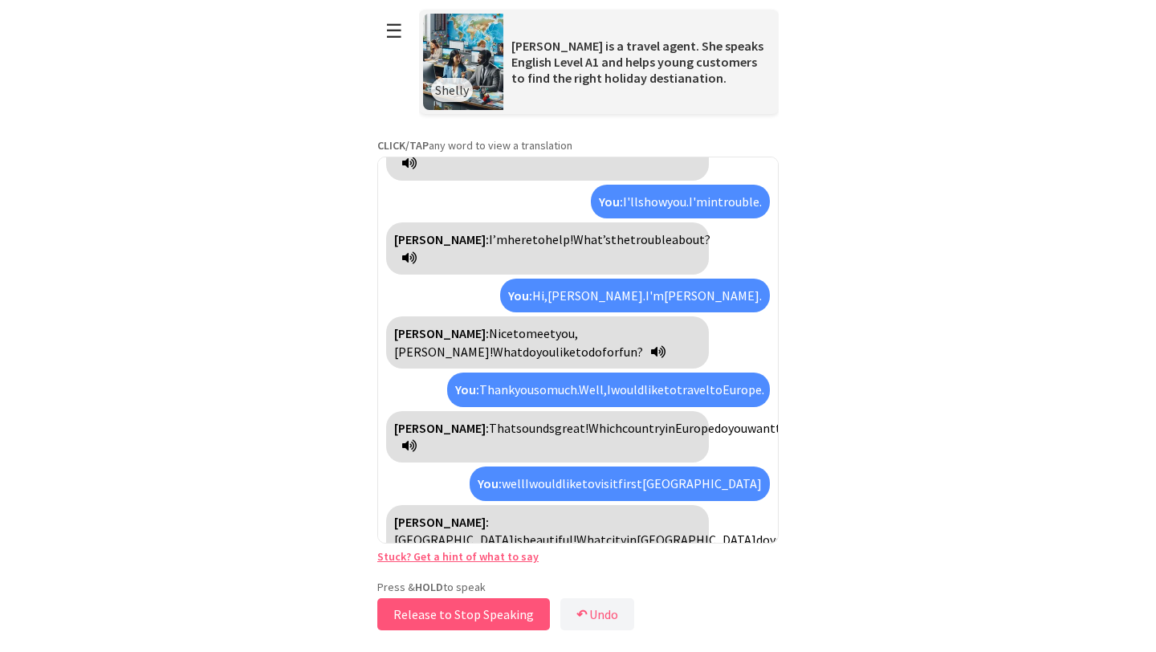
click at [481, 613] on button "Release to Stop Speaking" at bounding box center [463, 614] width 173 height 32
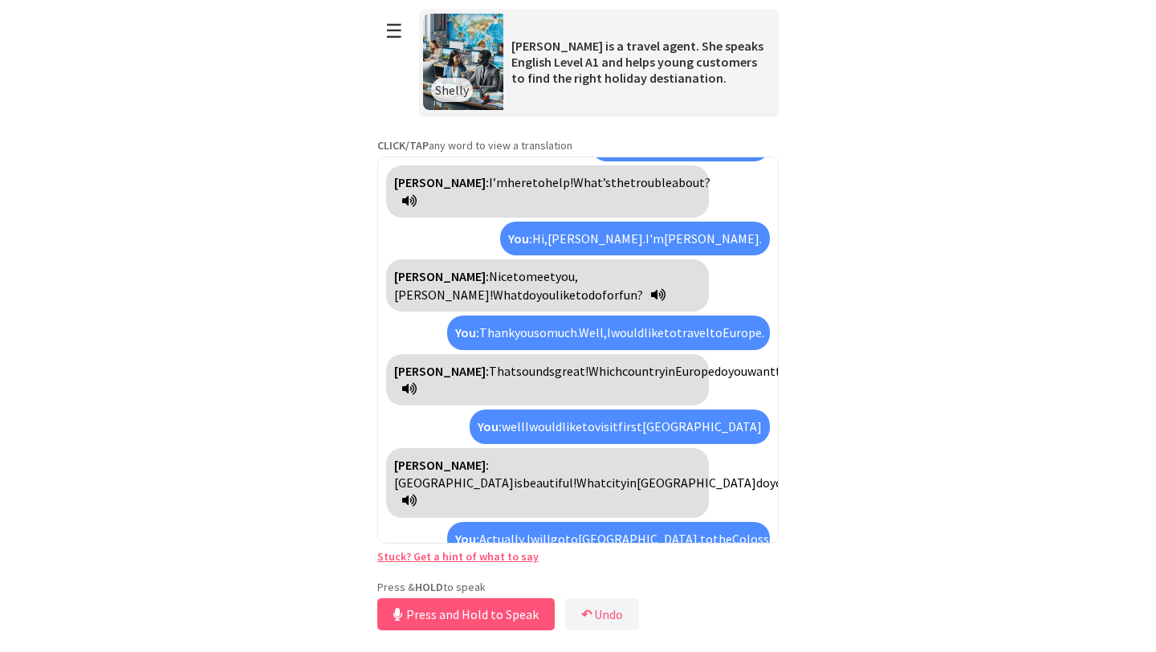
scroll to position [131, 0]
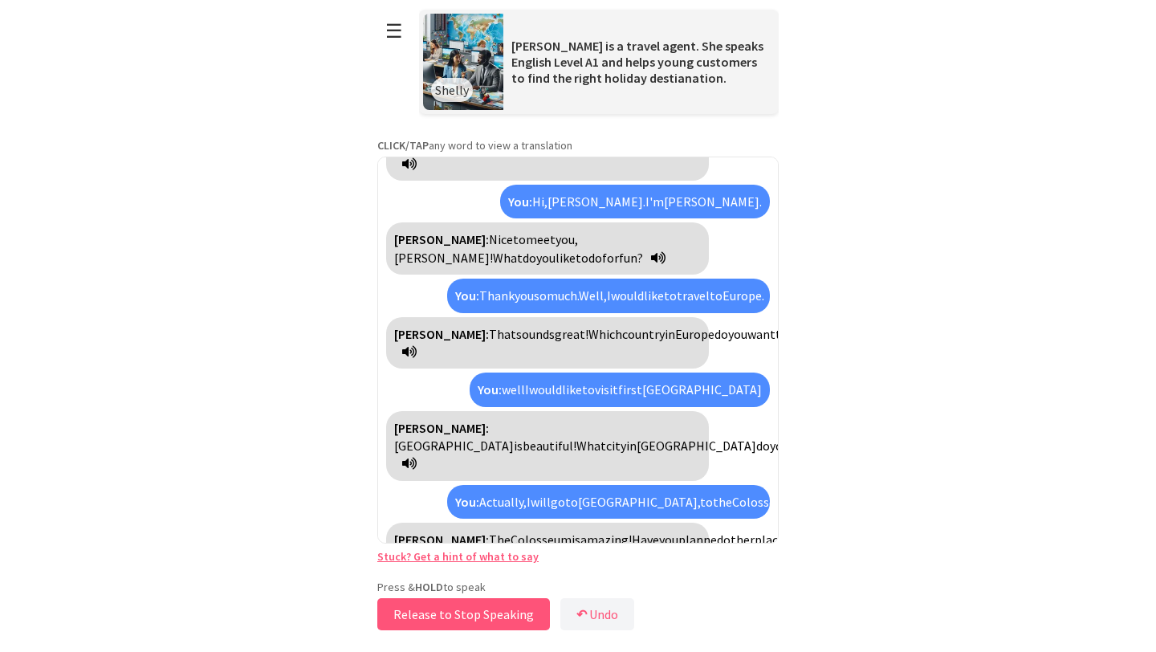
click at [469, 610] on button "Release to Stop Speaking" at bounding box center [463, 614] width 173 height 32
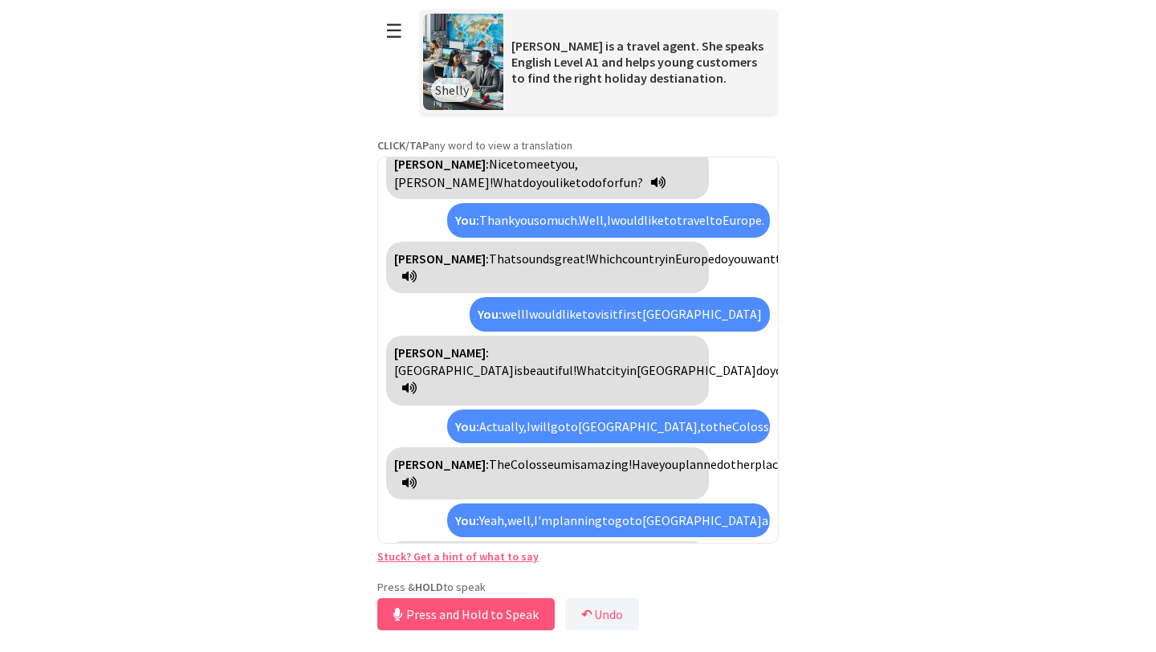
scroll to position [297, 0]
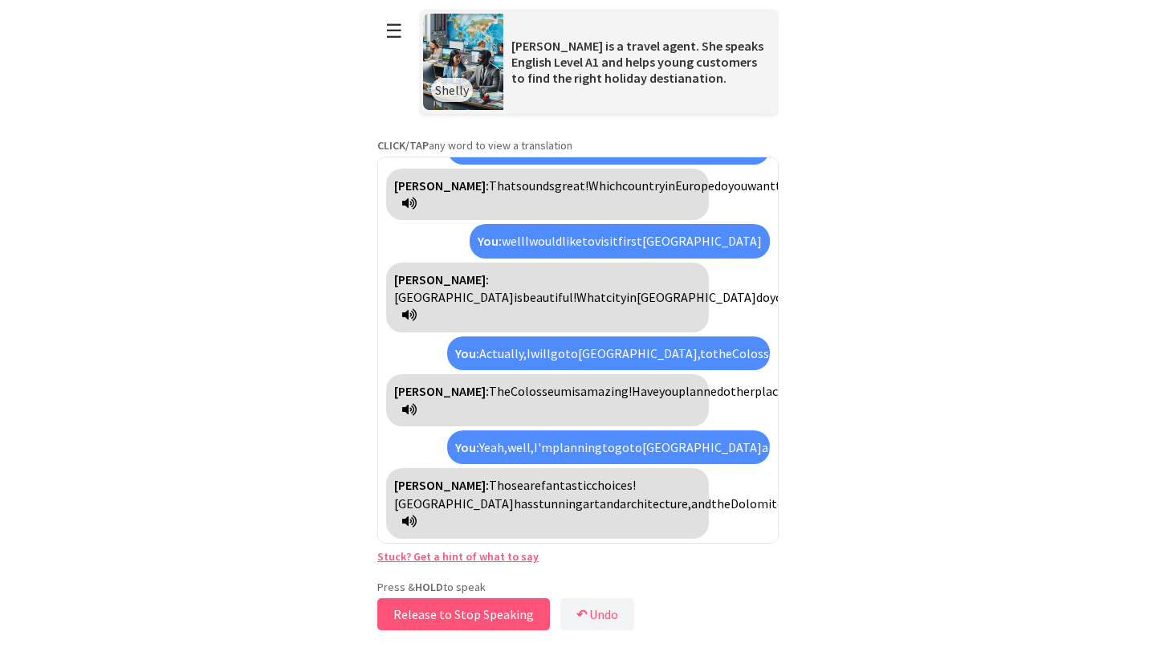
drag, startPoint x: 462, startPoint y: 614, endPoint x: 572, endPoint y: 560, distance: 122.5
click at [572, 560] on div "**********" at bounding box center [578, 317] width 402 height 634
click at [491, 616] on button "Release to Stop Speaking" at bounding box center [463, 614] width 173 height 32
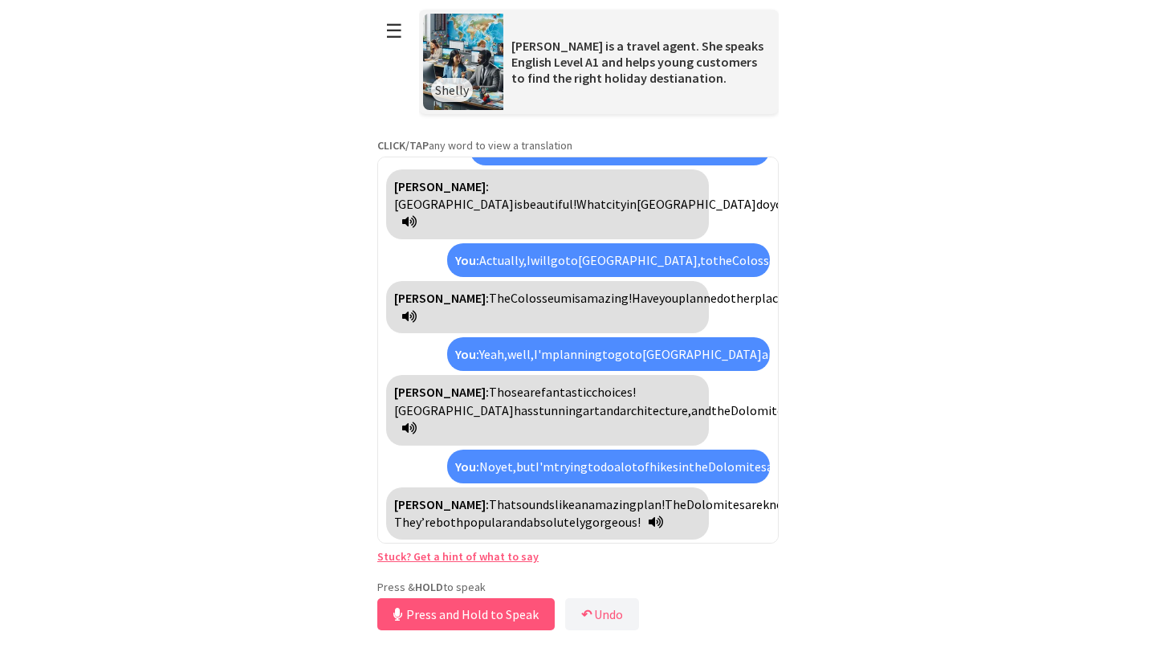
scroll to position [463, 0]
click at [491, 616] on button "Release to Stop Speaking" at bounding box center [463, 614] width 173 height 32
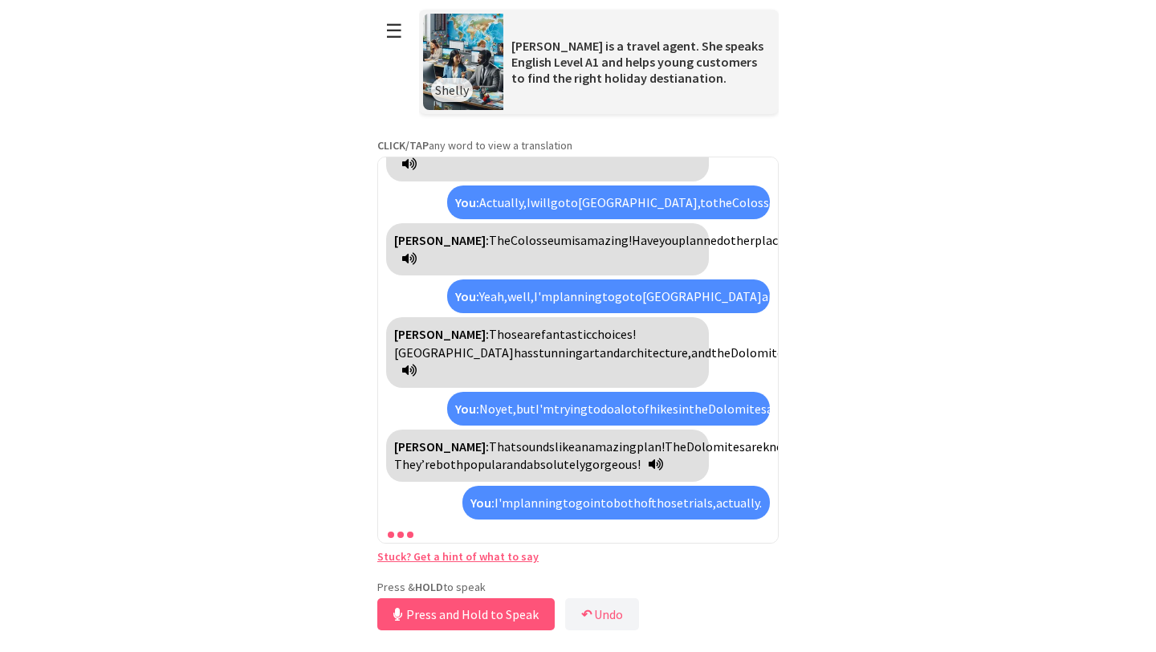
scroll to position [611, 0]
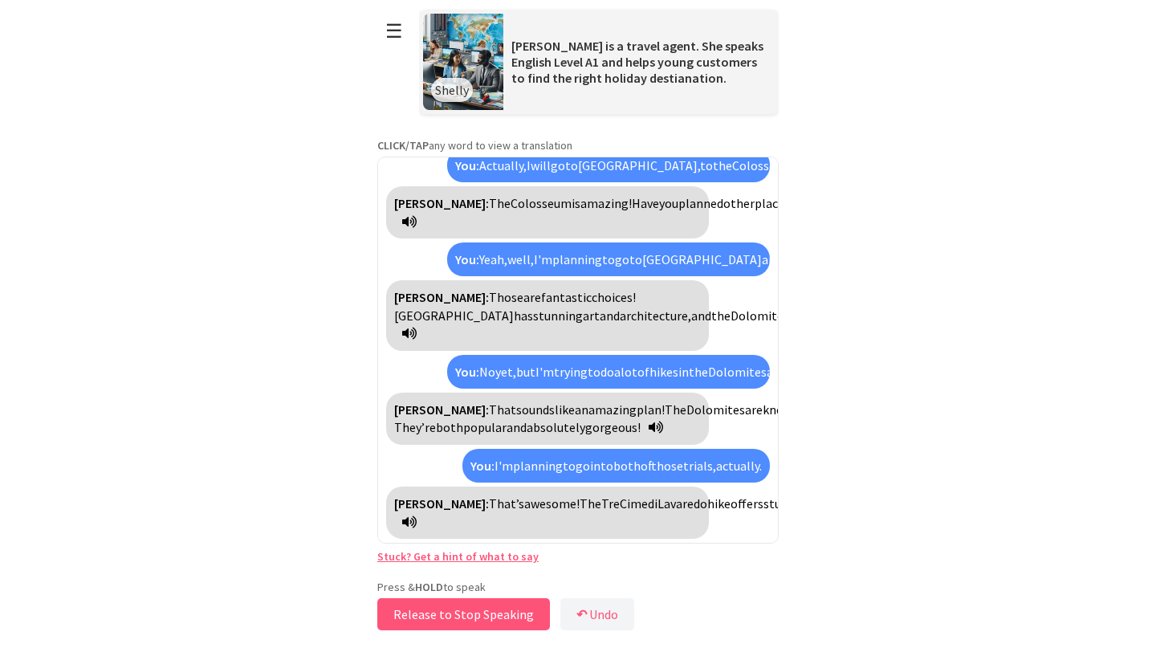
click at [497, 615] on button "Release to Stop Speaking" at bounding box center [463, 614] width 173 height 32
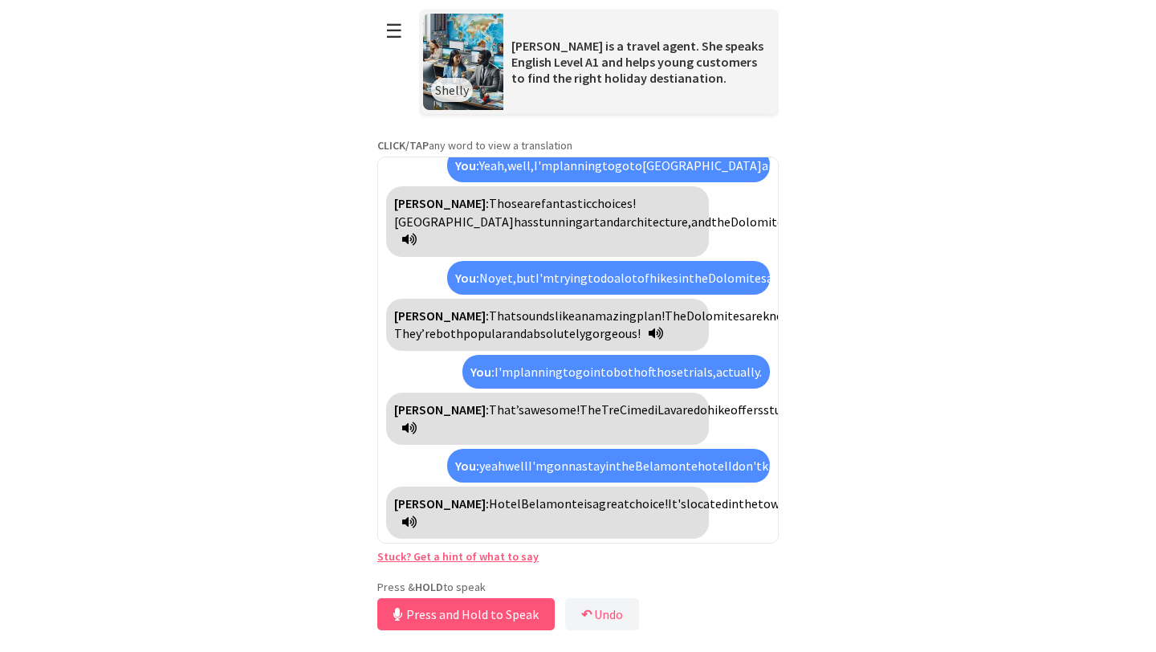
scroll to position [813, 0]
click at [485, 620] on button "Release to Stop Speaking" at bounding box center [463, 614] width 173 height 32
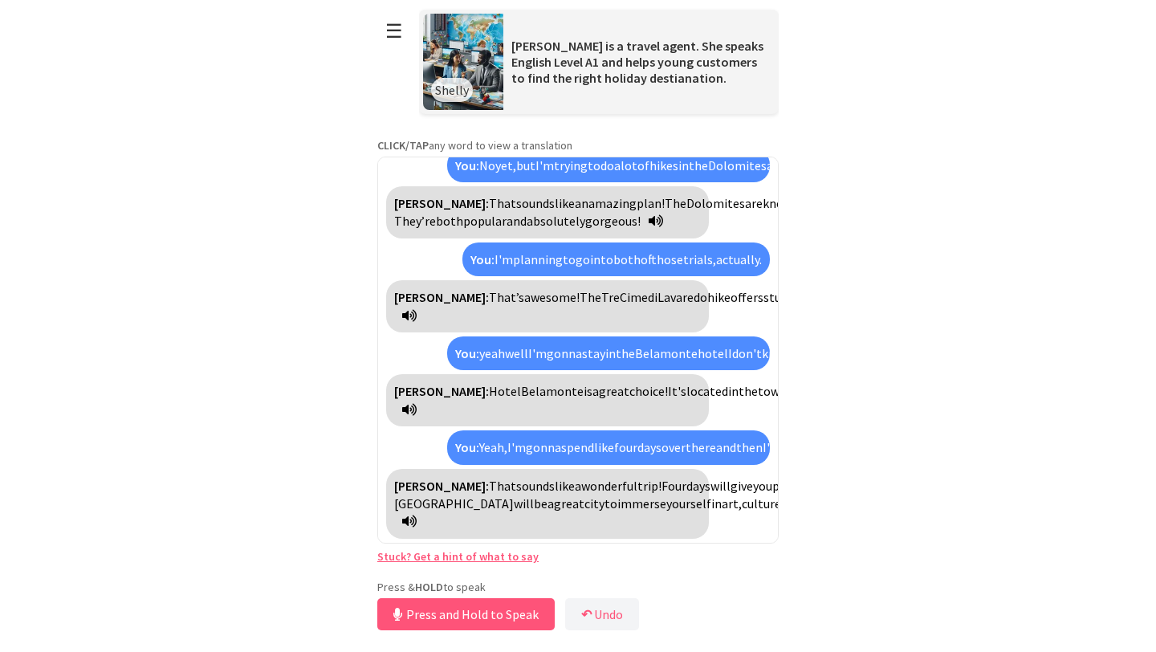
scroll to position [997, 0]
click at [490, 619] on button "Release to Stop Speaking" at bounding box center [463, 614] width 173 height 32
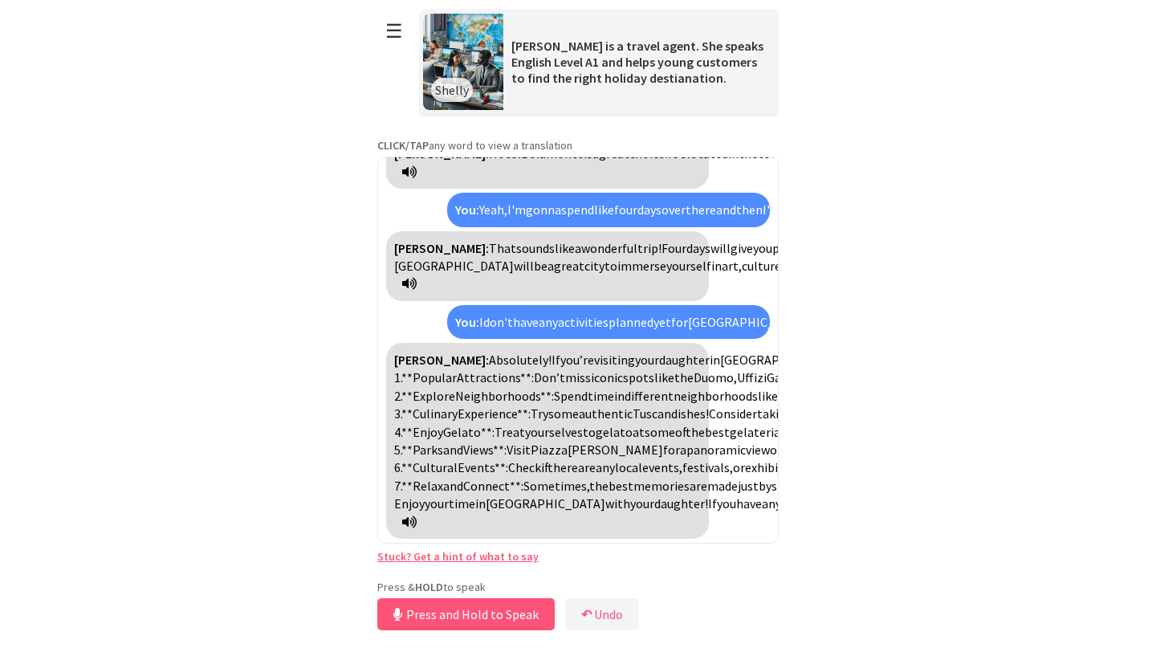
scroll to position [1330, 0]
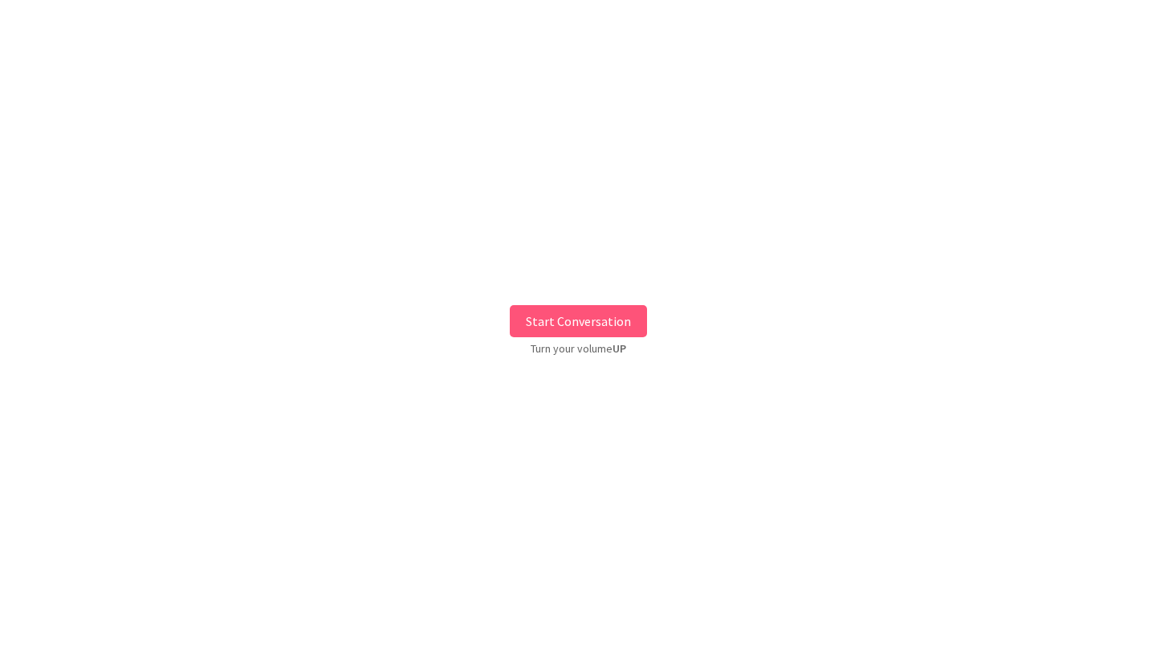
click at [582, 306] on button "Start Conversation" at bounding box center [578, 321] width 137 height 32
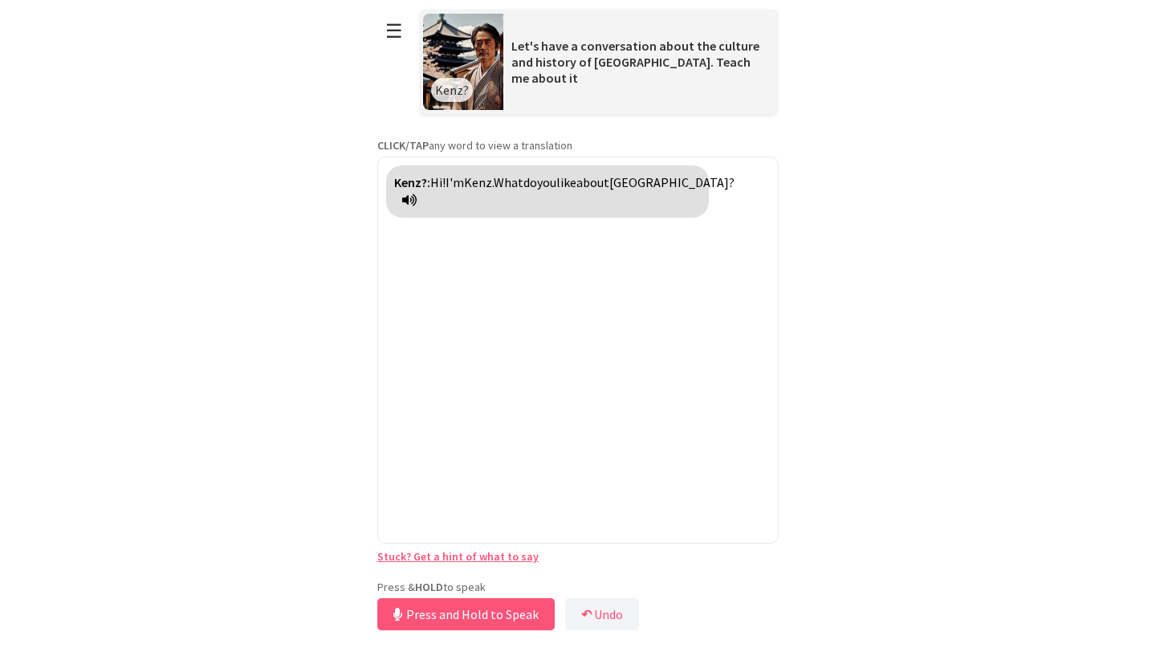
click at [492, 576] on div "**********" at bounding box center [578, 317] width 402 height 634
click at [471, 618] on button "Release to Stop Speaking" at bounding box center [463, 614] width 173 height 32
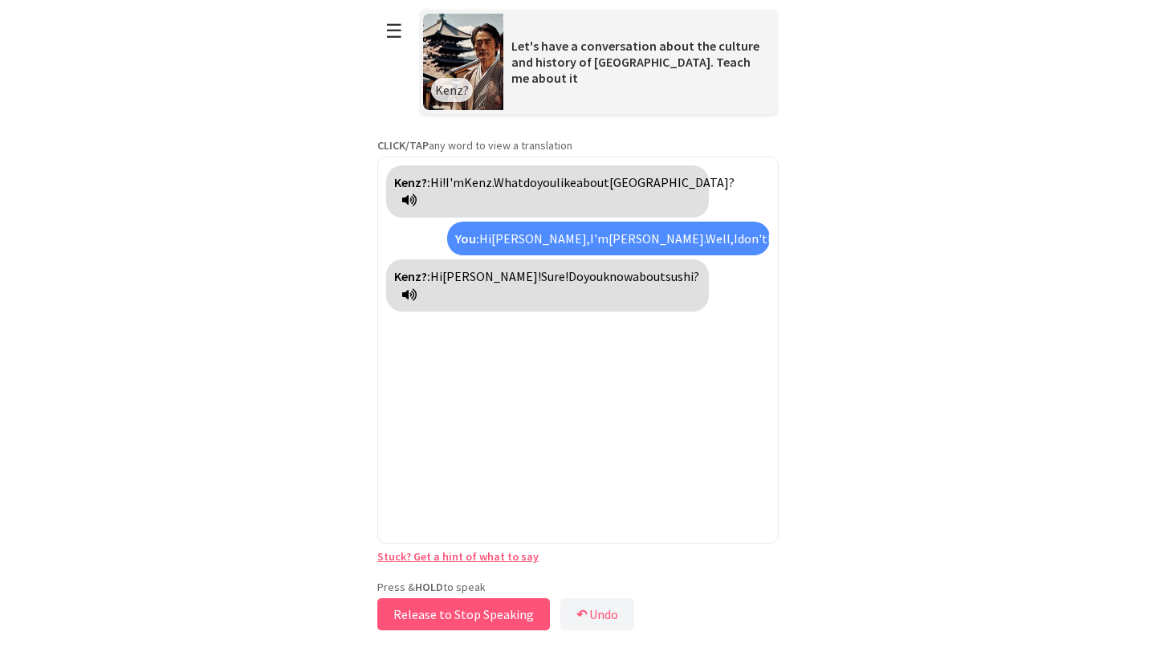
click at [499, 606] on button "Release to Stop Speaking" at bounding box center [463, 614] width 173 height 32
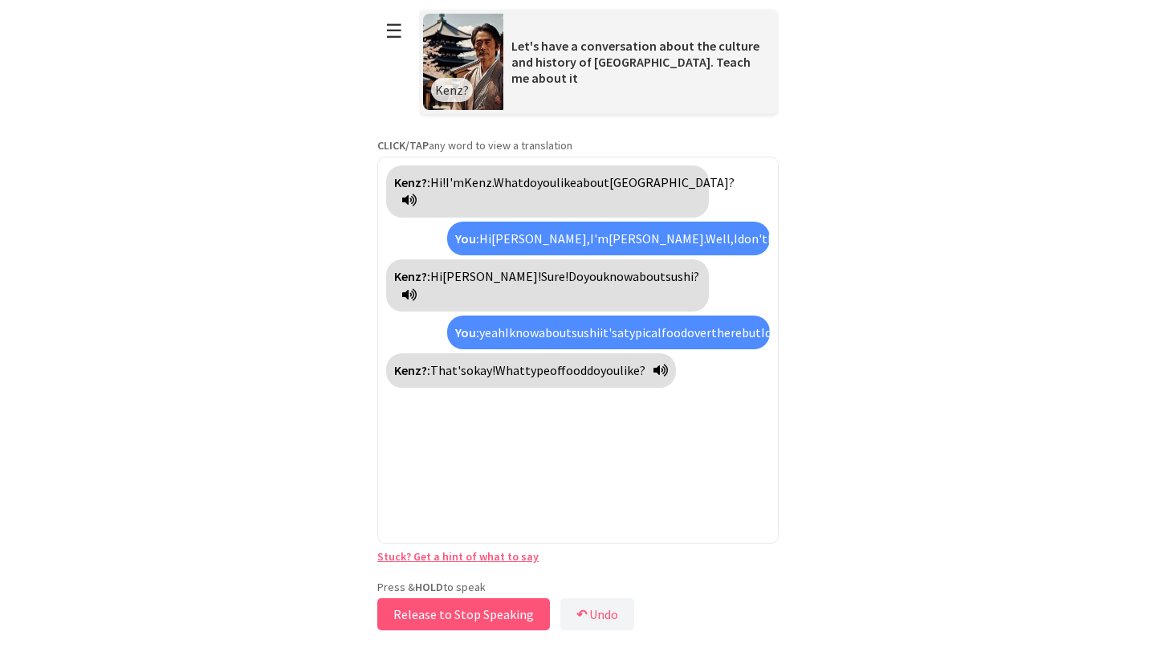
click at [512, 613] on button "Release to Stop Speaking" at bounding box center [463, 614] width 173 height 32
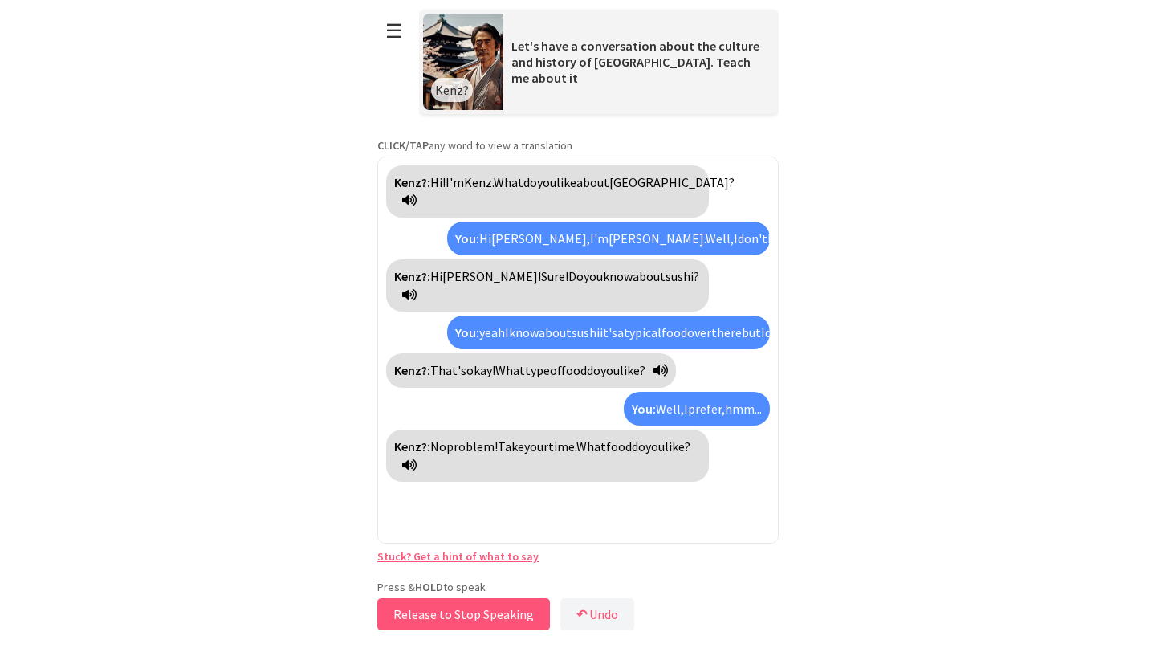
click at [453, 609] on button "Release to Stop Speaking" at bounding box center [463, 614] width 173 height 32
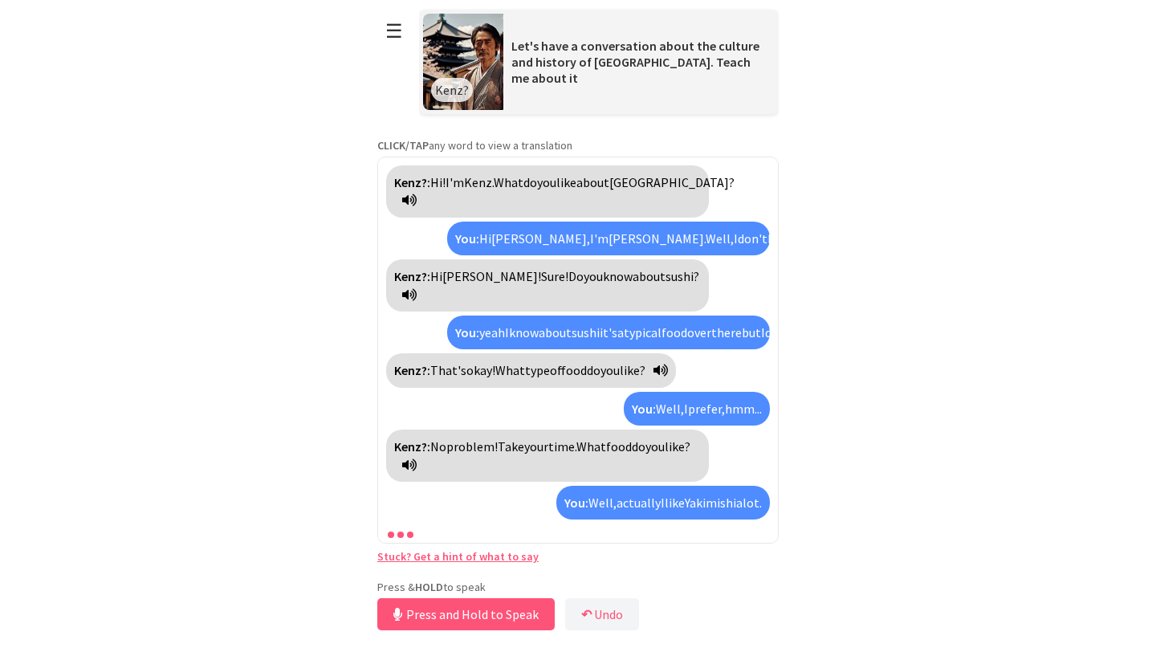
scroll to position [55, 0]
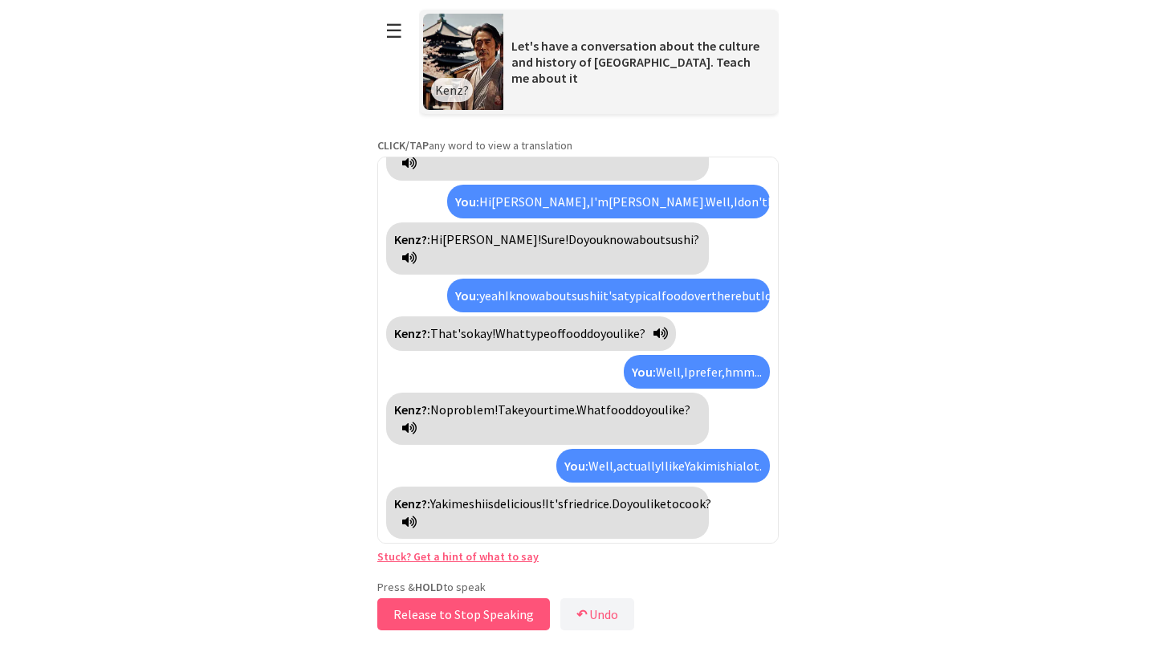
click at [486, 615] on button "Release to Stop Speaking" at bounding box center [463, 614] width 173 height 32
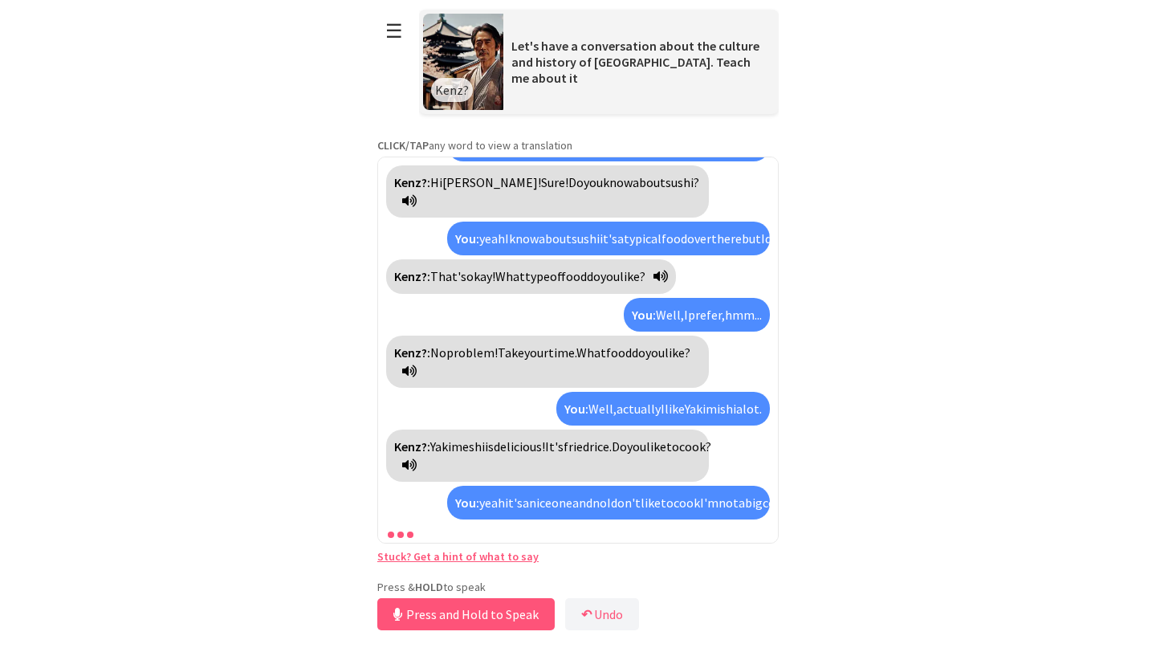
scroll to position [167, 0]
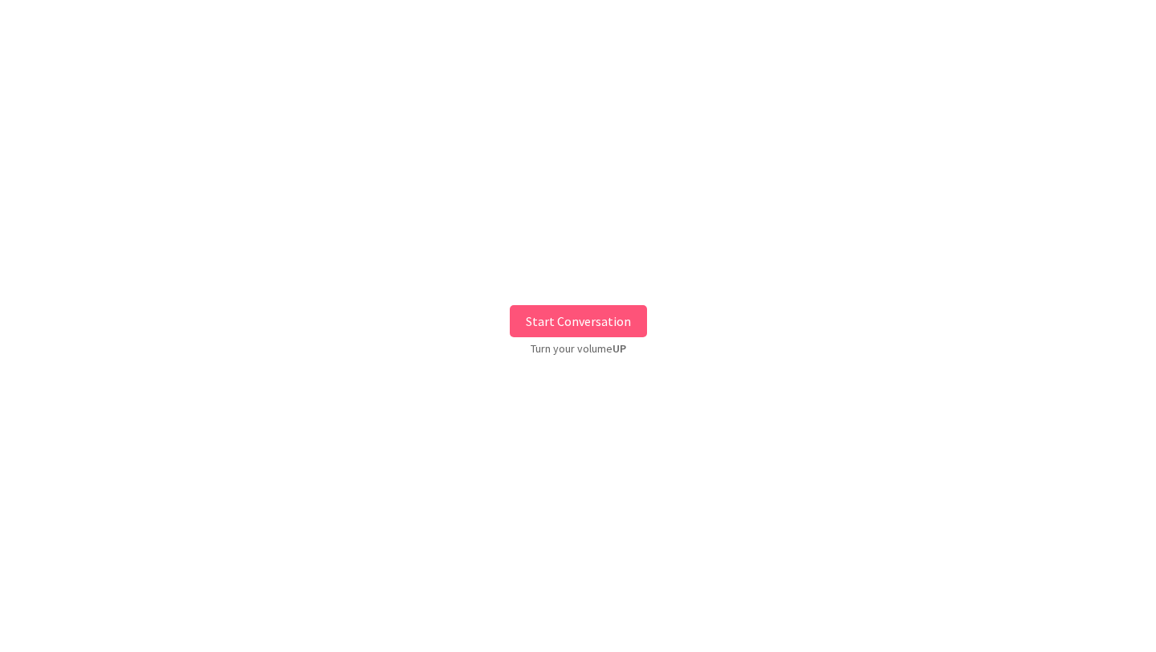
click at [577, 319] on button "Start Conversation" at bounding box center [578, 321] width 137 height 32
click at [561, 326] on button "Start Conversation" at bounding box center [578, 321] width 137 height 32
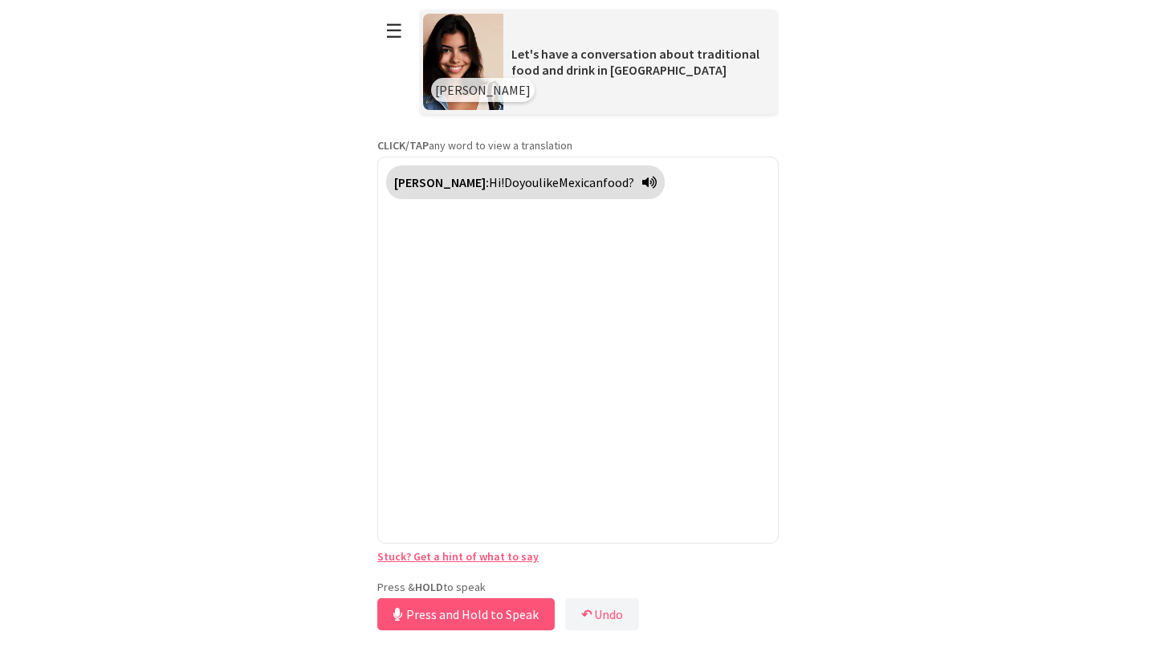
click at [499, 583] on div "Press & HOLD to speak Press and Hold to Speak ↶ Undo Save No voice detected. Ho…" at bounding box center [578, 607] width 402 height 55
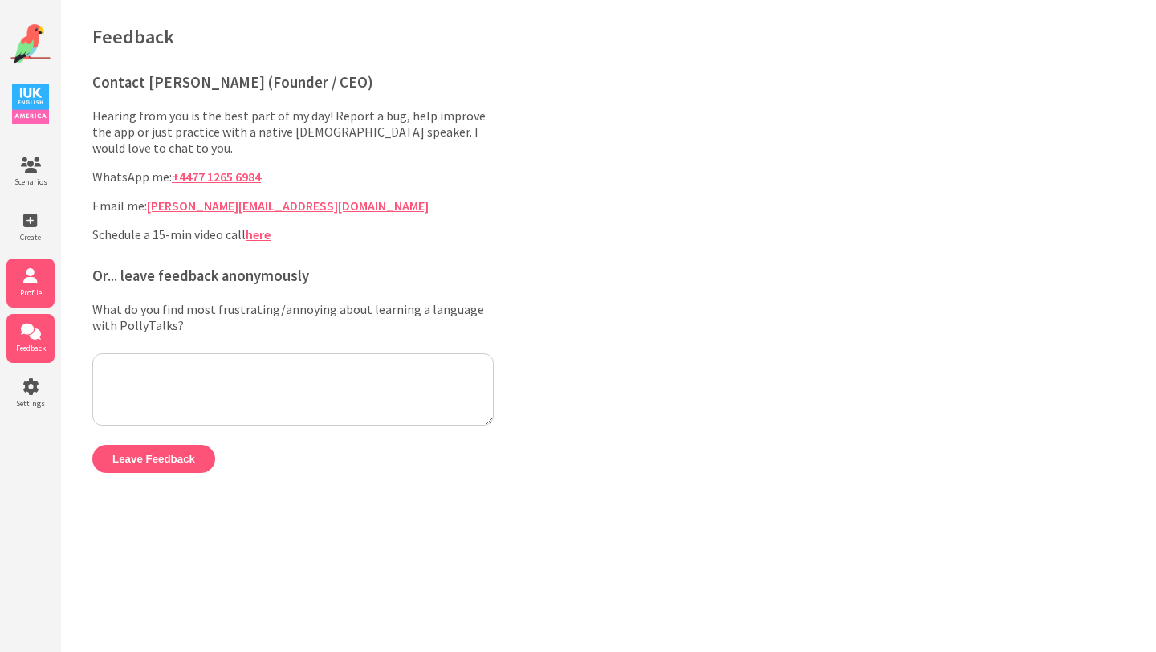
click at [26, 283] on icon at bounding box center [30, 276] width 48 height 16
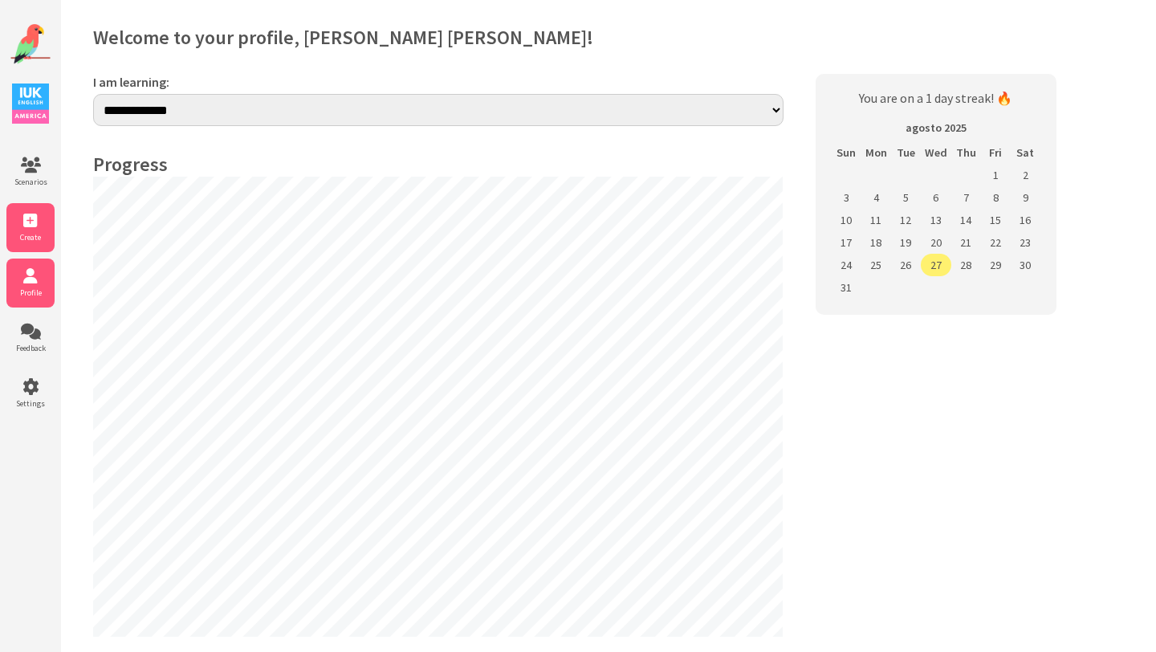
select select "**"
click at [36, 229] on li "Create" at bounding box center [30, 227] width 48 height 49
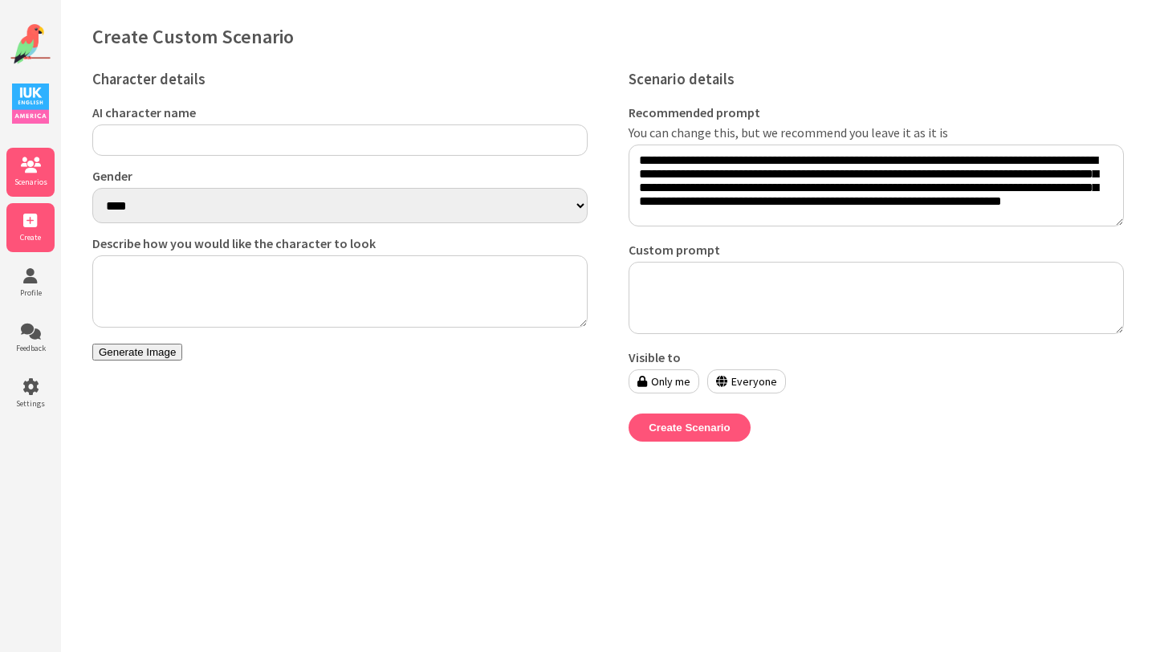
click at [23, 168] on icon at bounding box center [30, 165] width 48 height 16
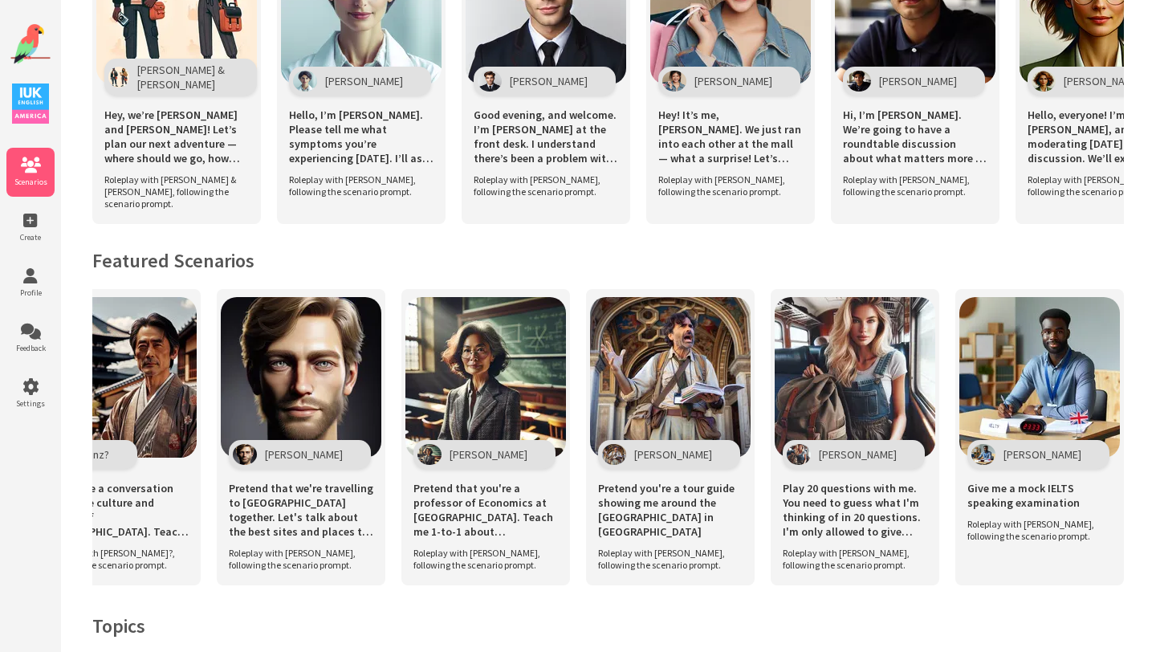
scroll to position [856, 0]
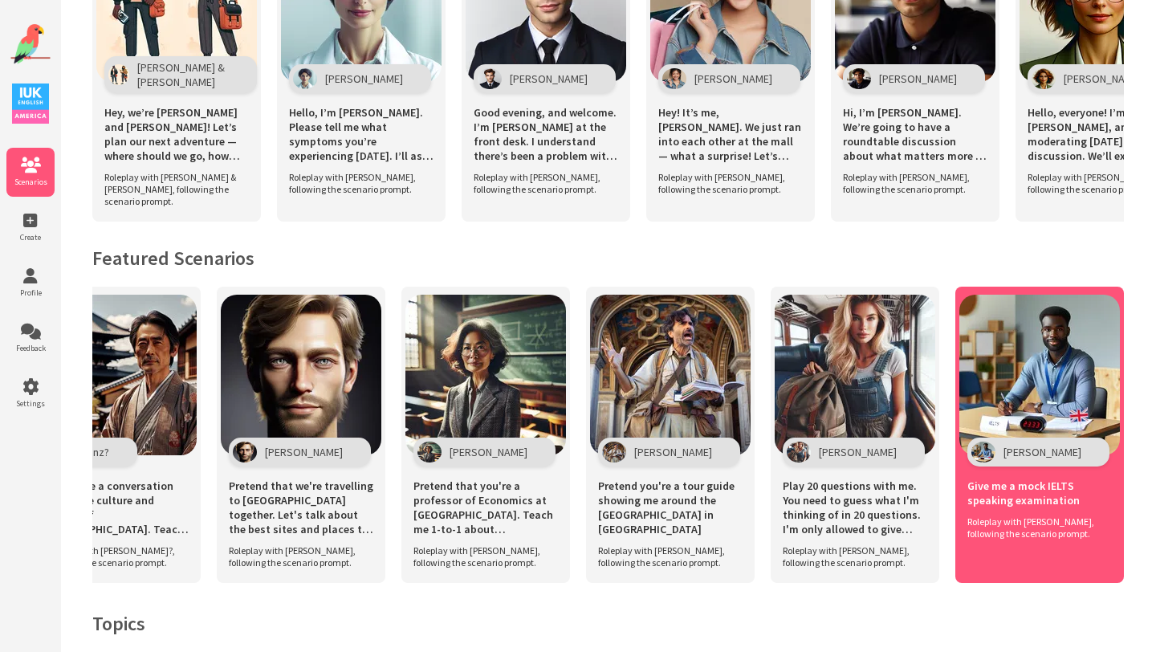
click at [1029, 350] on img at bounding box center [1040, 375] width 161 height 161
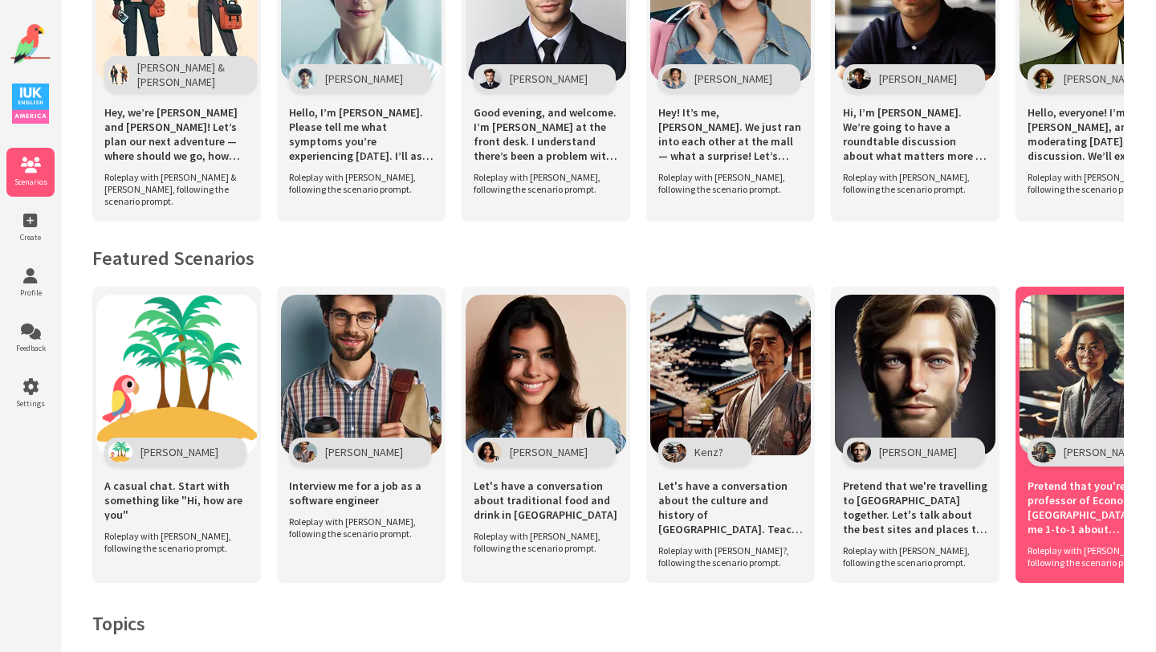
scroll to position [1020, 0]
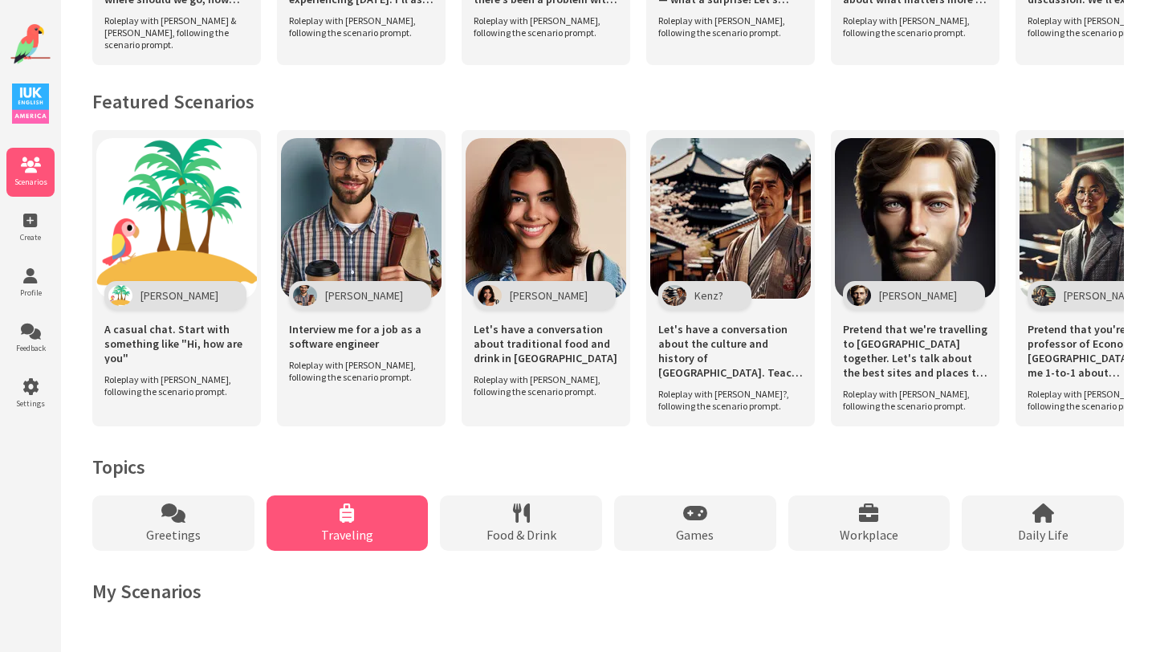
click at [342, 529] on span "Traveling" at bounding box center [347, 535] width 52 height 16
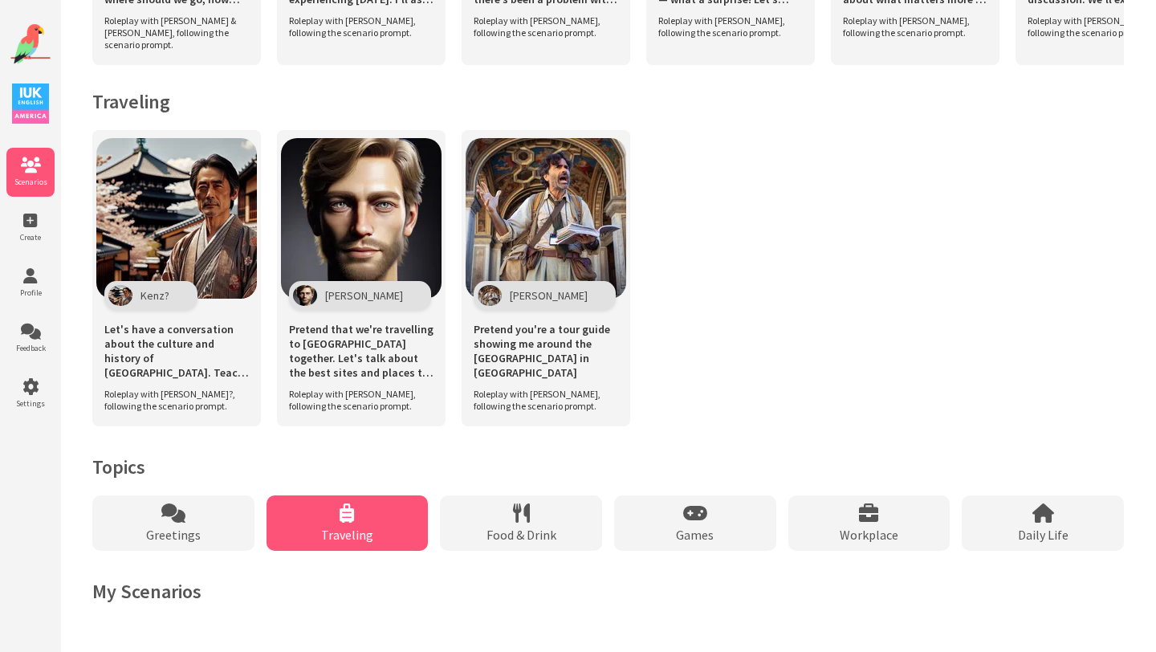
scroll to position [691, 0]
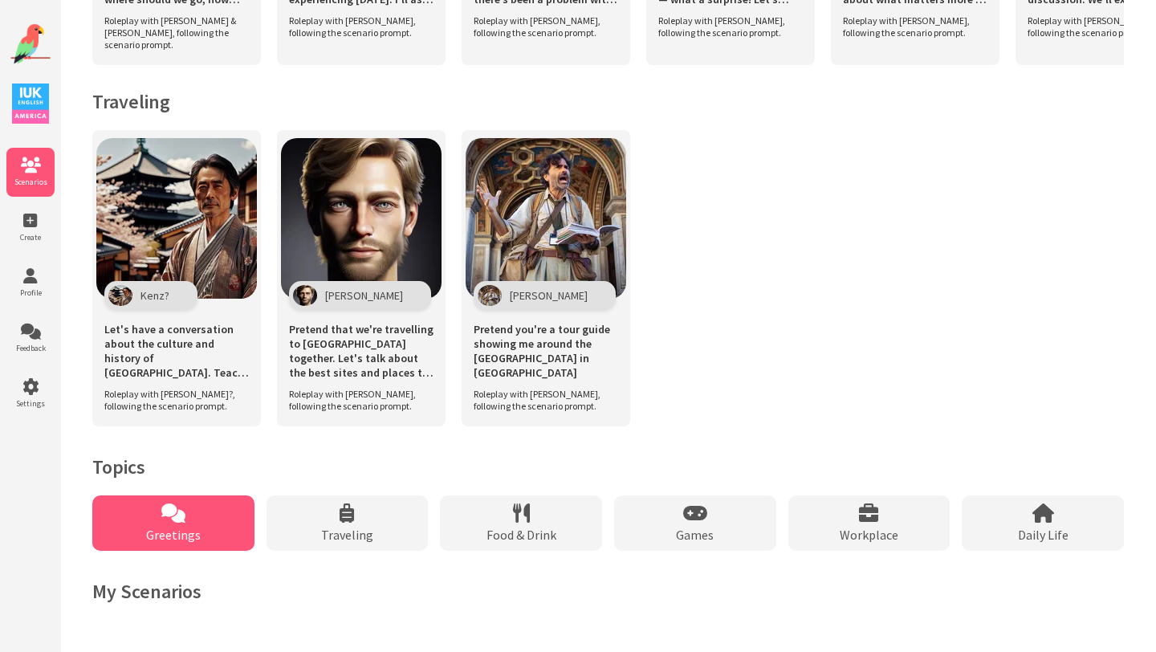
click at [201, 526] on div "Greetings" at bounding box center [173, 522] width 162 height 55
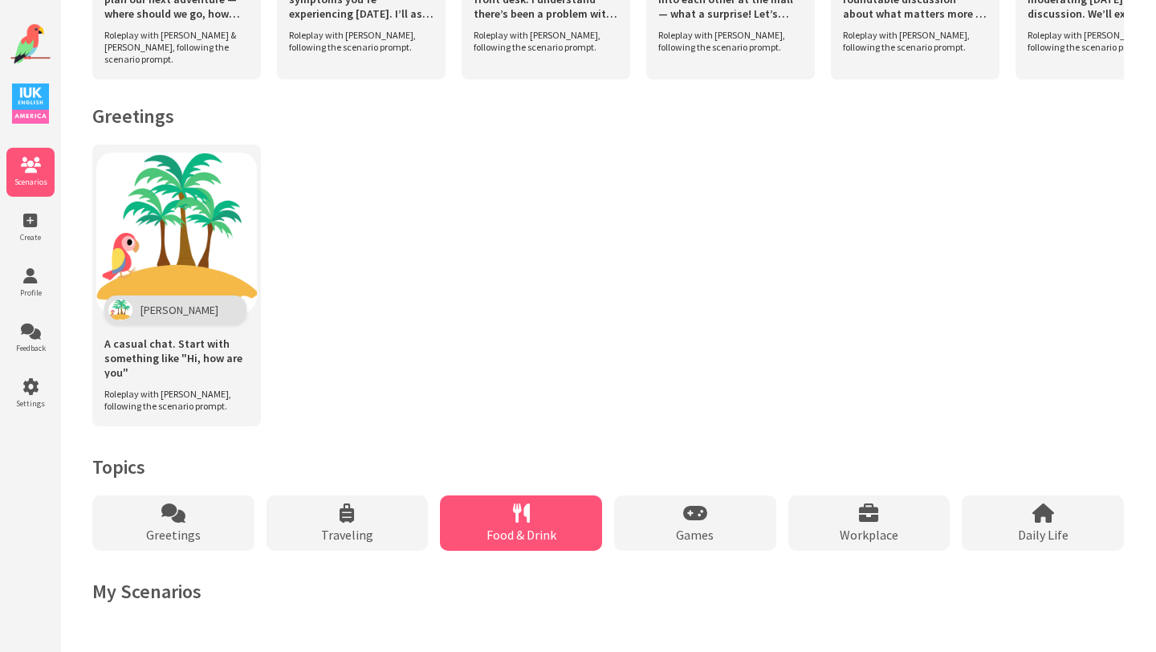
click at [553, 520] on div "Food & Drink" at bounding box center [521, 522] width 162 height 55
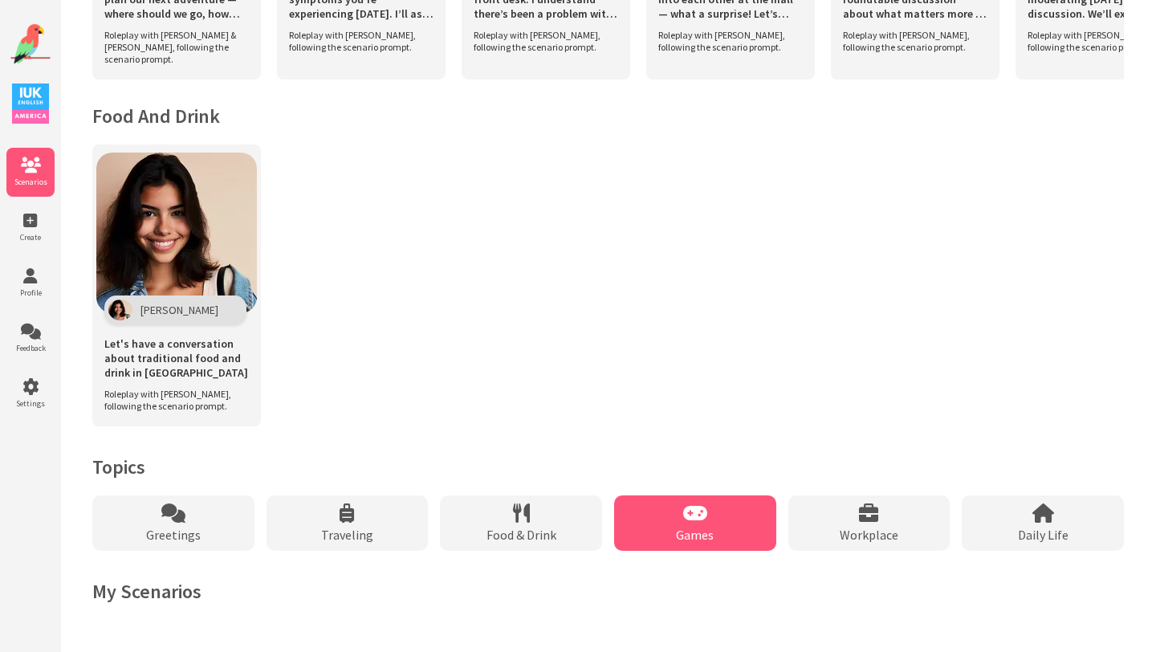
click at [708, 525] on div "Games" at bounding box center [695, 522] width 162 height 55
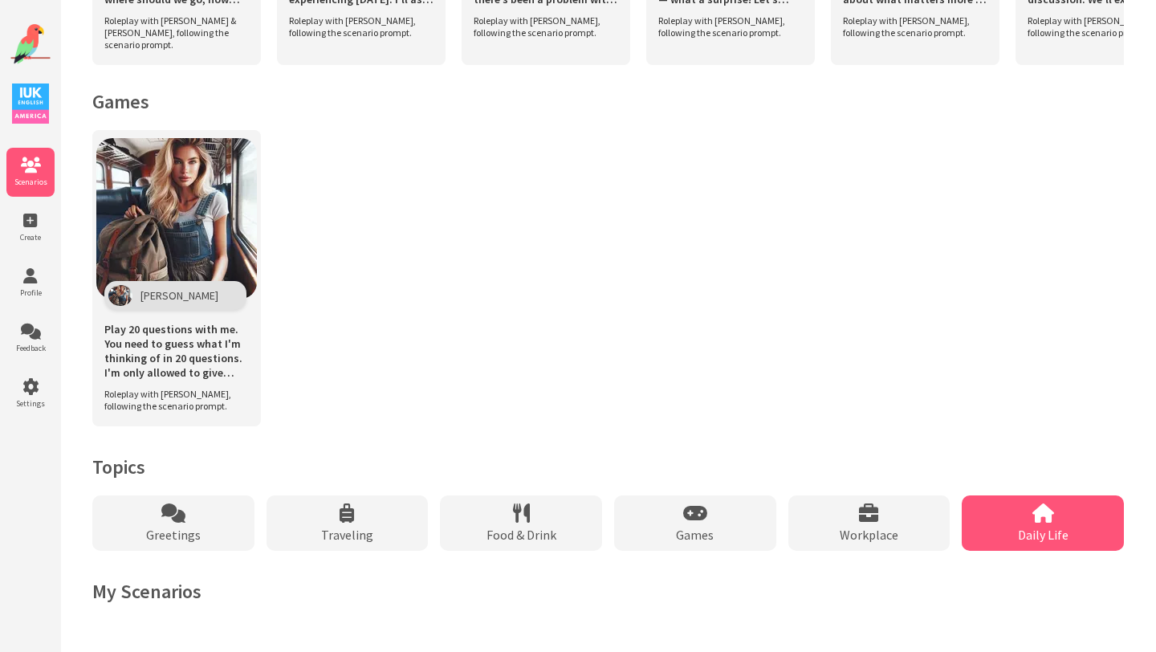
click at [1047, 530] on span "Daily Life" at bounding box center [1043, 535] width 51 height 16
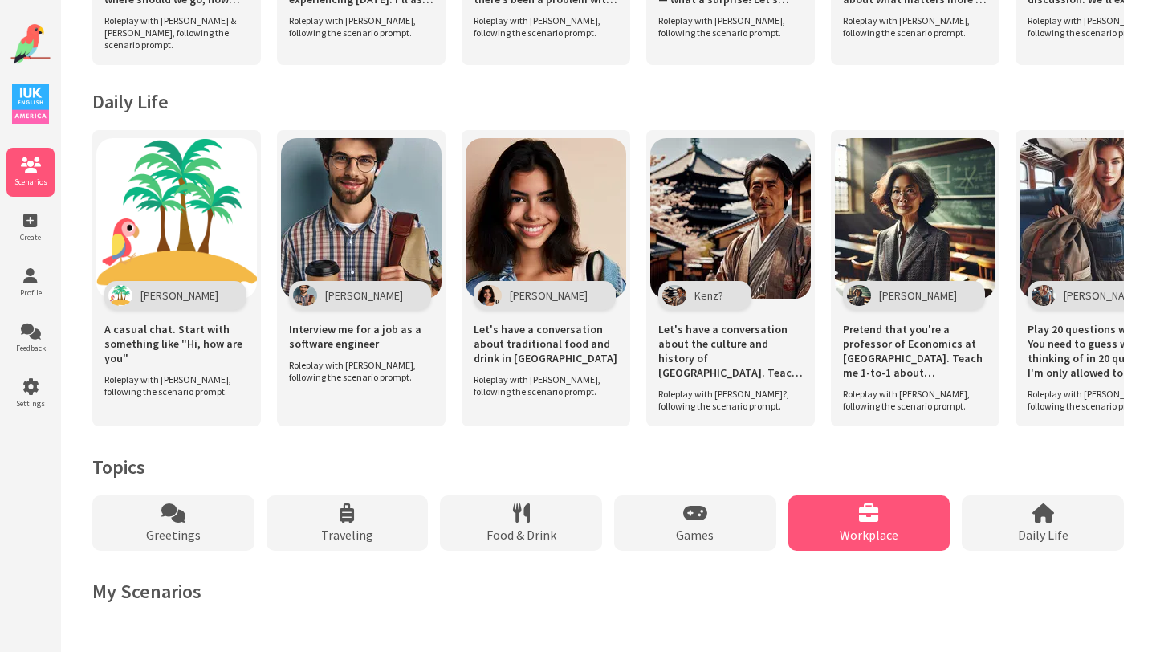
click at [881, 538] on span "Workplace" at bounding box center [869, 535] width 59 height 16
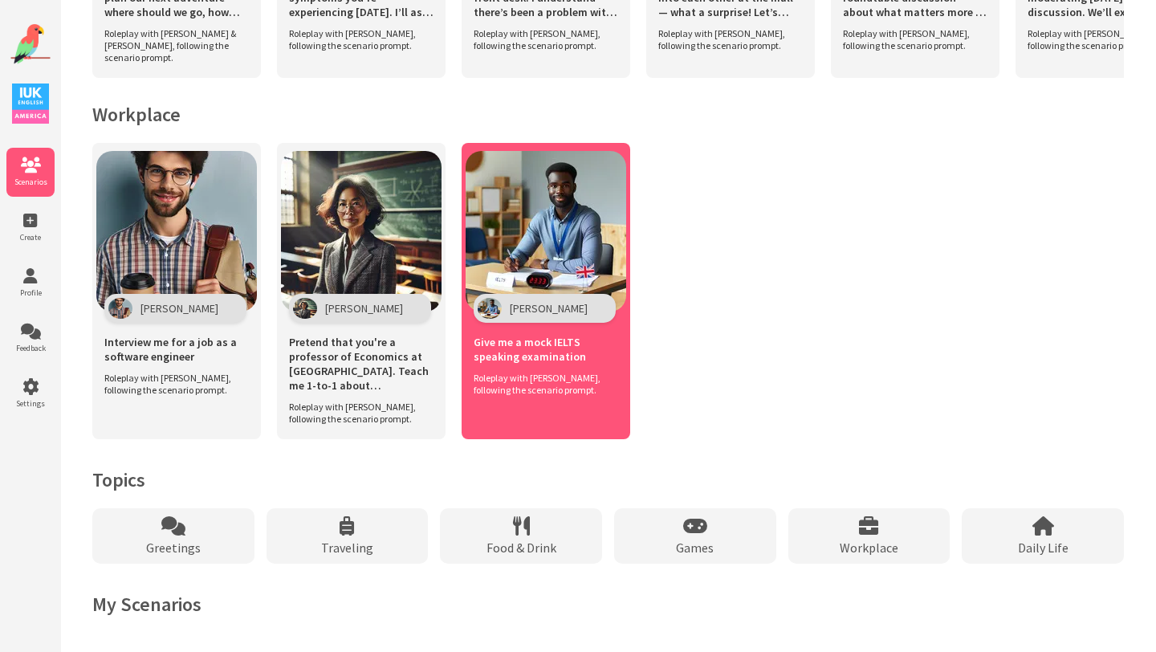
scroll to position [691, 0]
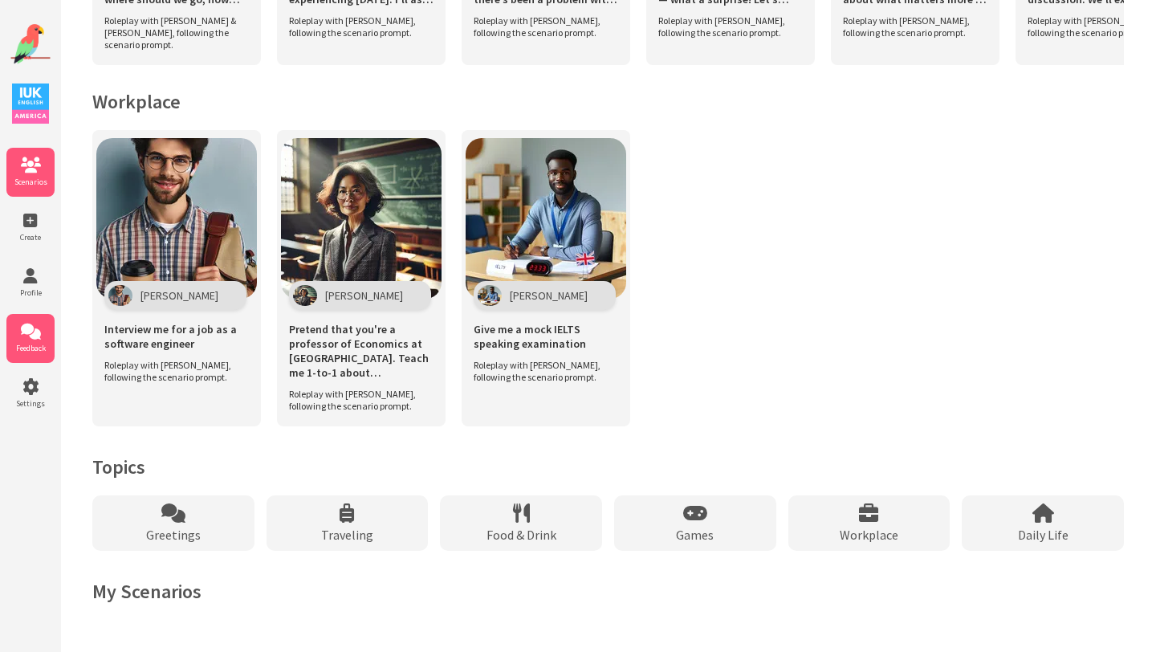
click at [23, 335] on icon at bounding box center [30, 332] width 48 height 16
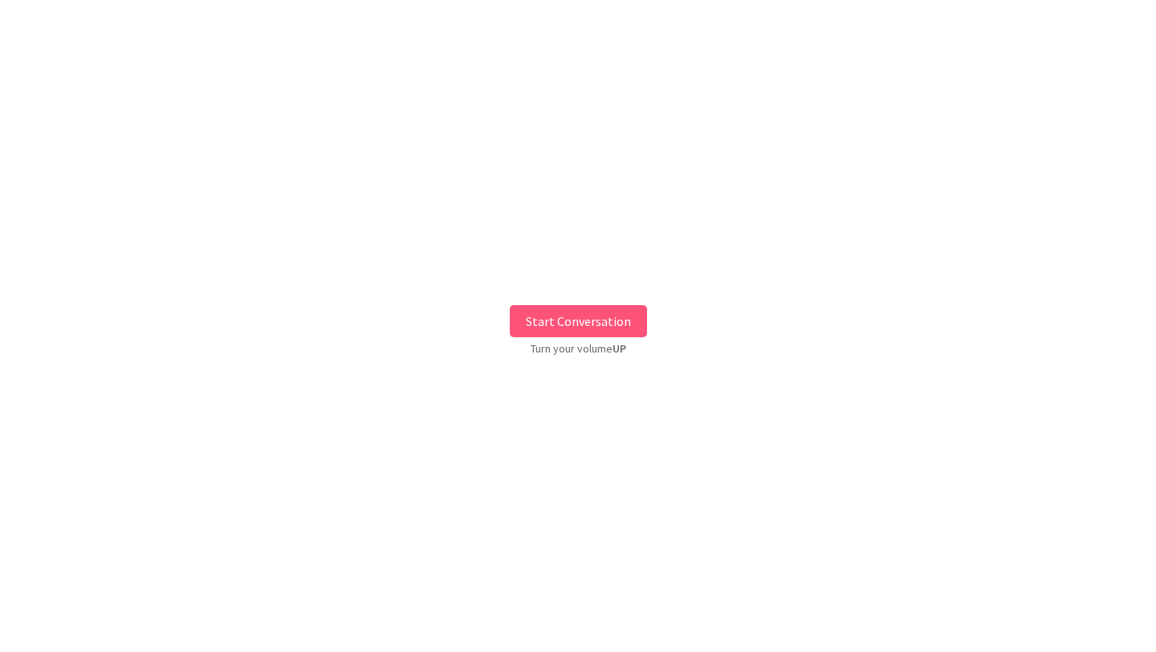
click at [577, 314] on button "Start Conversation" at bounding box center [578, 321] width 137 height 32
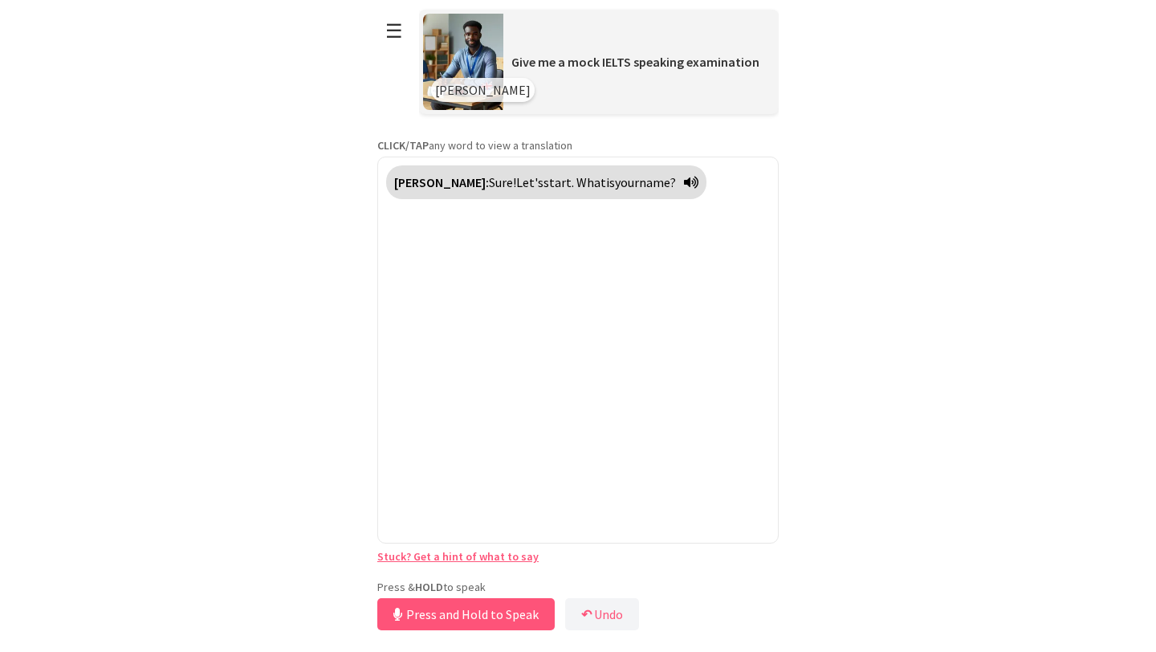
click at [482, 585] on div "Press & HOLD to speak Press and Hold to Speak ↶ Undo Save No voice detected. Ho…" at bounding box center [578, 607] width 402 height 55
click at [479, 593] on div "Press & HOLD to speak Press and Hold to Speak ↶ Undo Save No voice detected. Ho…" at bounding box center [578, 607] width 402 height 55
click at [479, 607] on button "Release to Stop Speaking" at bounding box center [463, 614] width 173 height 32
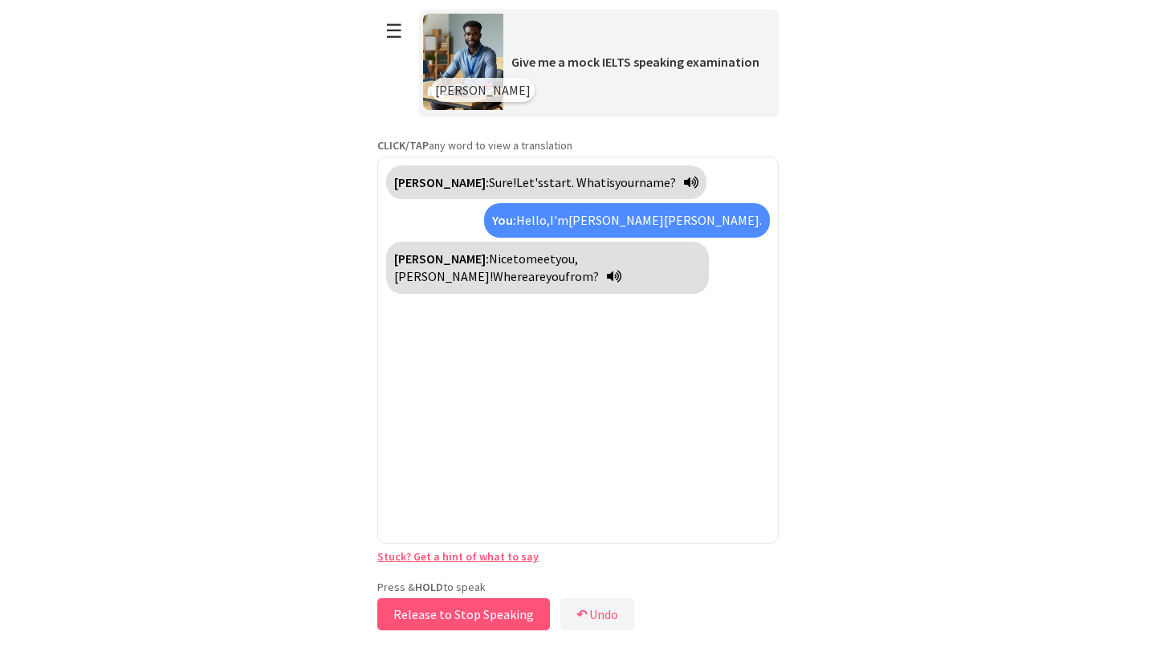
click at [473, 613] on button "Release to Stop Speaking" at bounding box center [463, 614] width 173 height 32
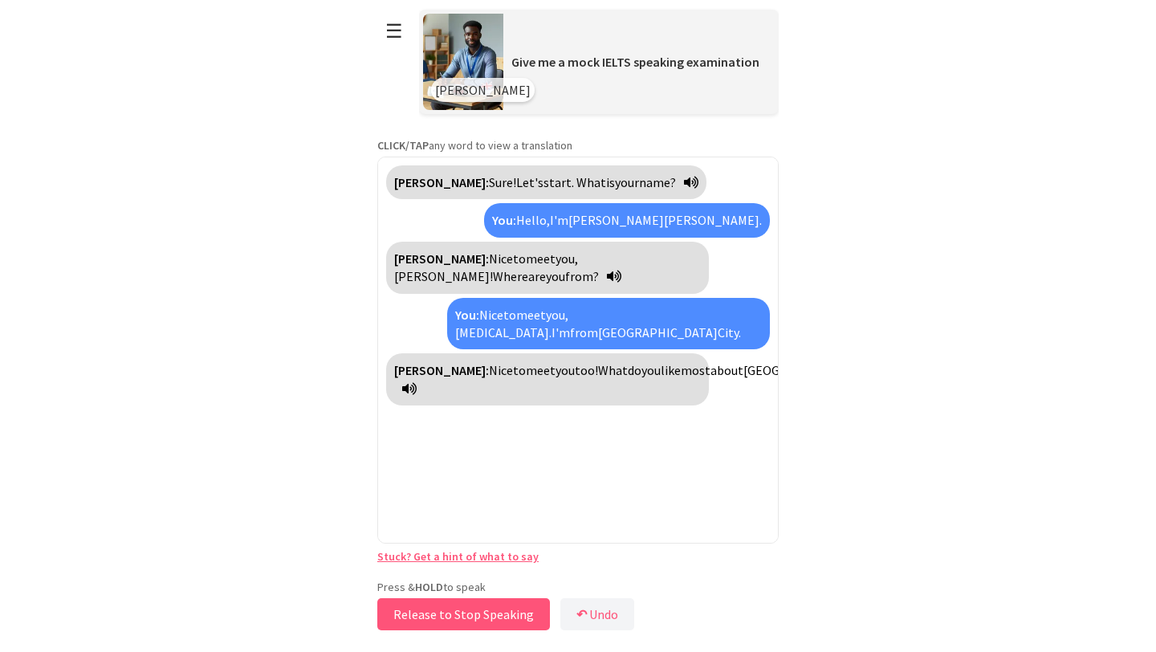
click at [480, 615] on button "Release to Stop Speaking" at bounding box center [463, 614] width 173 height 32
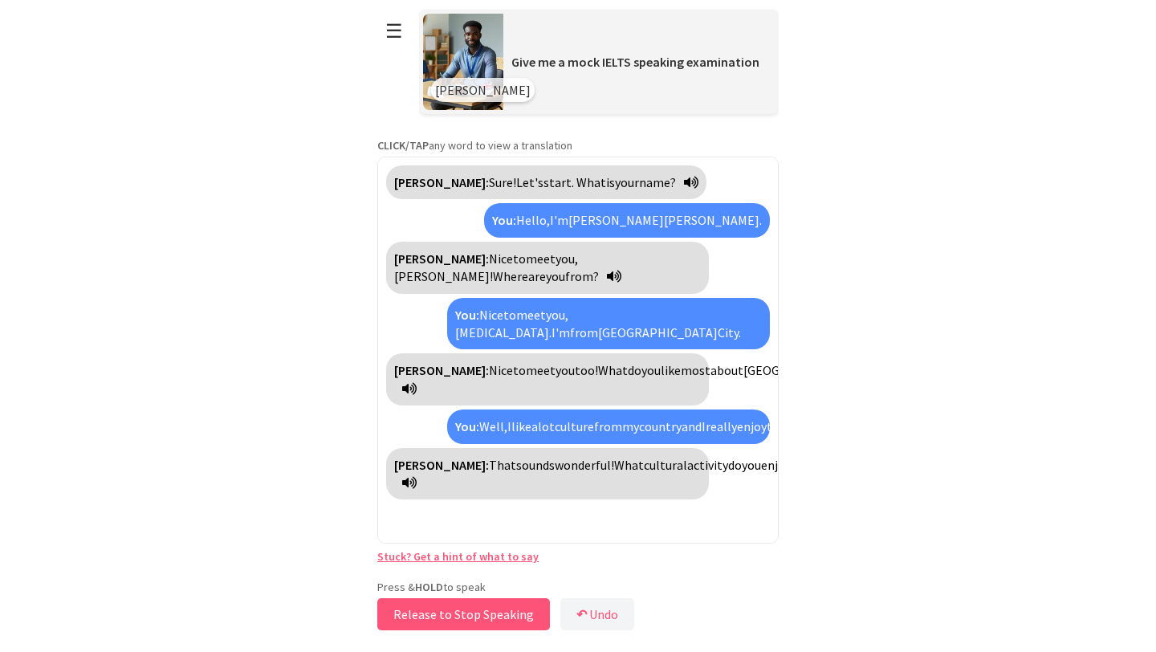
click at [479, 616] on button "Release to Stop Speaking" at bounding box center [463, 614] width 173 height 32
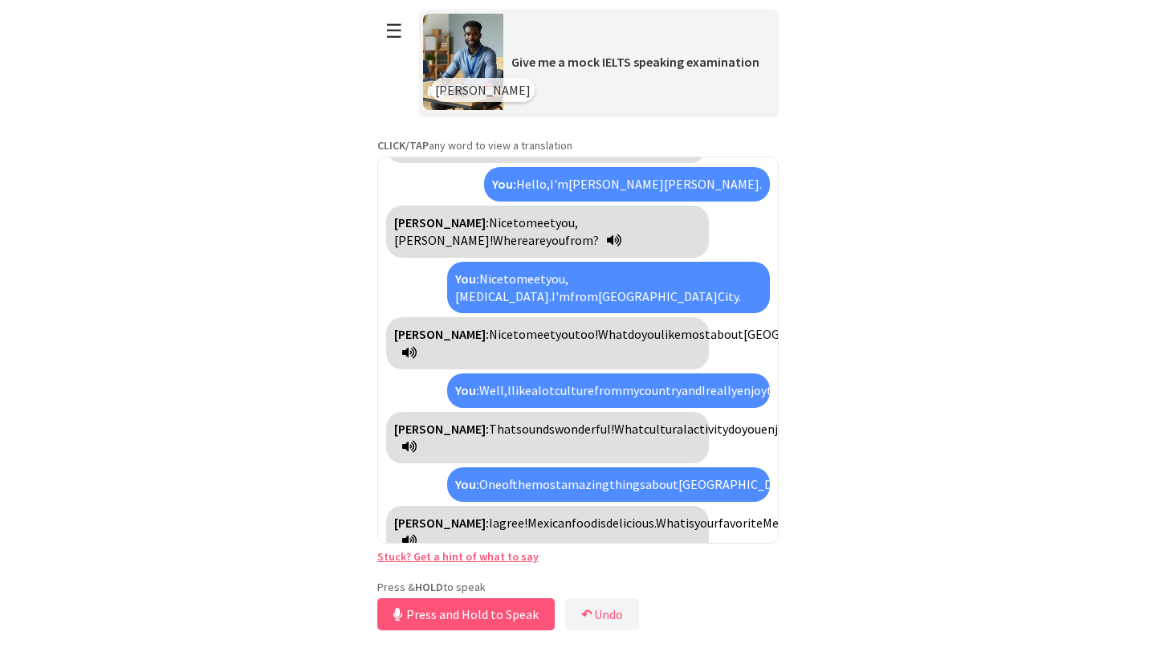
scroll to position [73, 0]
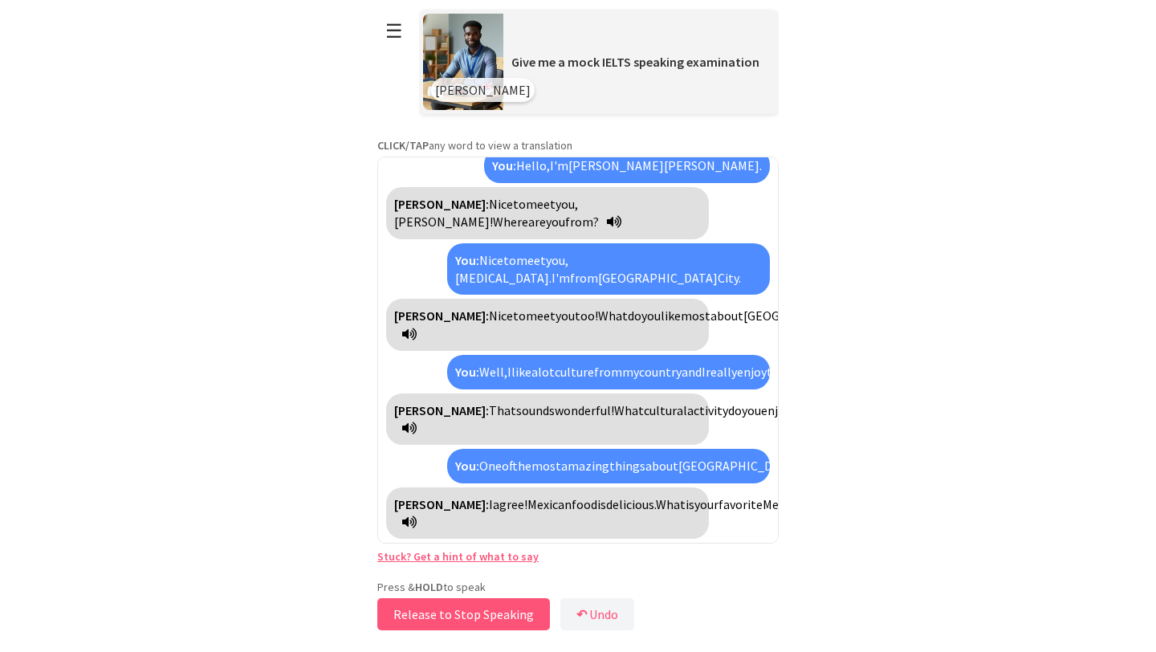
click at [479, 614] on button "Release to Stop Speaking" at bounding box center [463, 614] width 173 height 32
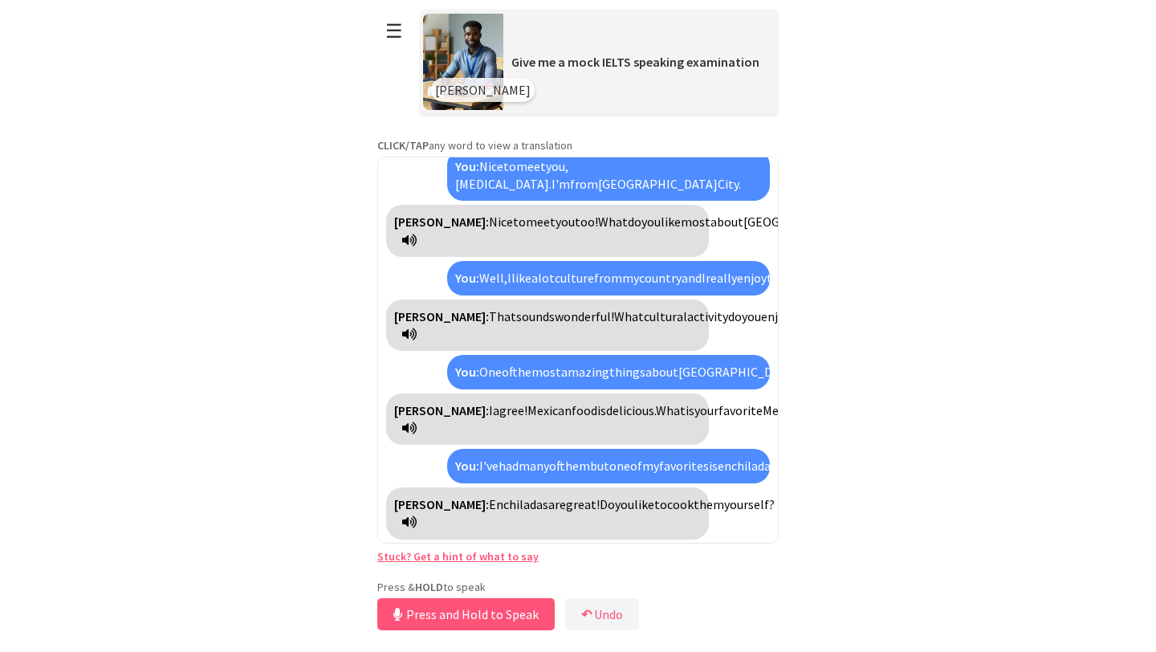
scroll to position [185, 0]
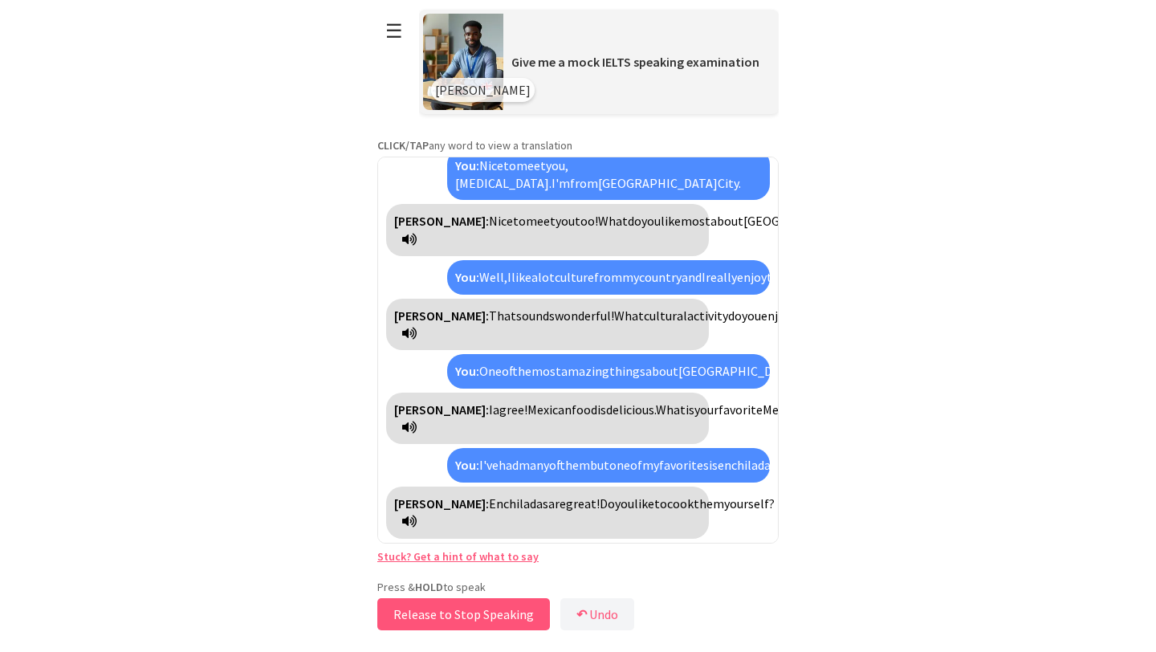
click at [502, 611] on button "Release to Stop Speaking" at bounding box center [463, 614] width 173 height 32
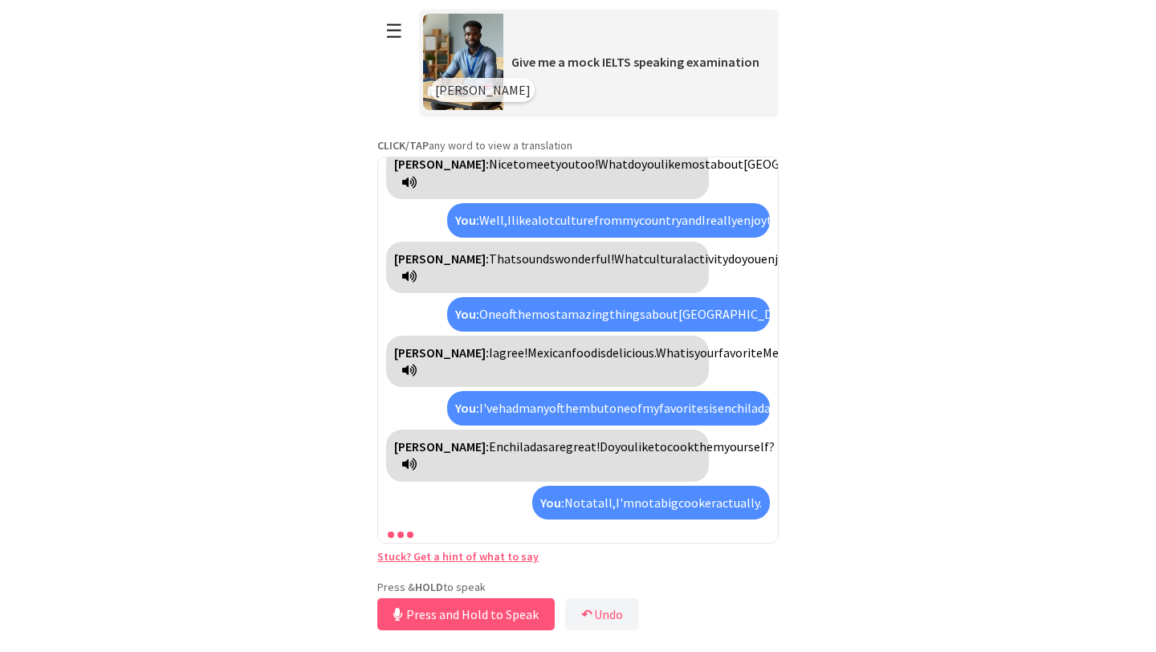
scroll to position [297, 0]
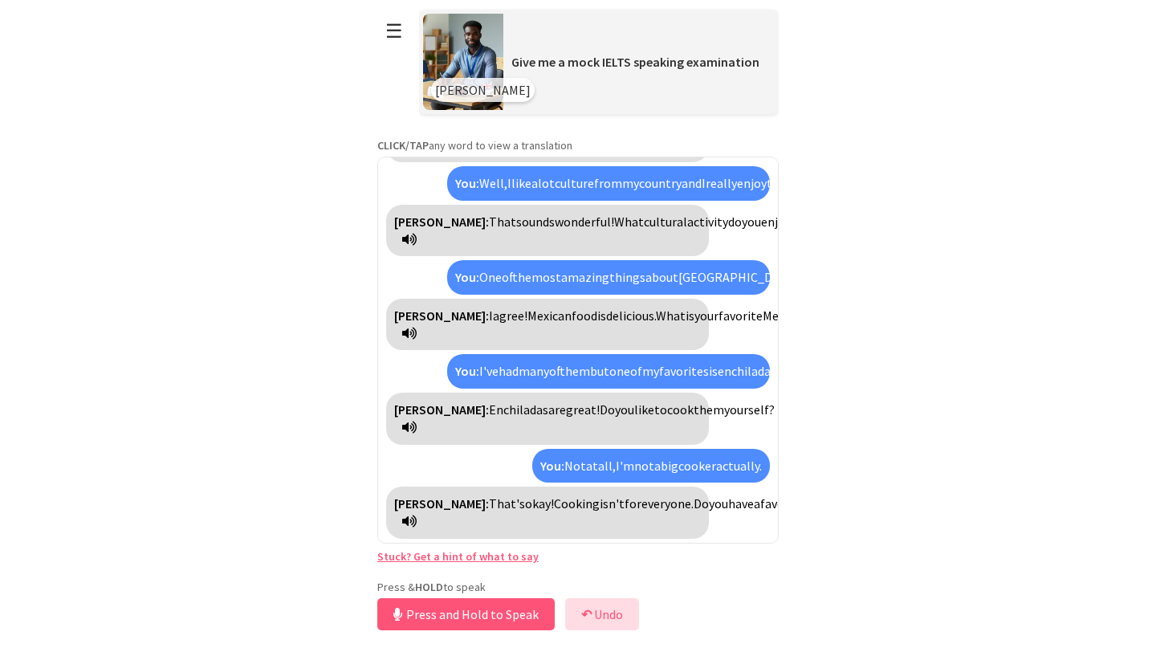
click at [614, 614] on button "↶ Undo" at bounding box center [602, 614] width 74 height 32
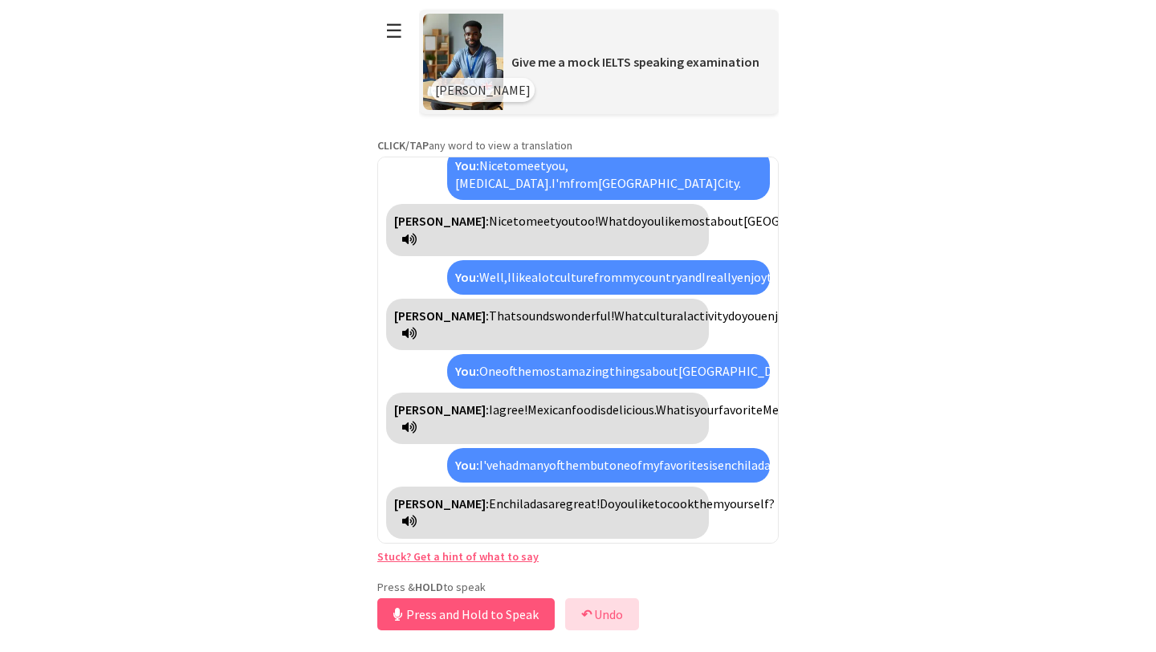
click at [614, 614] on button "↶ Undo" at bounding box center [602, 614] width 74 height 32
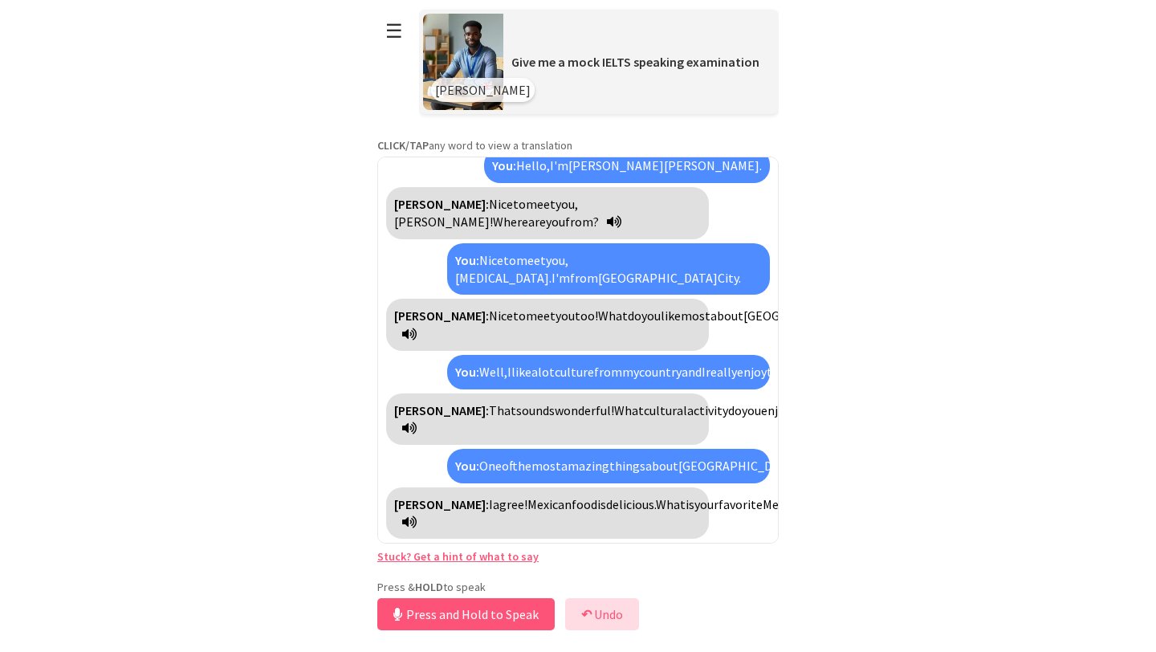
click at [614, 614] on button "↶ Undo" at bounding box center [602, 614] width 74 height 32
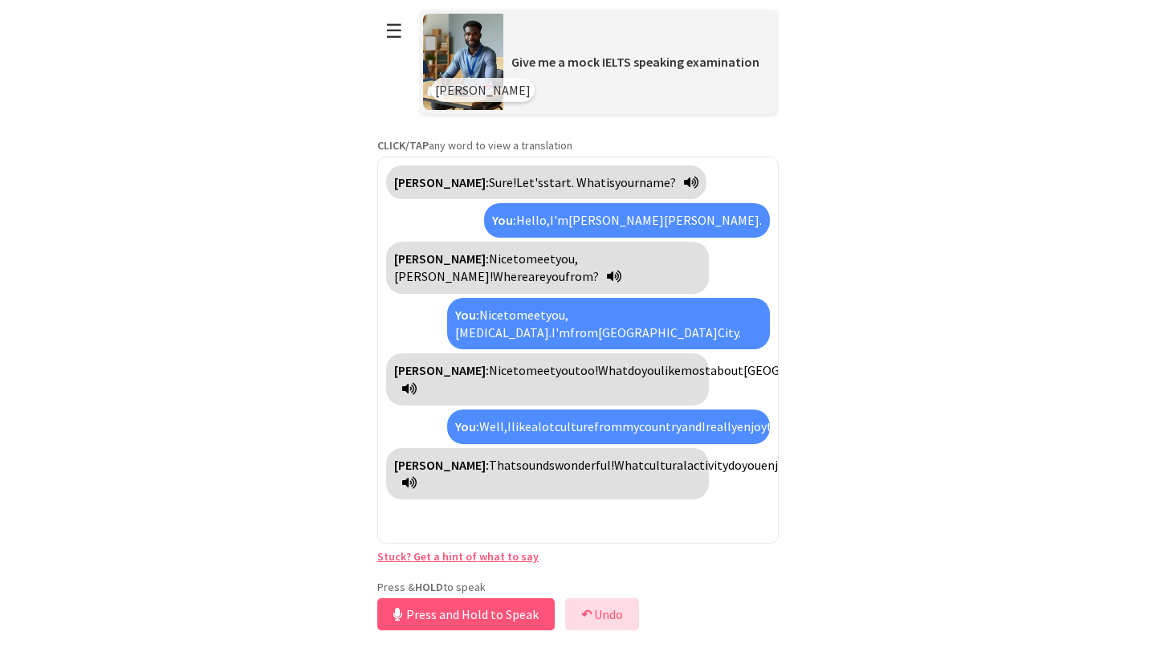
click at [614, 614] on button "↶ Undo" at bounding box center [602, 614] width 74 height 32
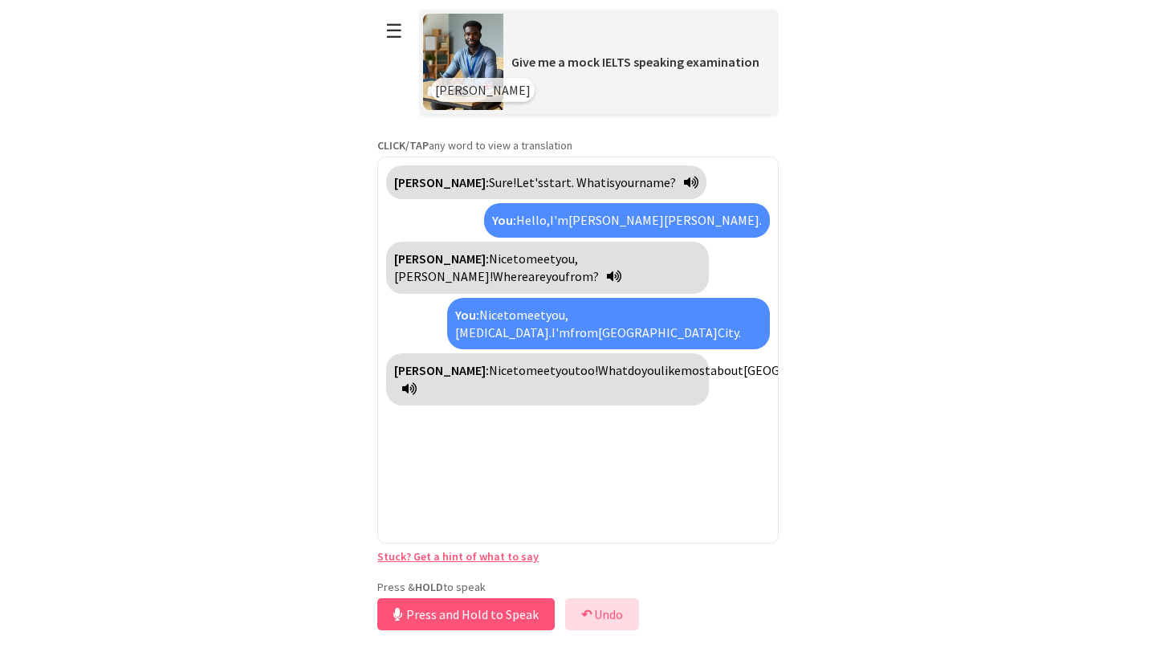
click at [614, 614] on button "↶ Undo" at bounding box center [602, 614] width 74 height 32
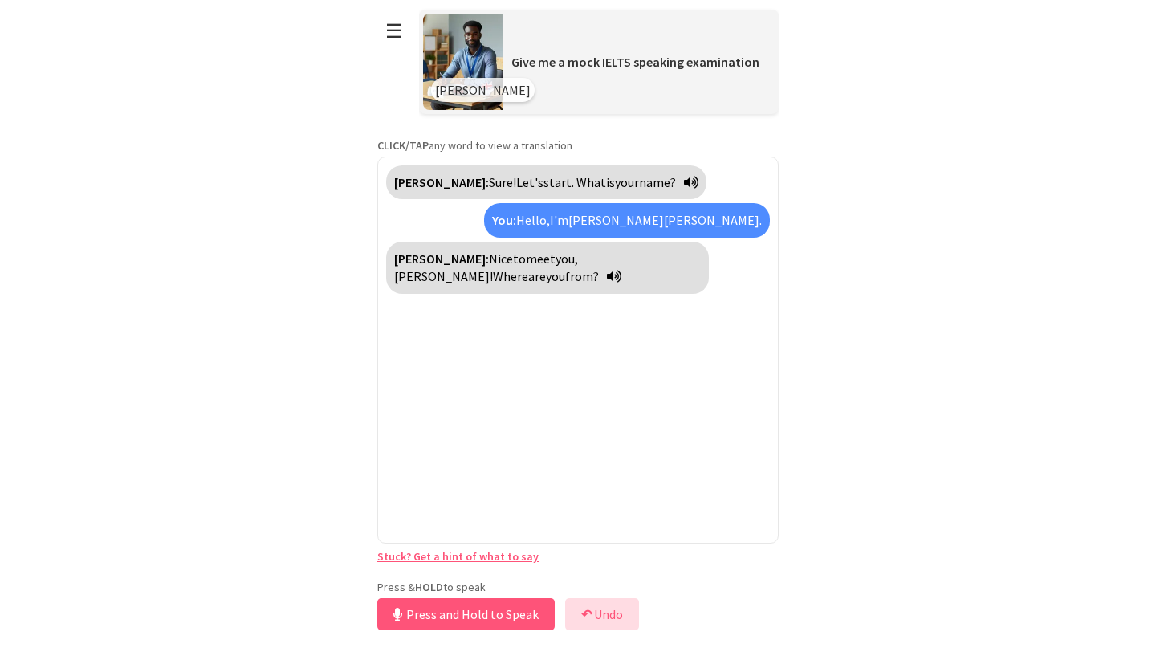
click at [614, 614] on button "↶ Undo" at bounding box center [602, 614] width 74 height 32
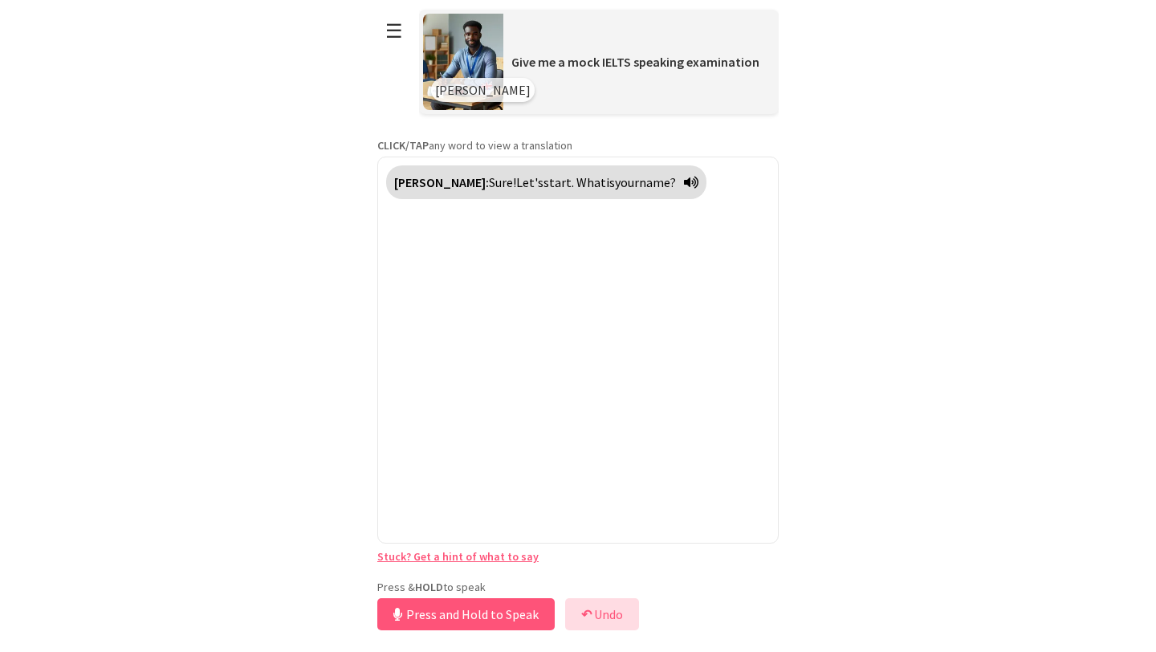
click at [614, 614] on button "↶ Undo" at bounding box center [602, 614] width 74 height 32
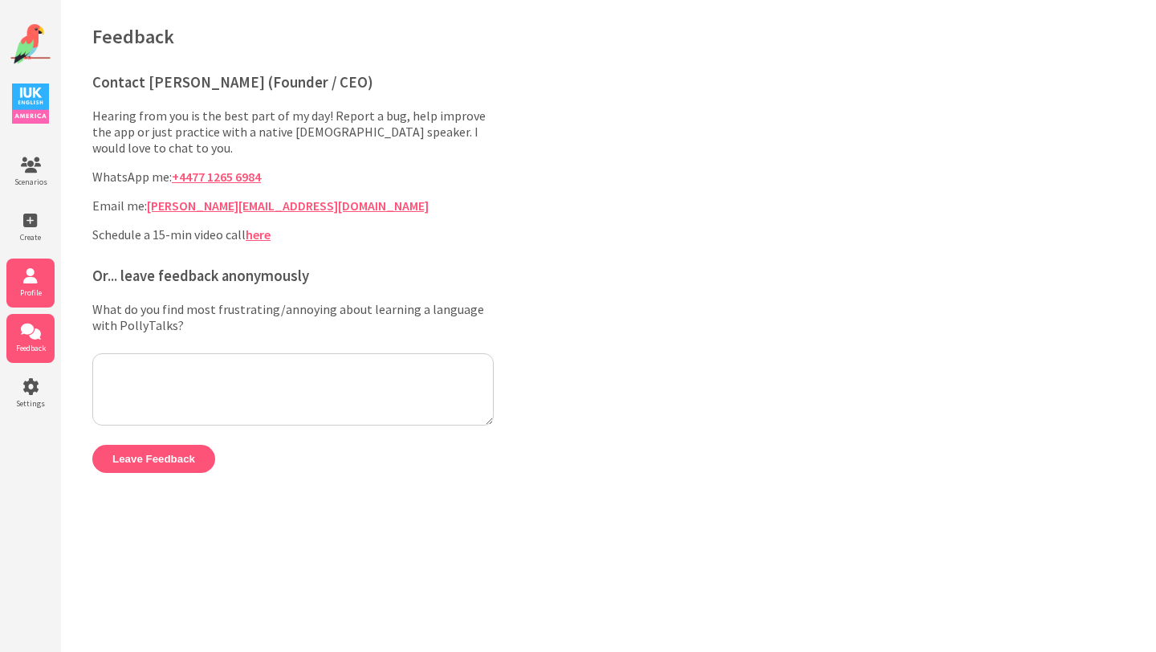
click at [22, 287] on span "Profile" at bounding box center [30, 292] width 48 height 10
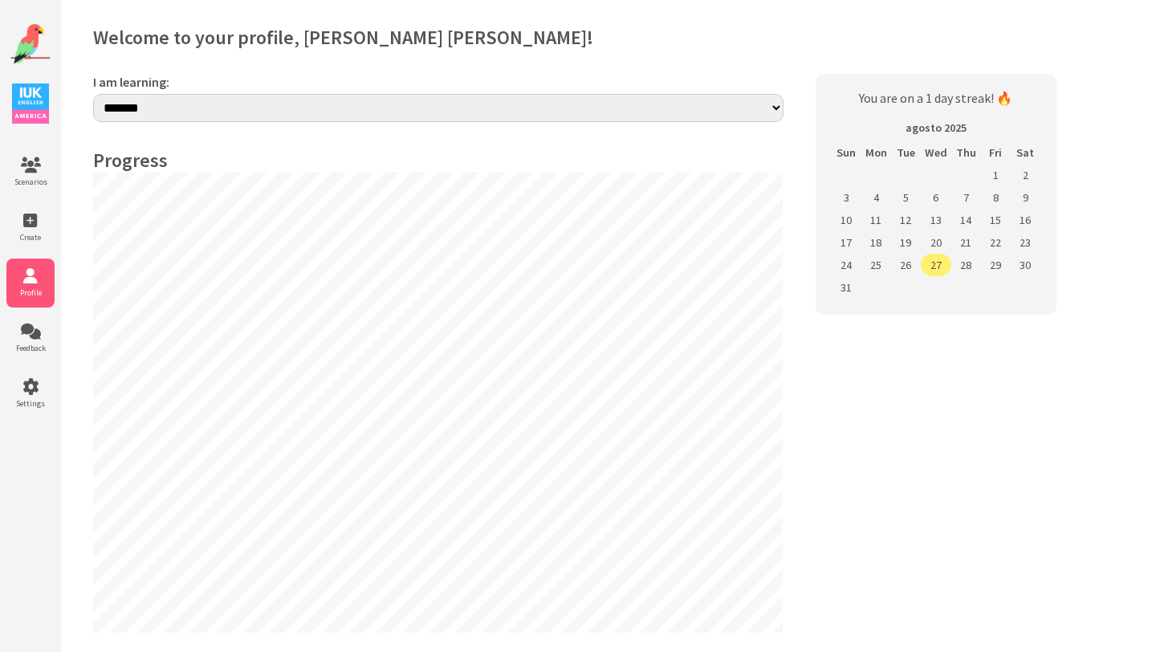
select select "**"
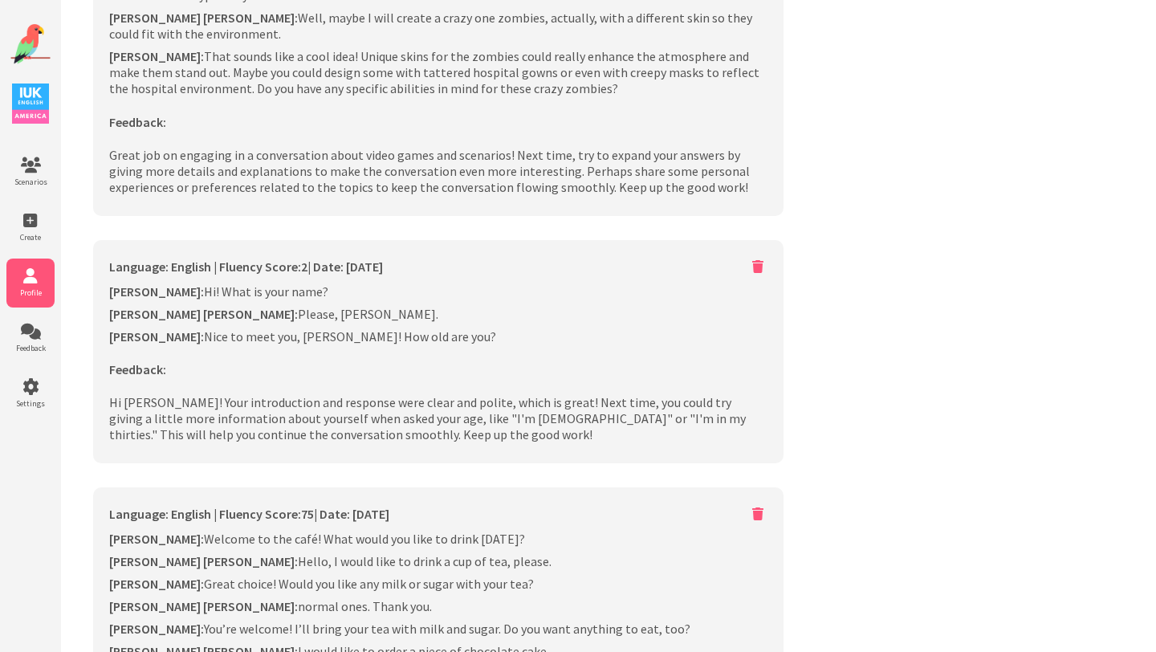
scroll to position [2519, 0]
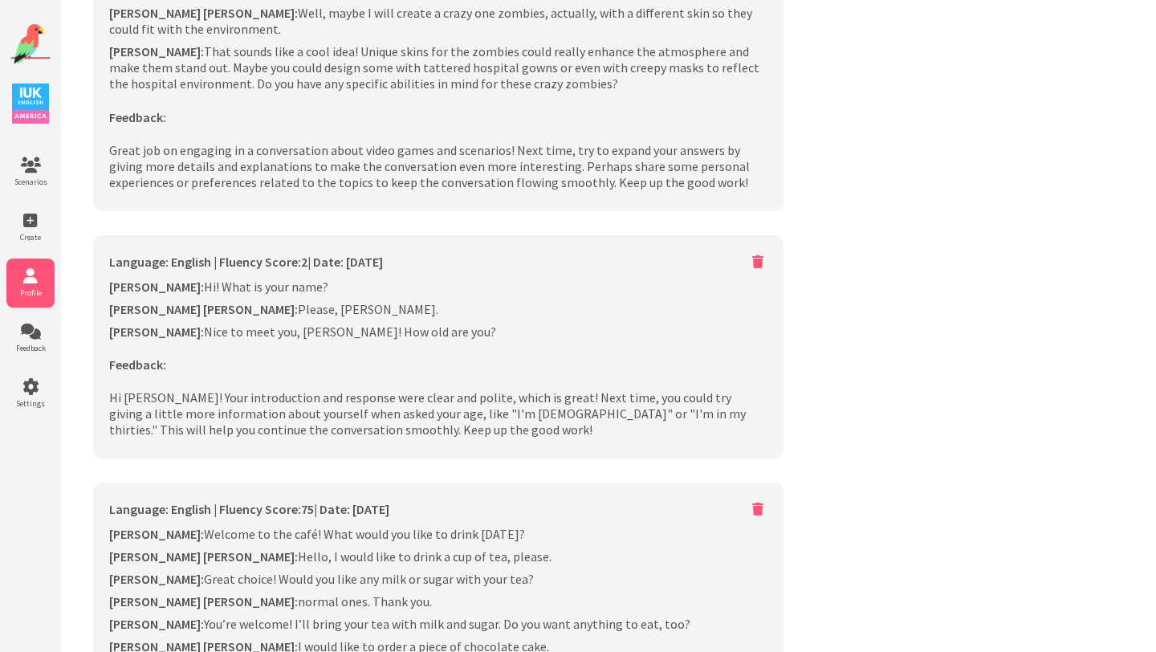
click at [756, 251] on icon at bounding box center [757, 261] width 19 height 21
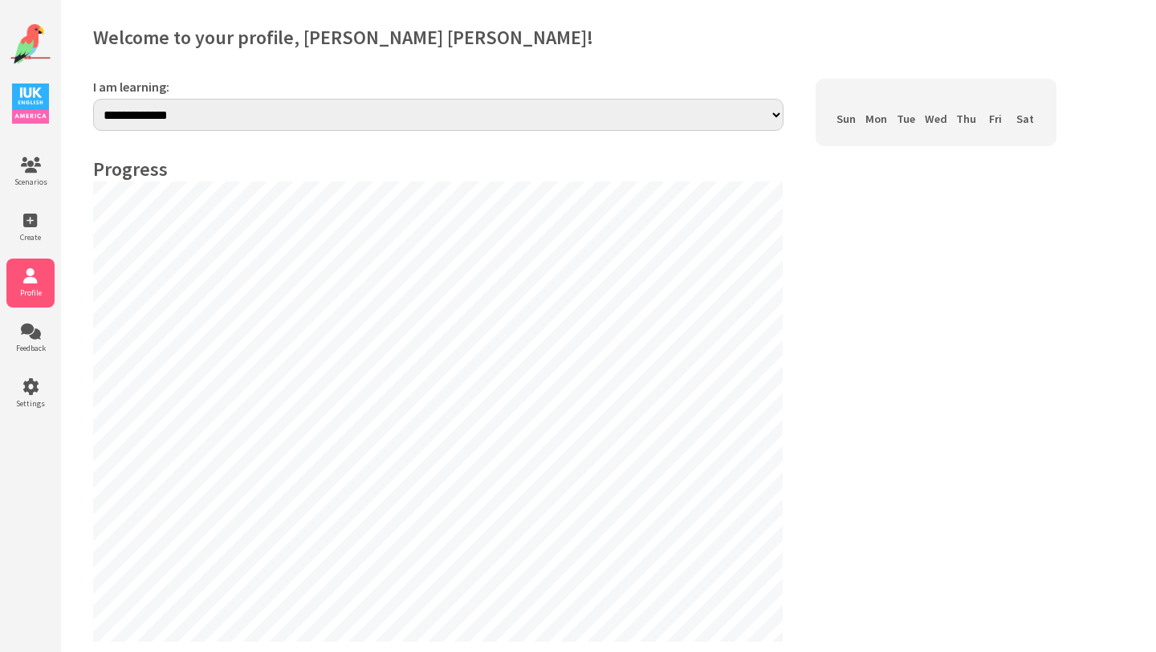
scroll to position [2519, 0]
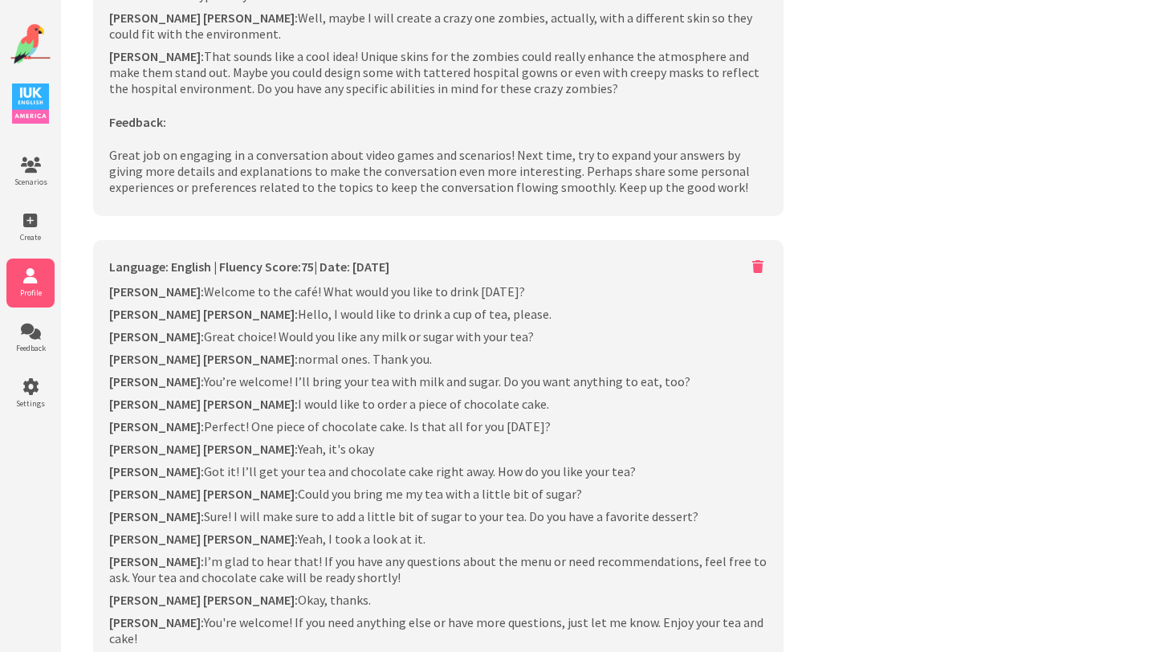
select select "**"
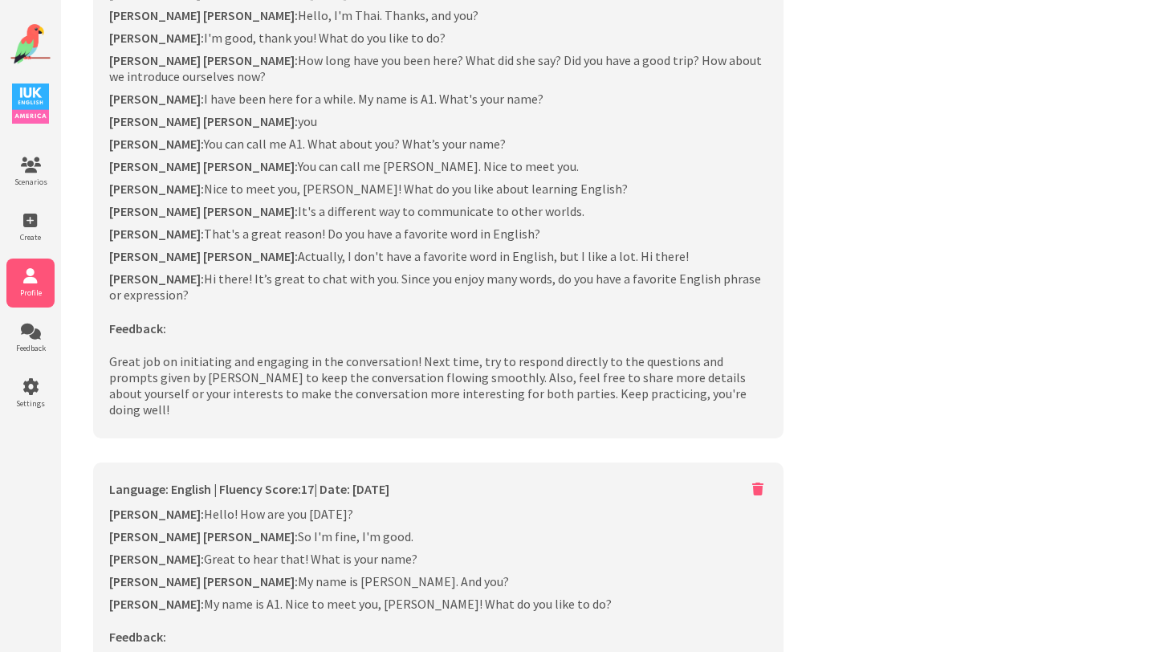
scroll to position [3402, 0]
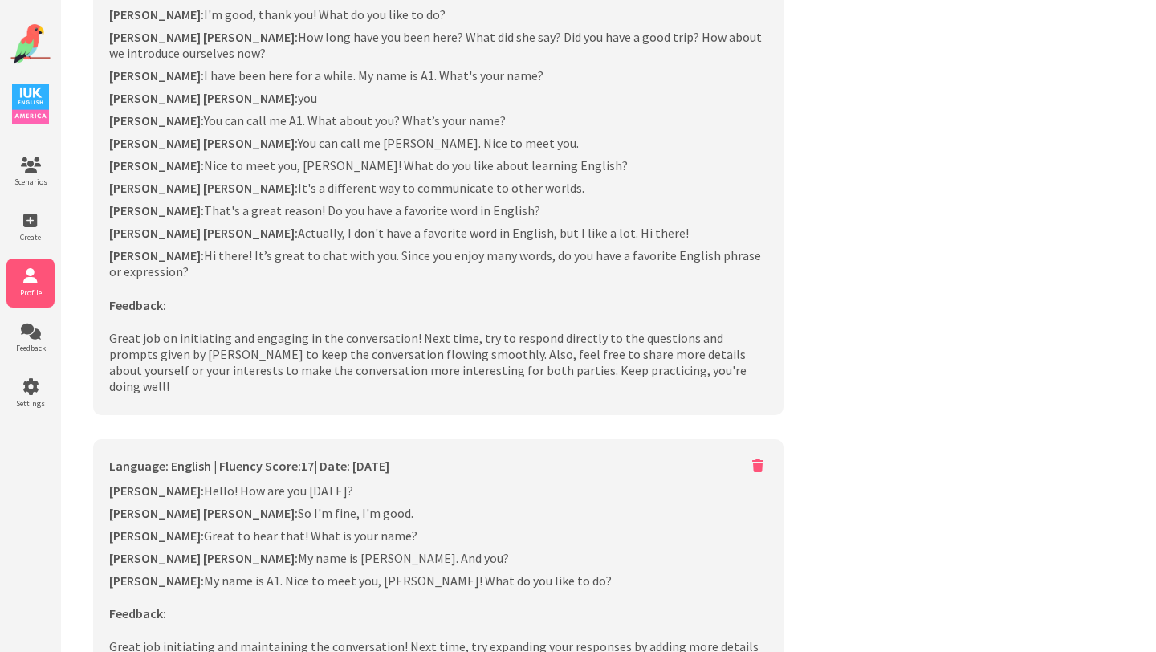
click at [764, 455] on icon at bounding box center [757, 465] width 19 height 21
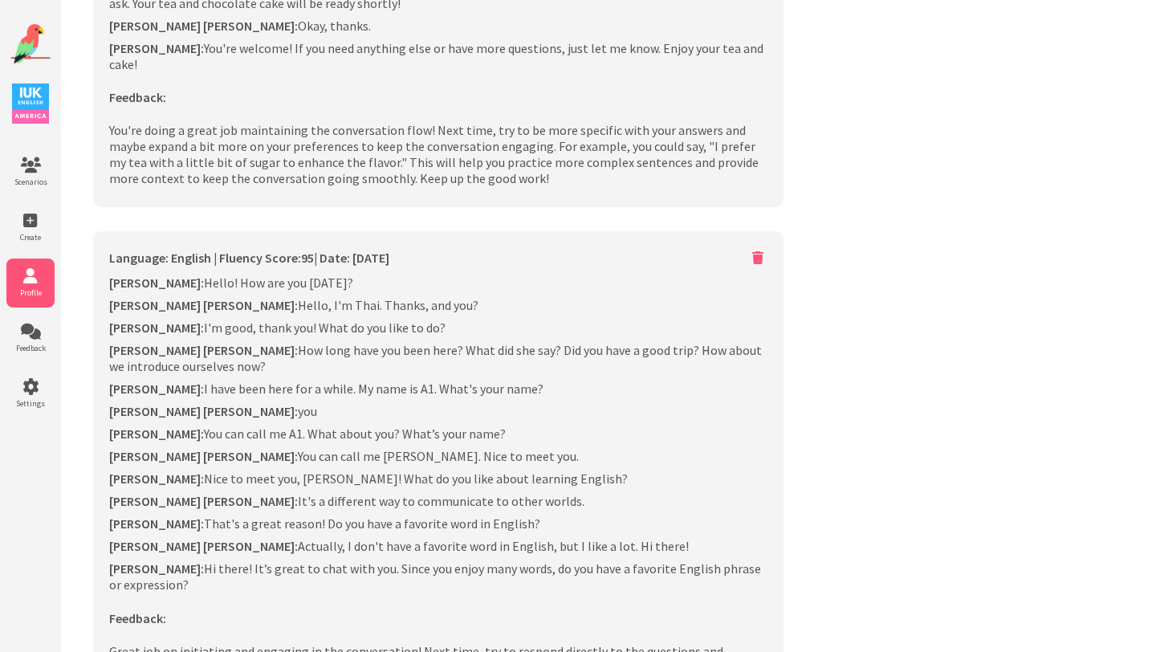
select select "**"
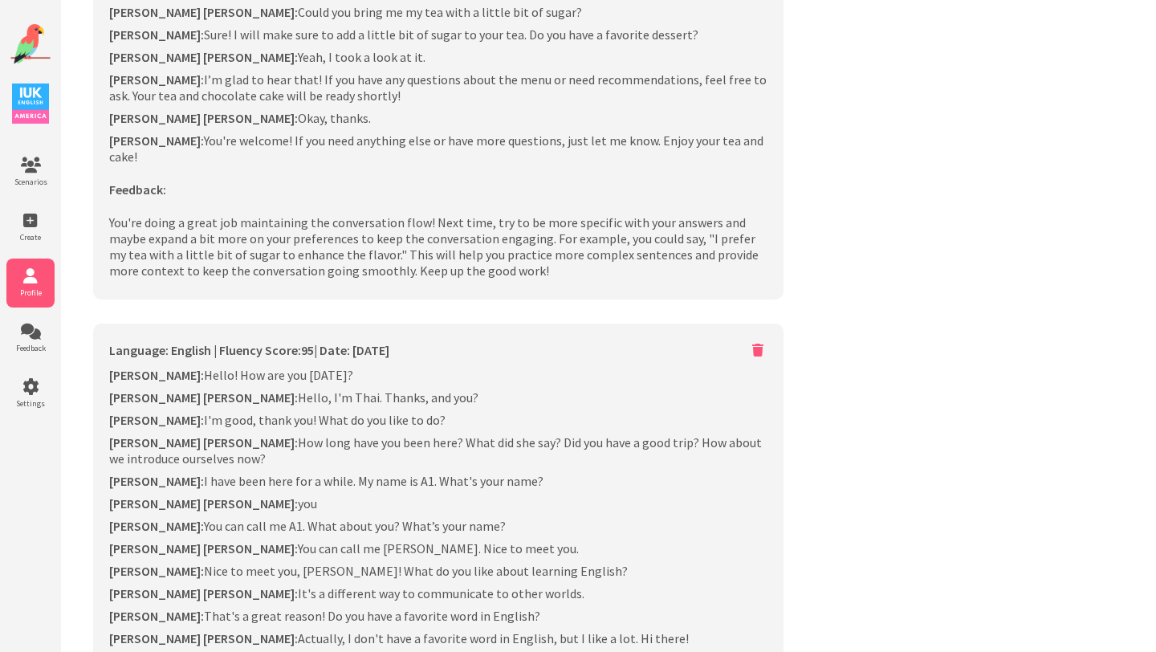
scroll to position [2994, 0]
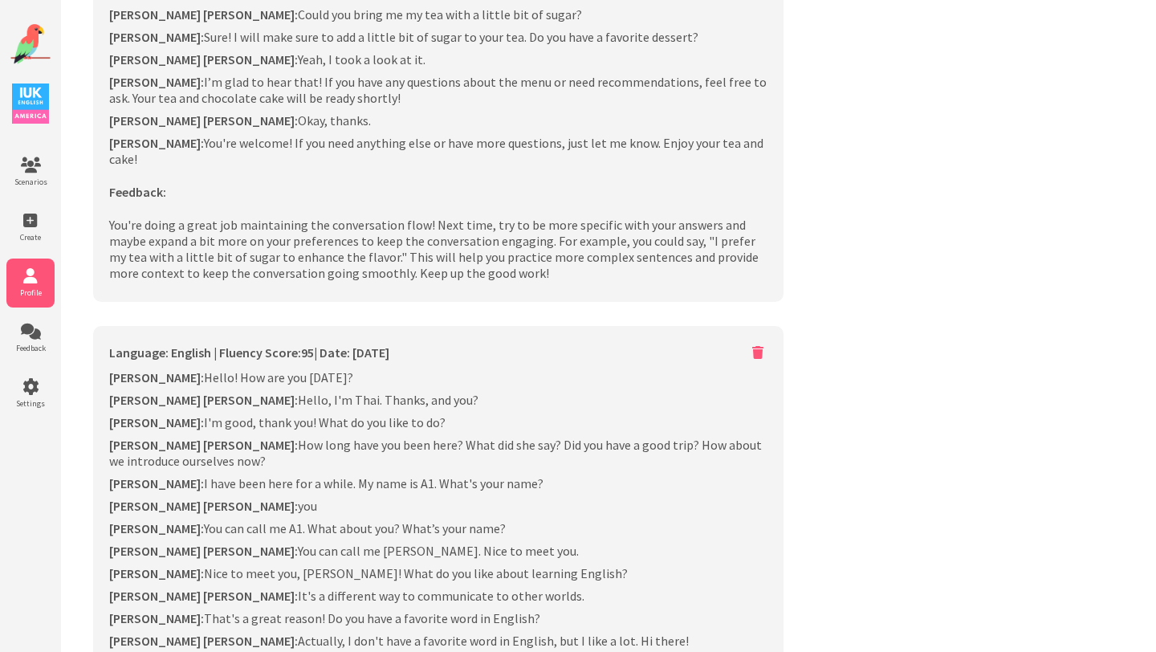
click at [760, 342] on icon at bounding box center [757, 352] width 19 height 21
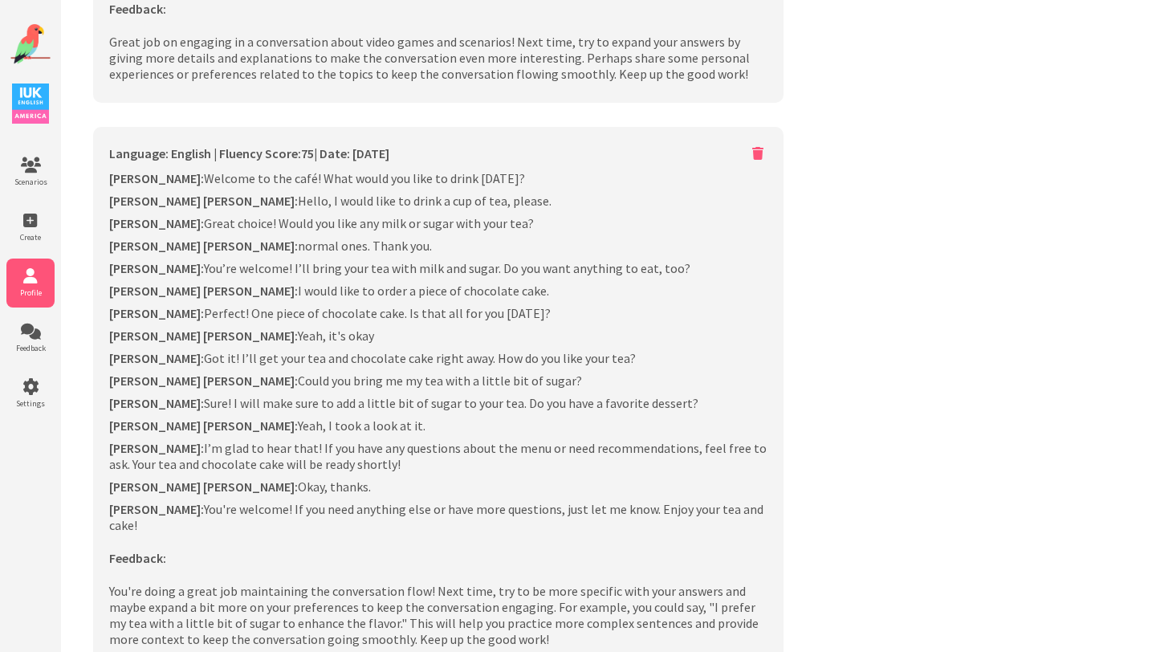
select select "**"
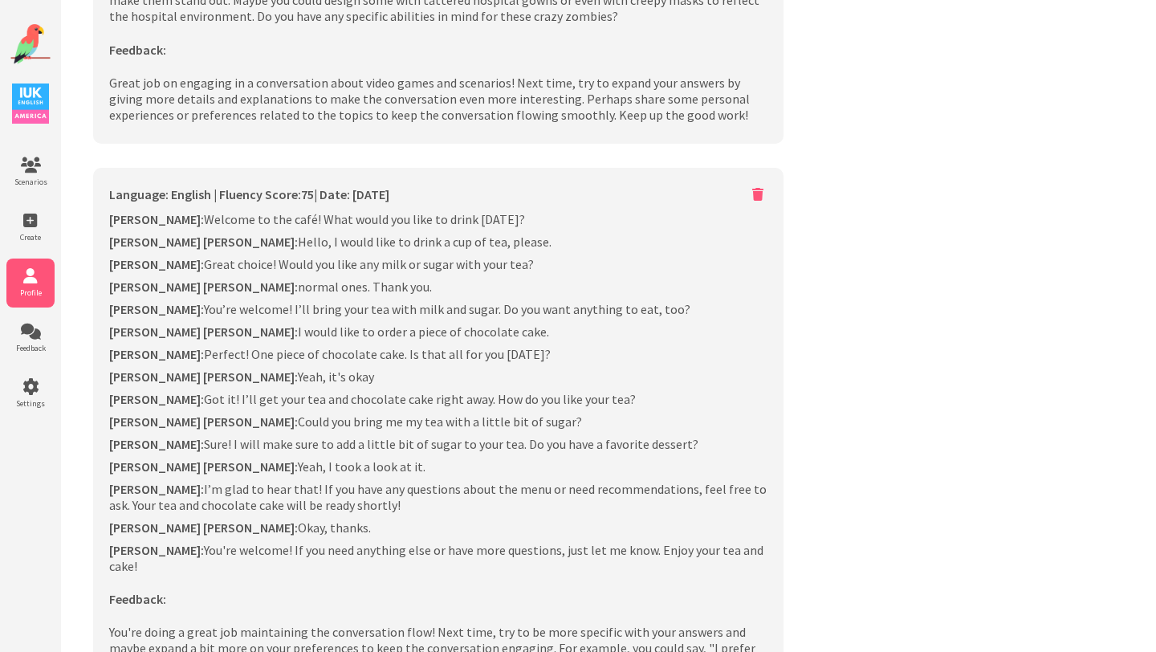
scroll to position [2637, 0]
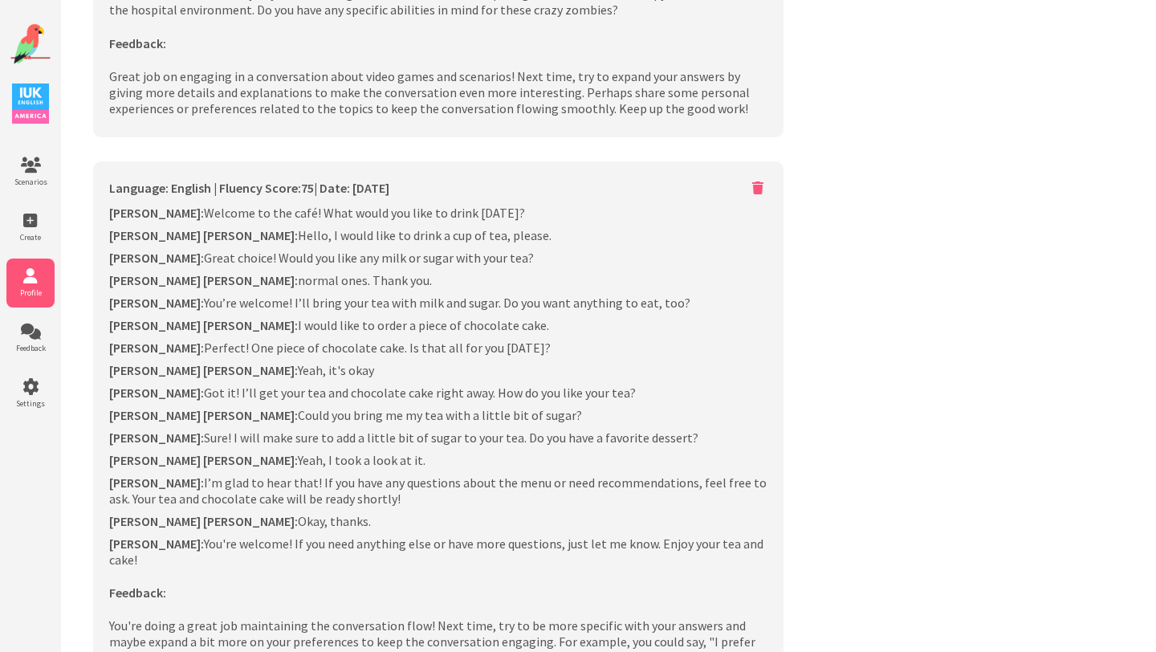
click at [756, 177] on icon at bounding box center [757, 187] width 19 height 21
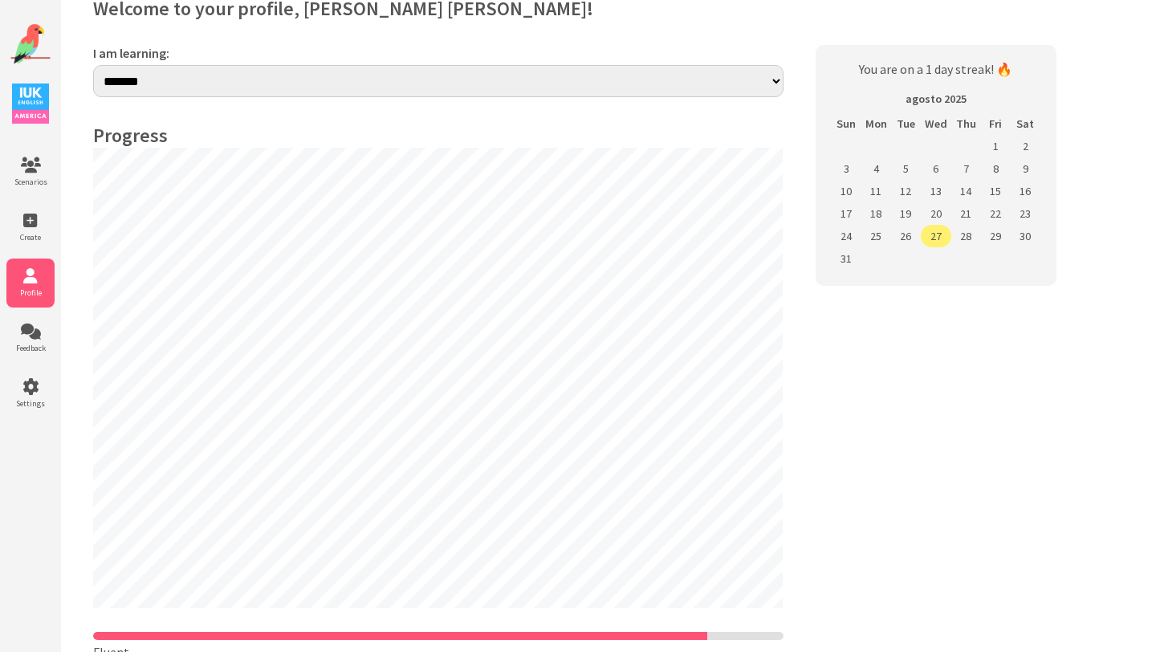
scroll to position [0, 0]
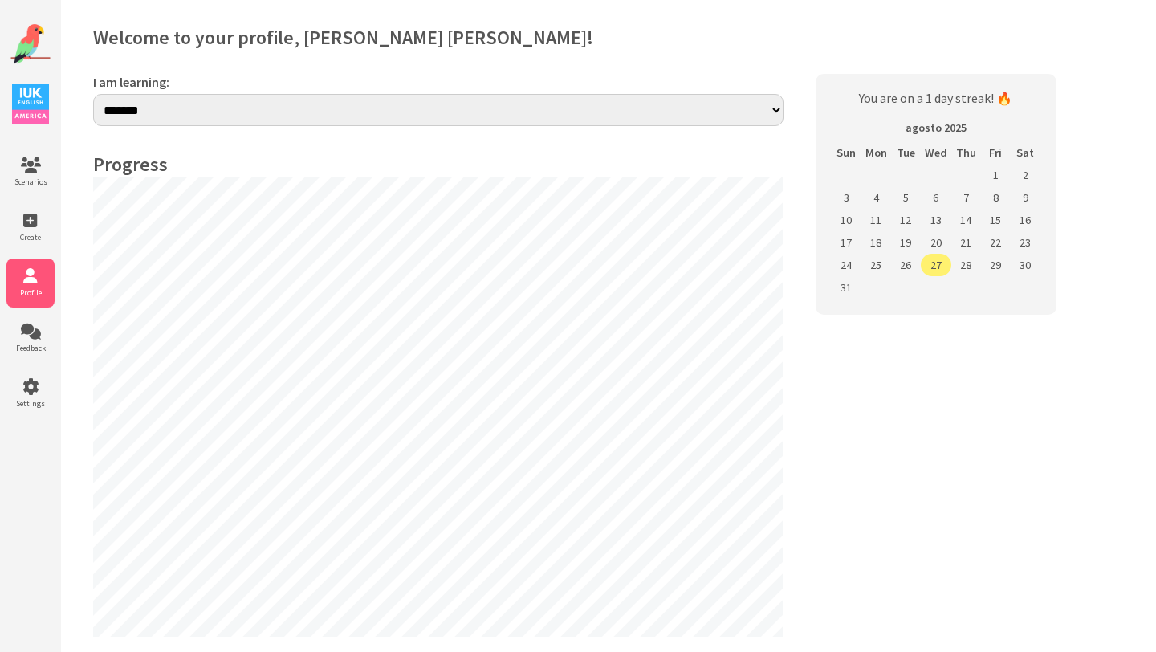
click at [30, 39] on img at bounding box center [30, 44] width 40 height 40
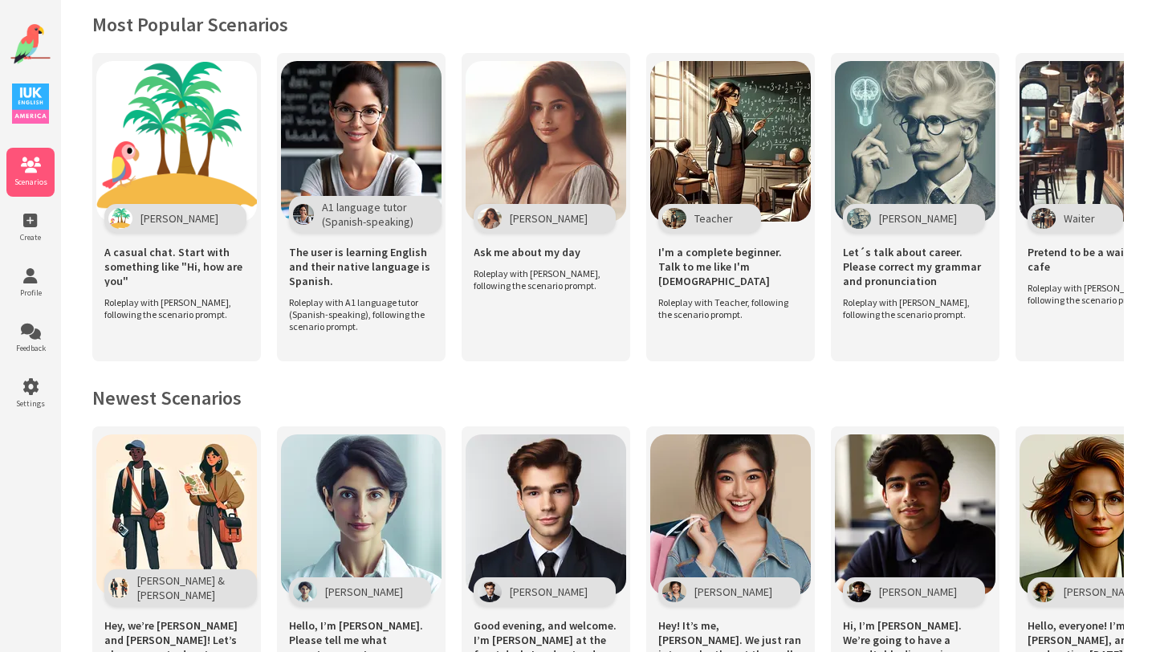
scroll to position [349, 0]
